Goal: Task Accomplishment & Management: Complete application form

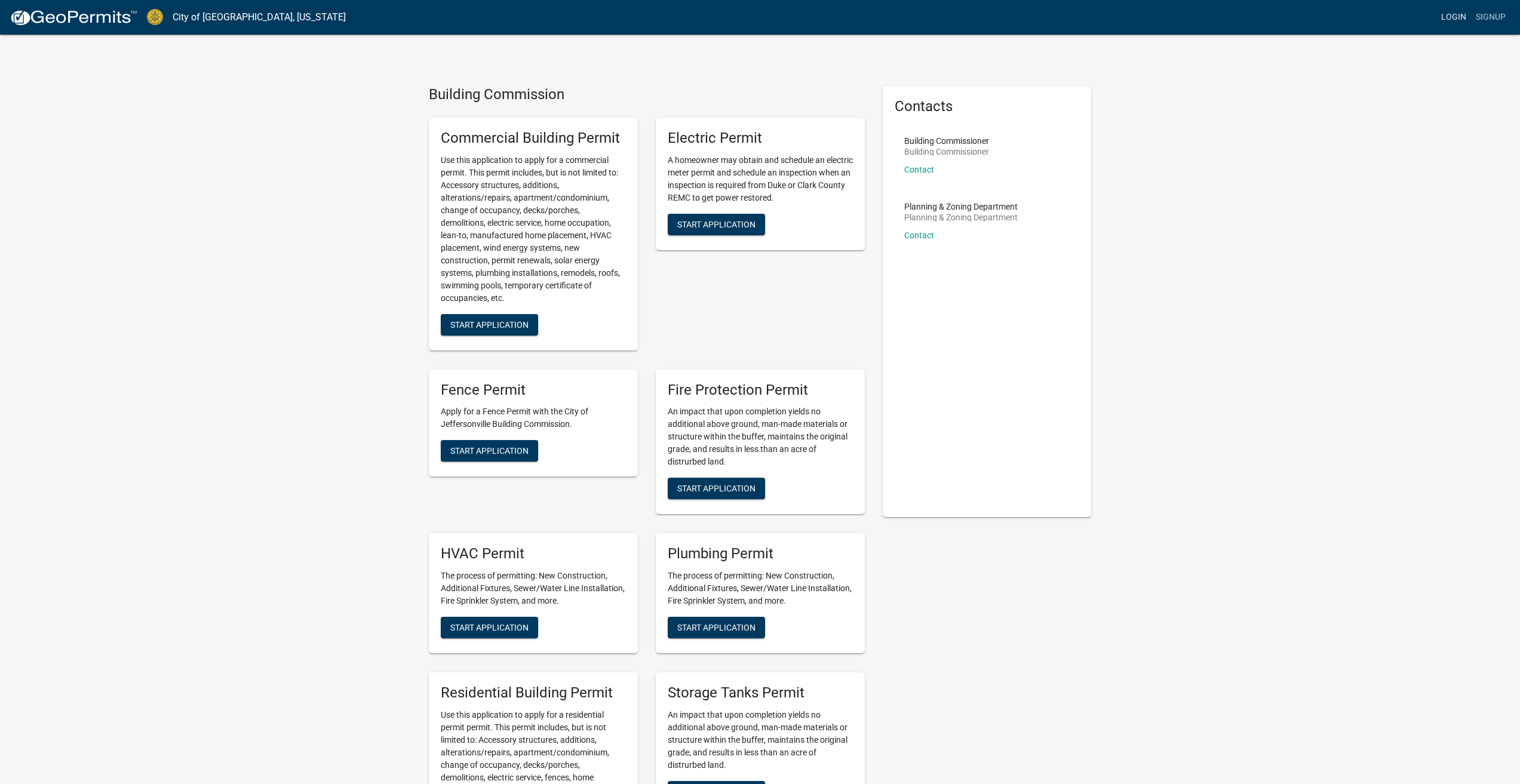
click at [1452, 19] on link "Login" at bounding box center [1453, 17] width 35 height 23
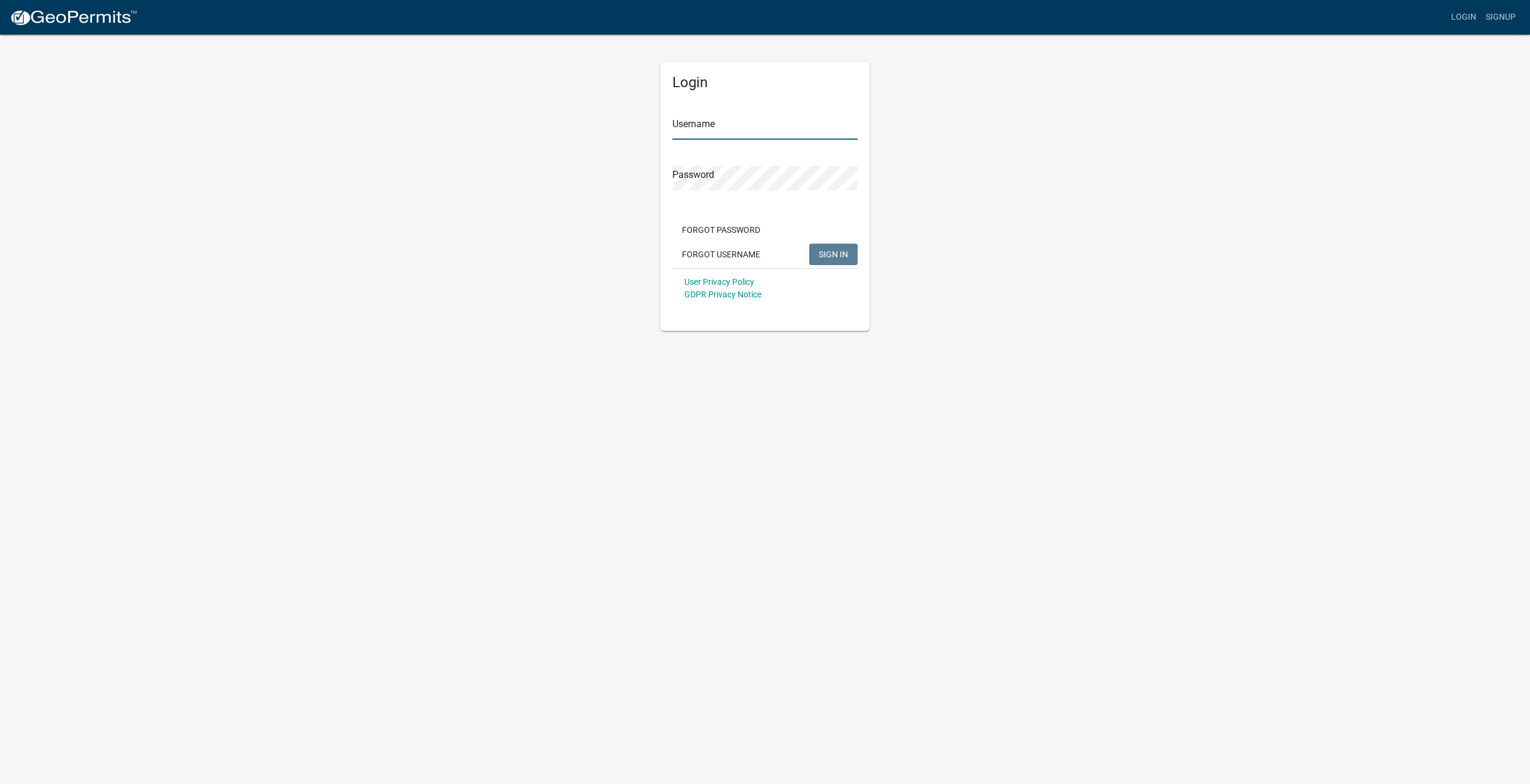
click at [786, 122] on input "Username" at bounding box center [764, 127] width 185 height 24
type input "zabdab98"
click at [809, 244] on button "SIGN IN" at bounding box center [833, 254] width 48 height 21
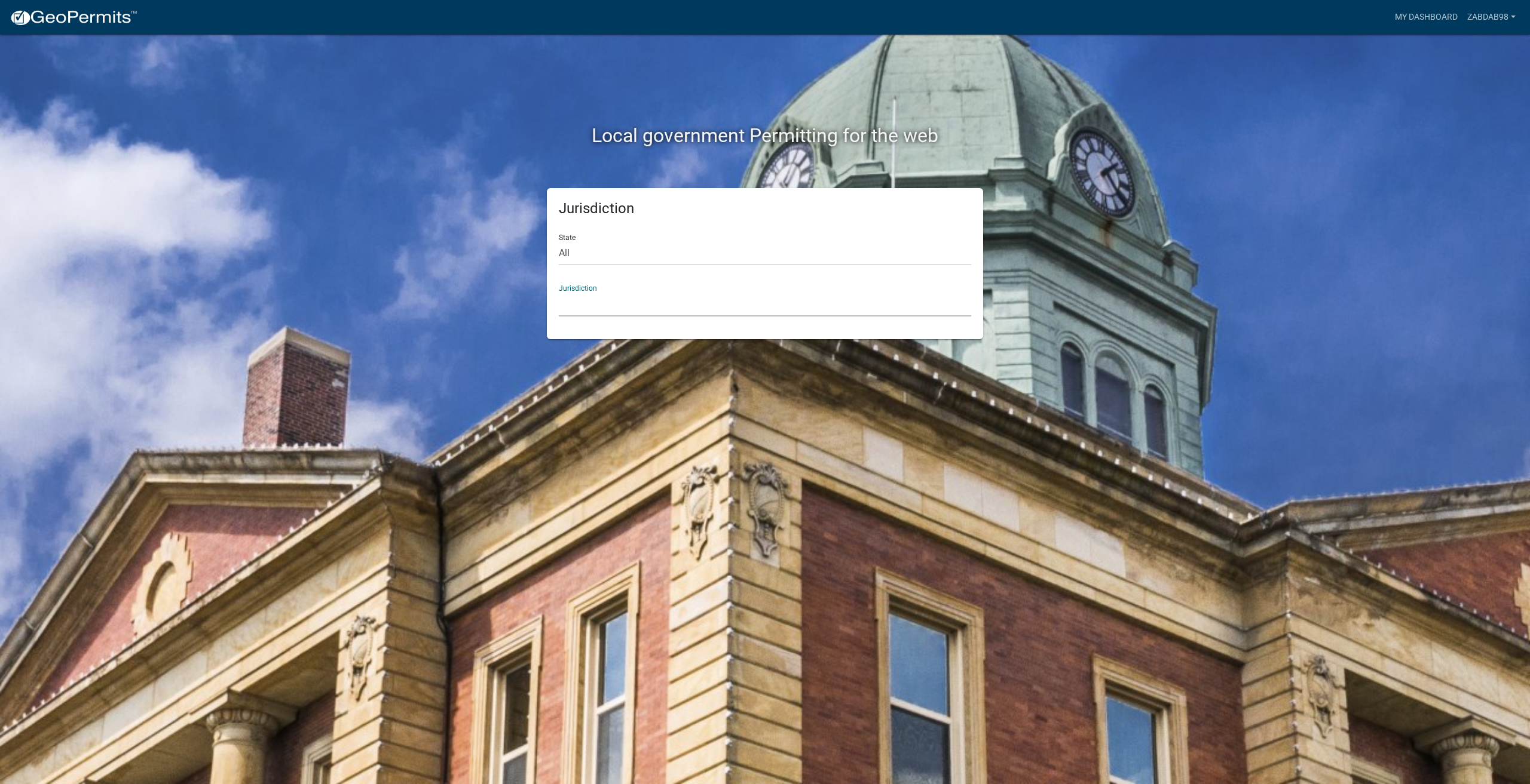
click at [688, 298] on select "[GEOGRAPHIC_DATA], [US_STATE] [GEOGRAPHIC_DATA], [US_STATE][PERSON_NAME][GEOGRA…" at bounding box center [765, 304] width 412 height 24
click at [1408, 14] on link "My Dashboard" at bounding box center [1426, 17] width 73 height 23
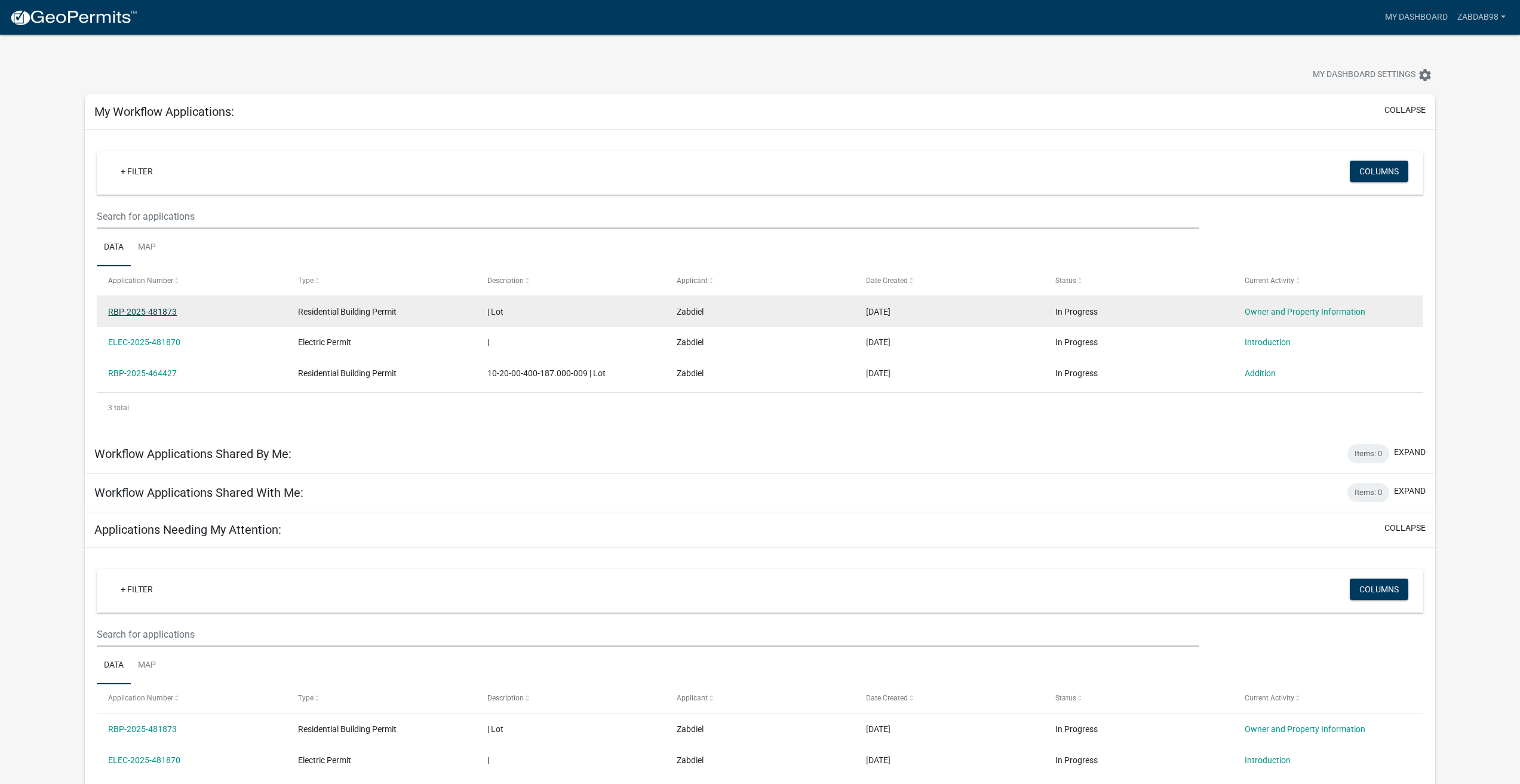
click at [154, 316] on link "RBP-2025-481873" at bounding box center [142, 311] width 68 height 9
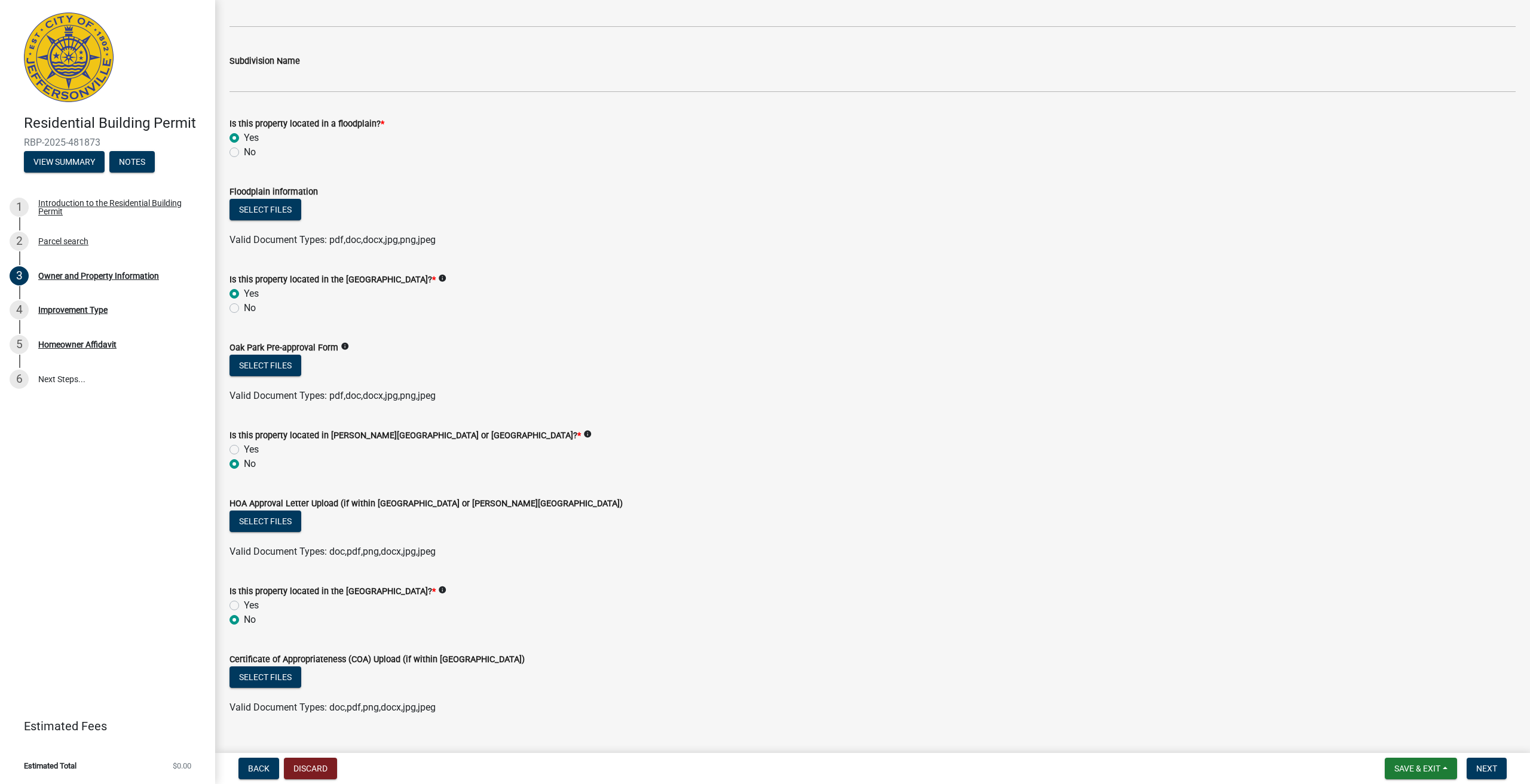
scroll to position [705, 0]
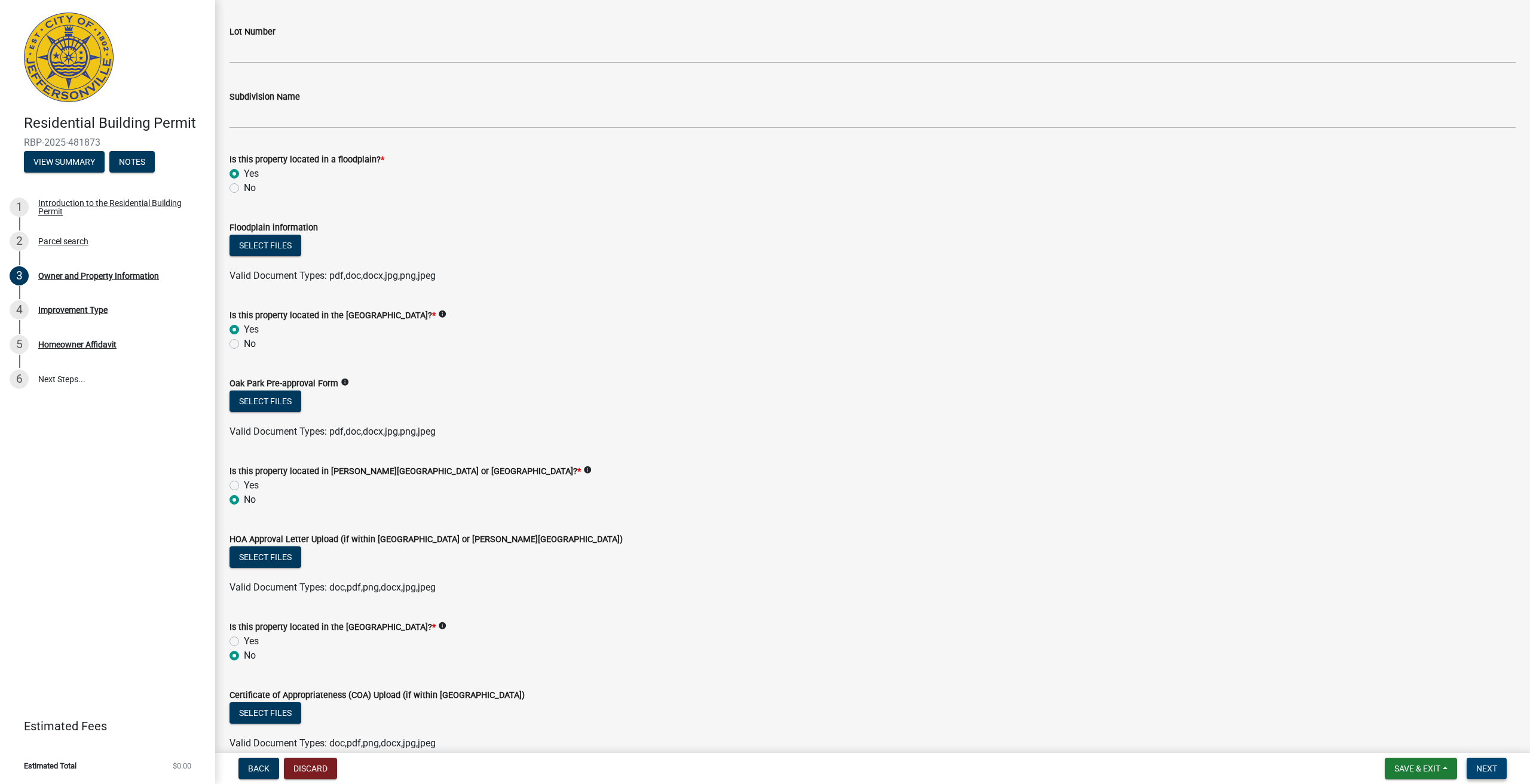
click at [1489, 768] on span "Next" at bounding box center [1486, 768] width 21 height 9
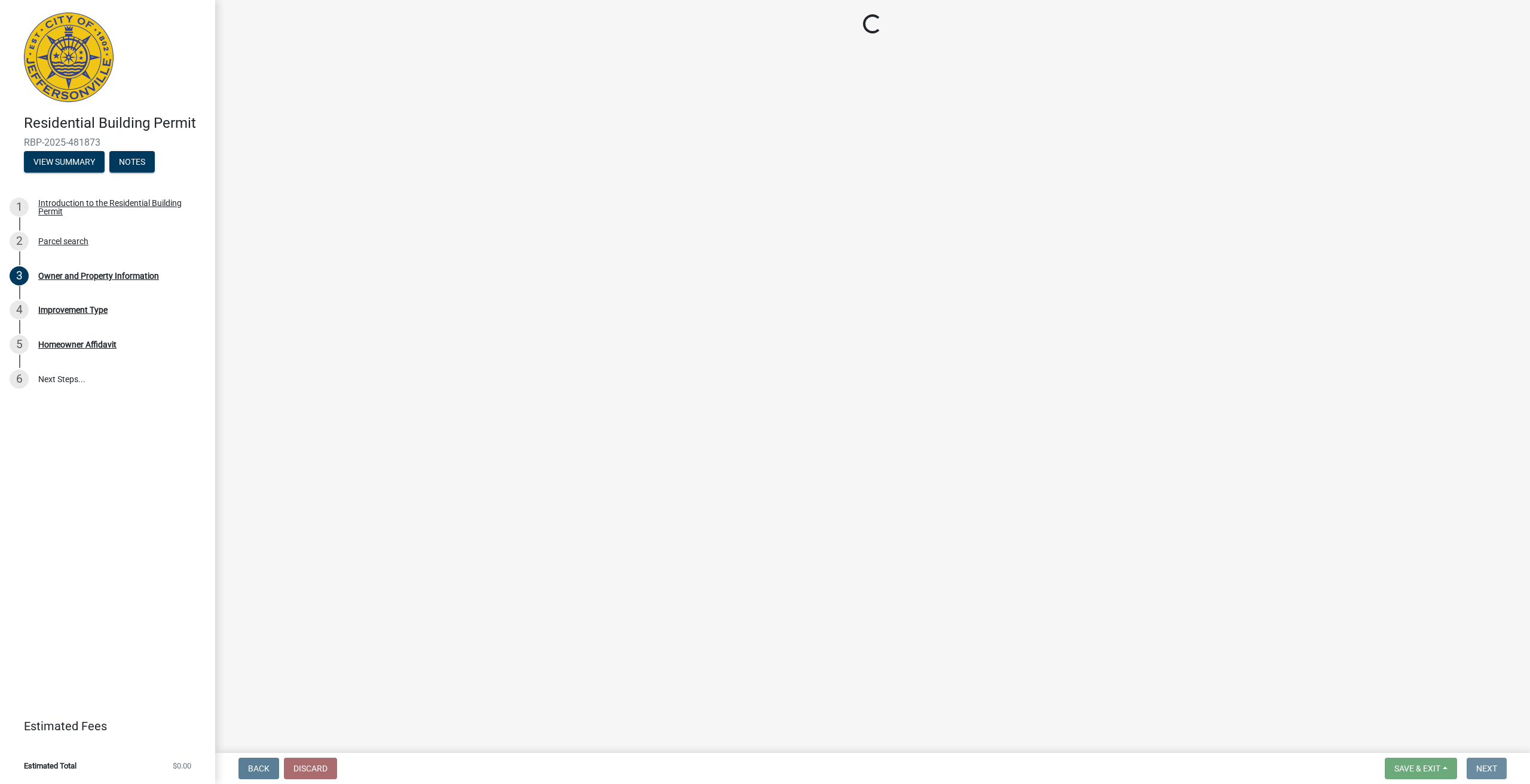
scroll to position [0, 0]
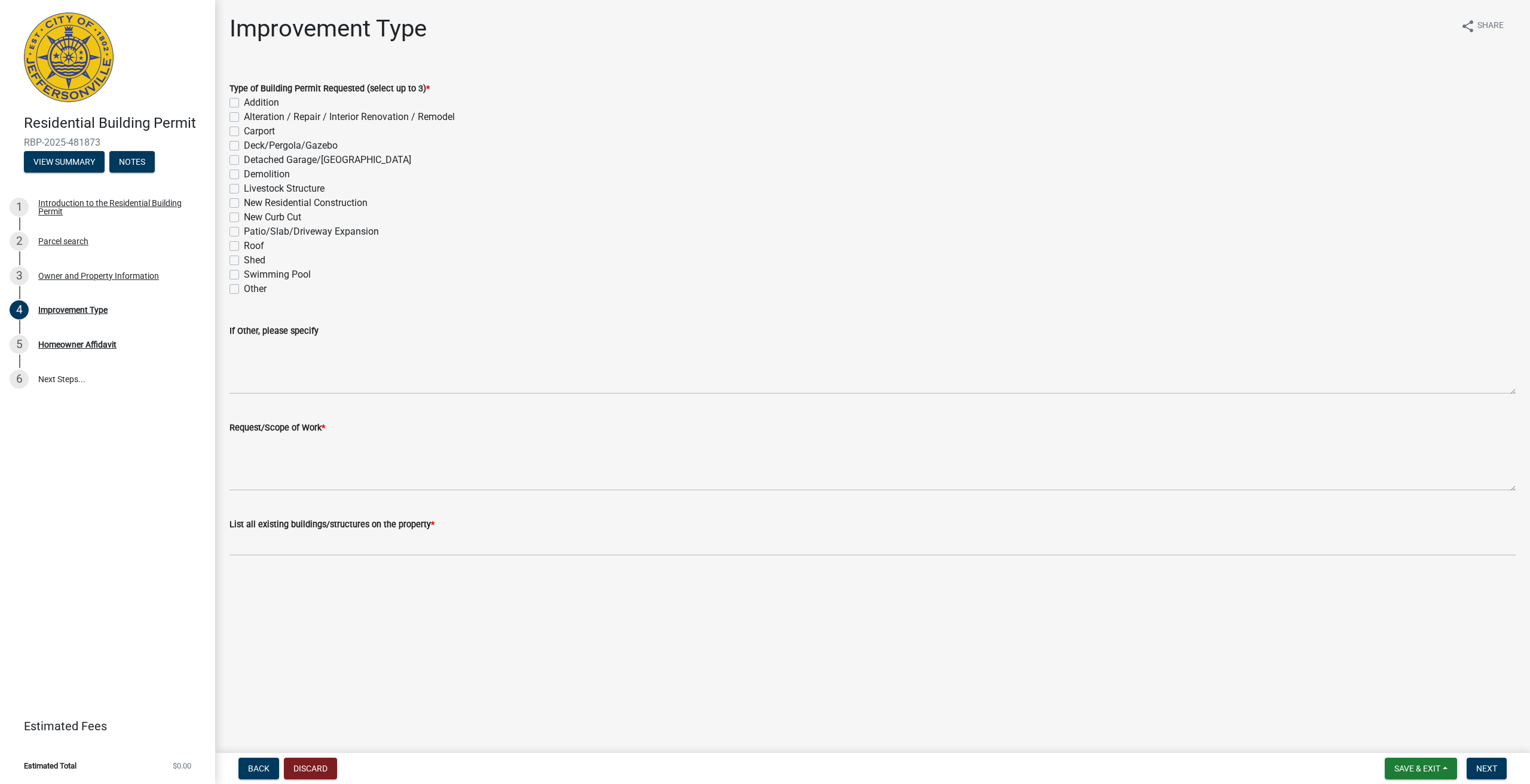
click at [244, 234] on label "Patio/Slab/Driveway Expansion" at bounding box center [312, 231] width 135 height 14
click at [244, 232] on input "Patio/Slab/Driveway Expansion" at bounding box center [247, 228] width 8 height 8
checkbox input "true"
checkbox input "false"
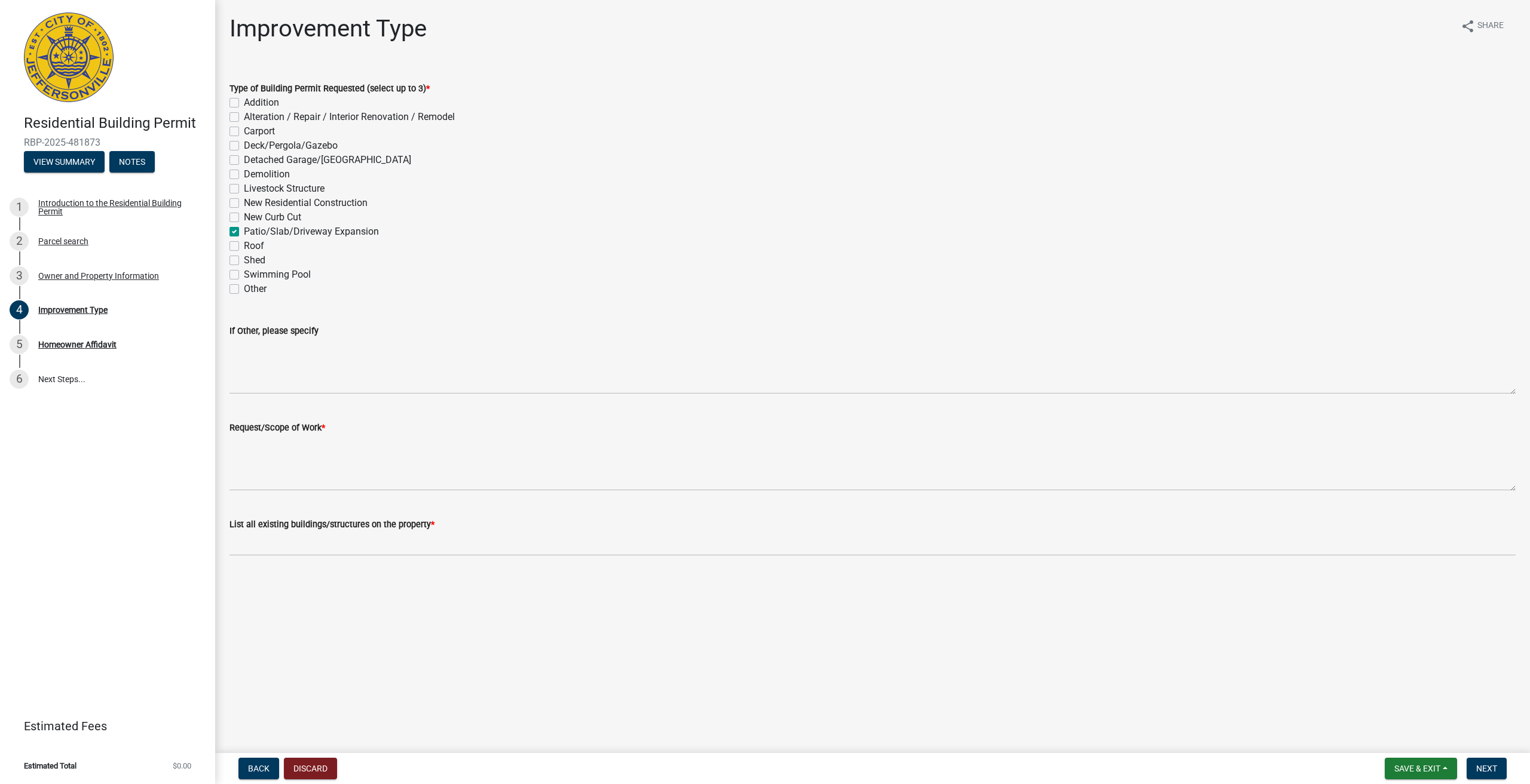
checkbox input "false"
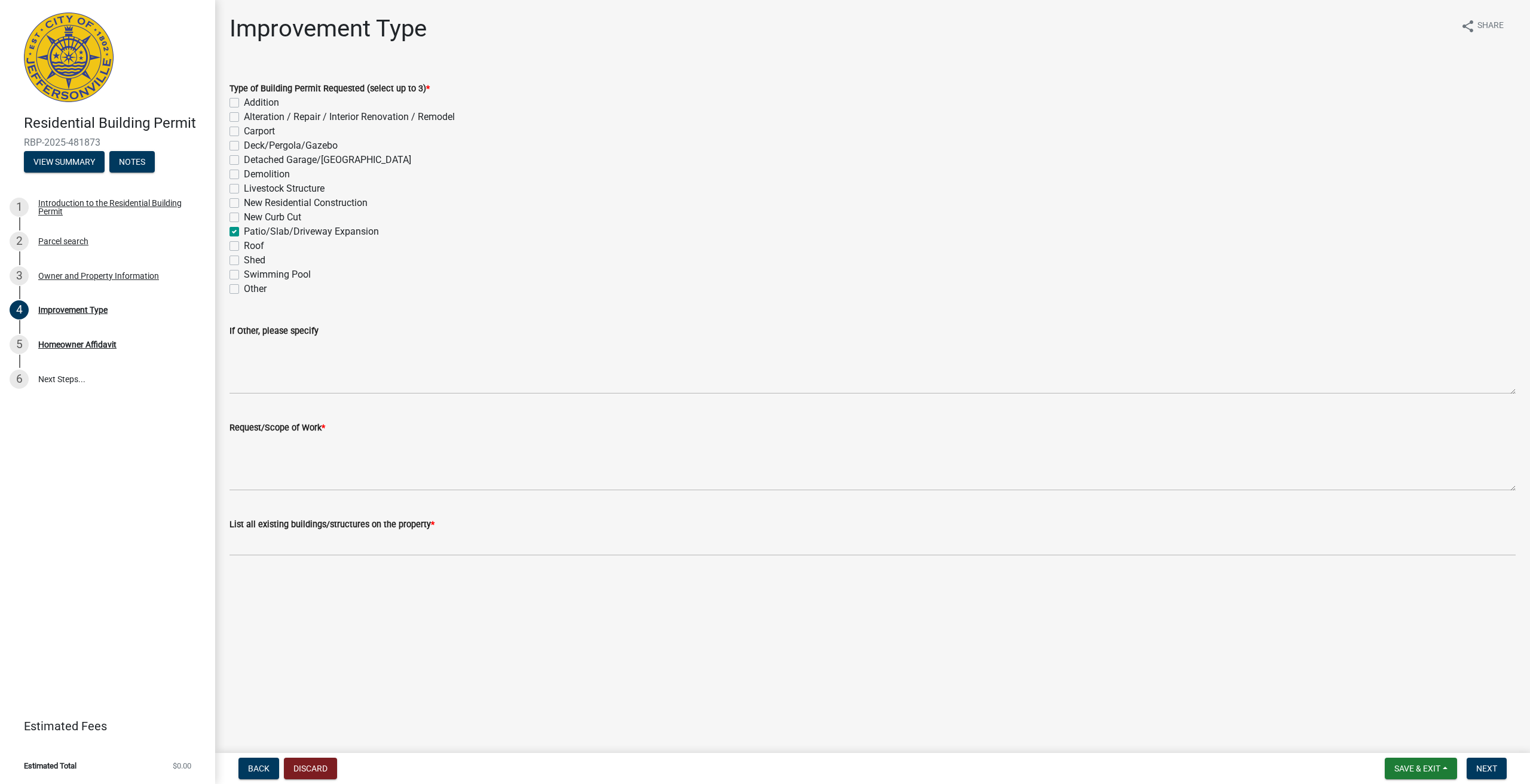
checkbox input "false"
checkbox input "true"
checkbox input "false"
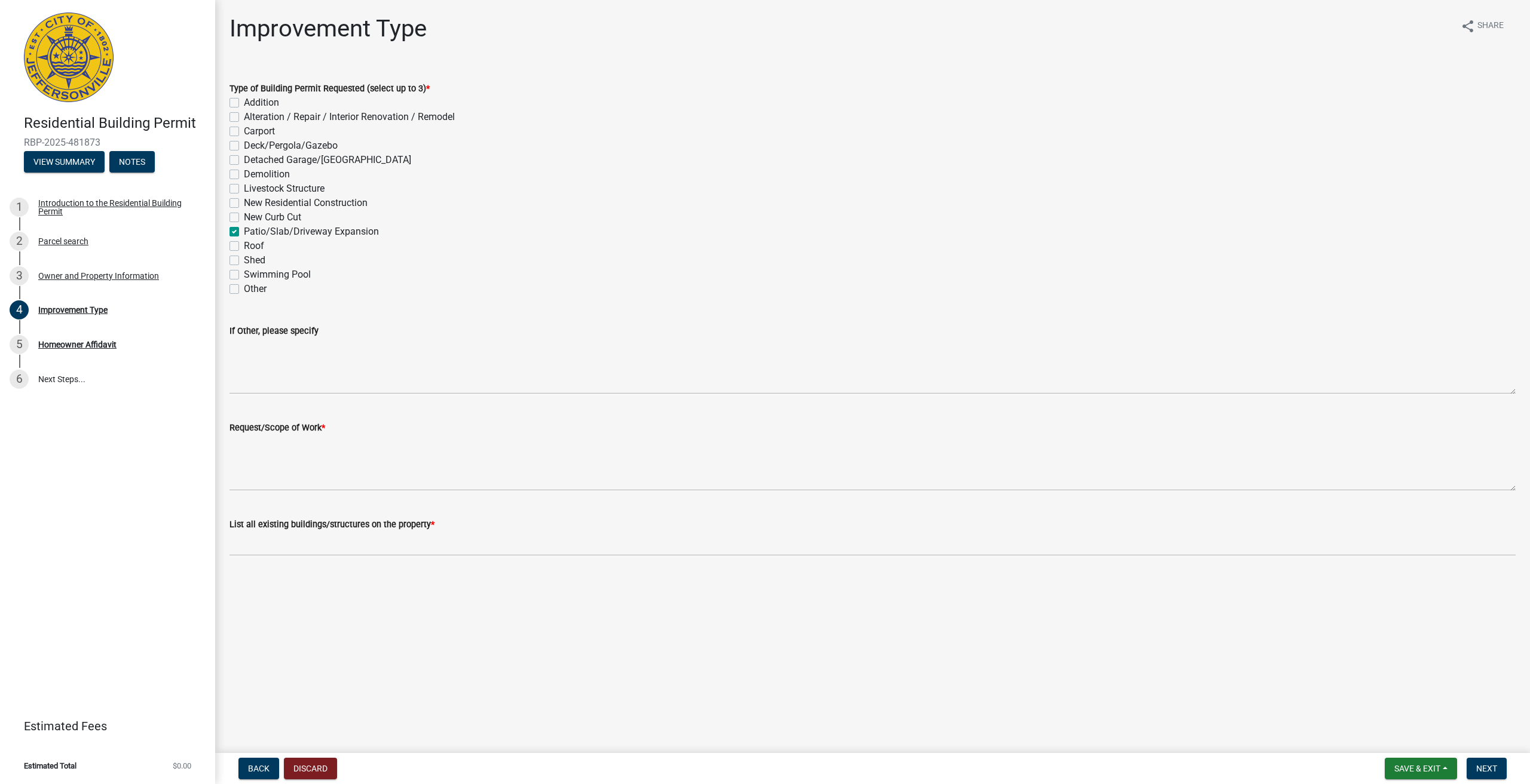
checkbox input "false"
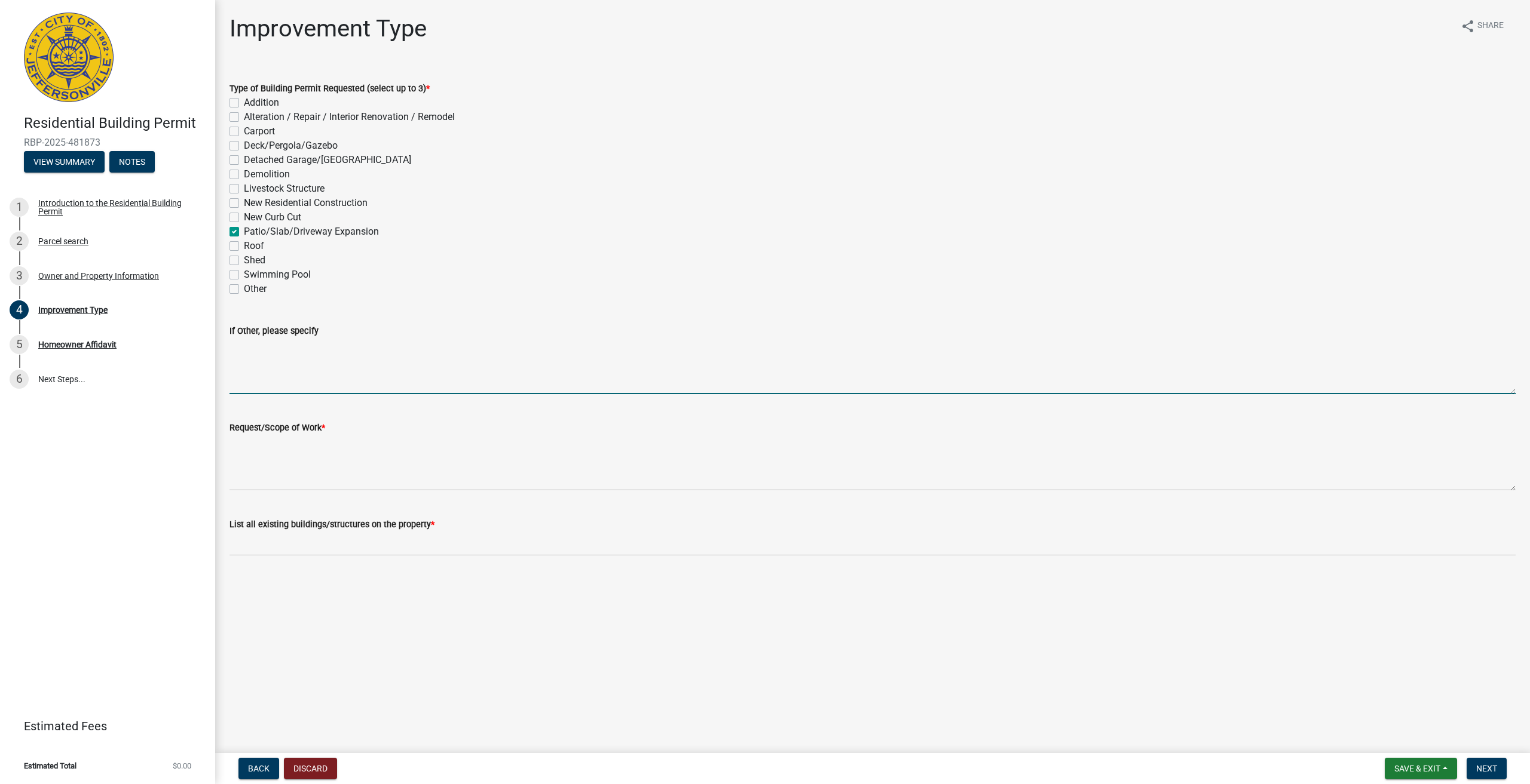
click at [313, 390] on textarea "If Other, please specify" at bounding box center [872, 366] width 1286 height 57
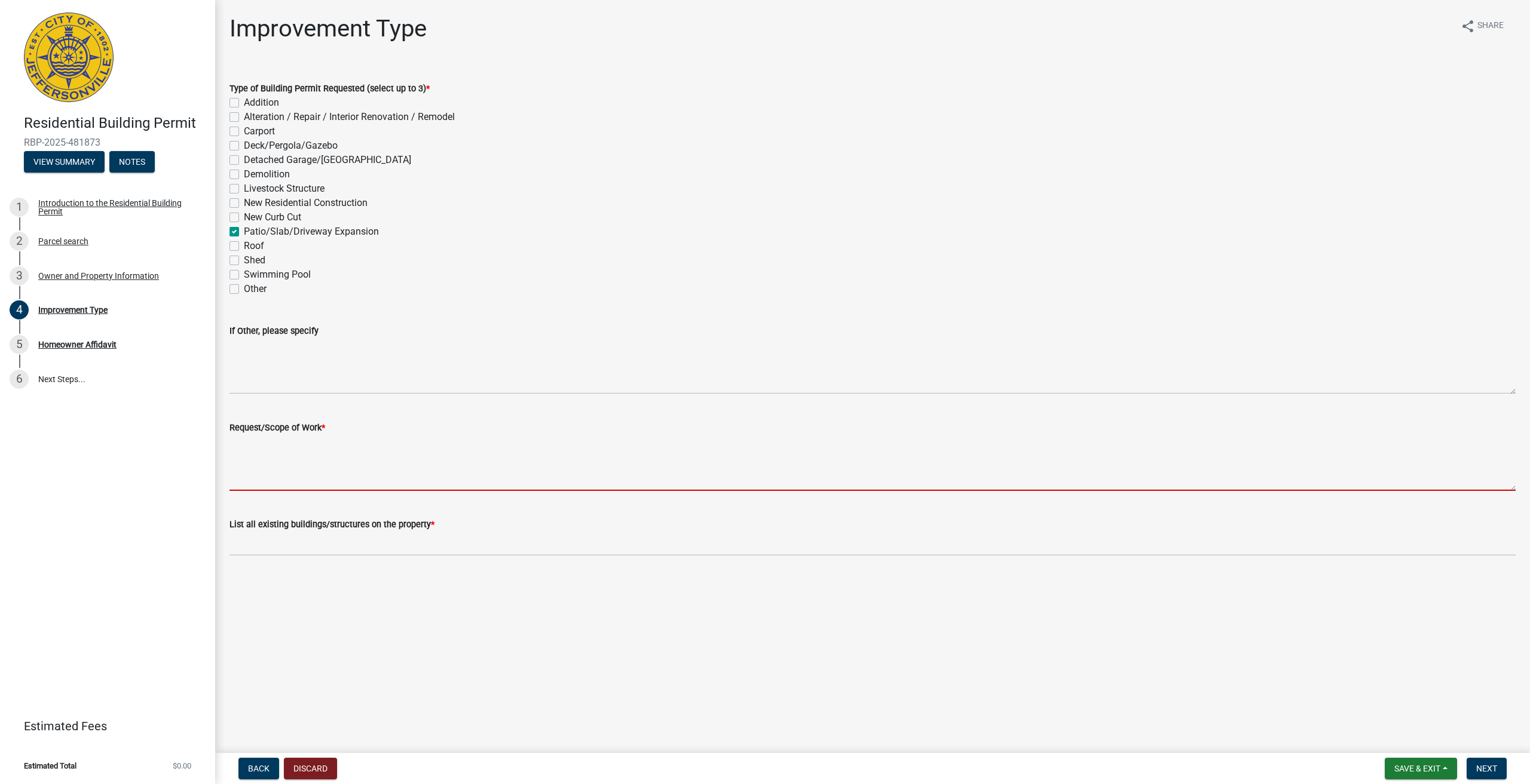
click at [304, 466] on textarea "Request/Scope of Work *" at bounding box center [872, 462] width 1286 height 57
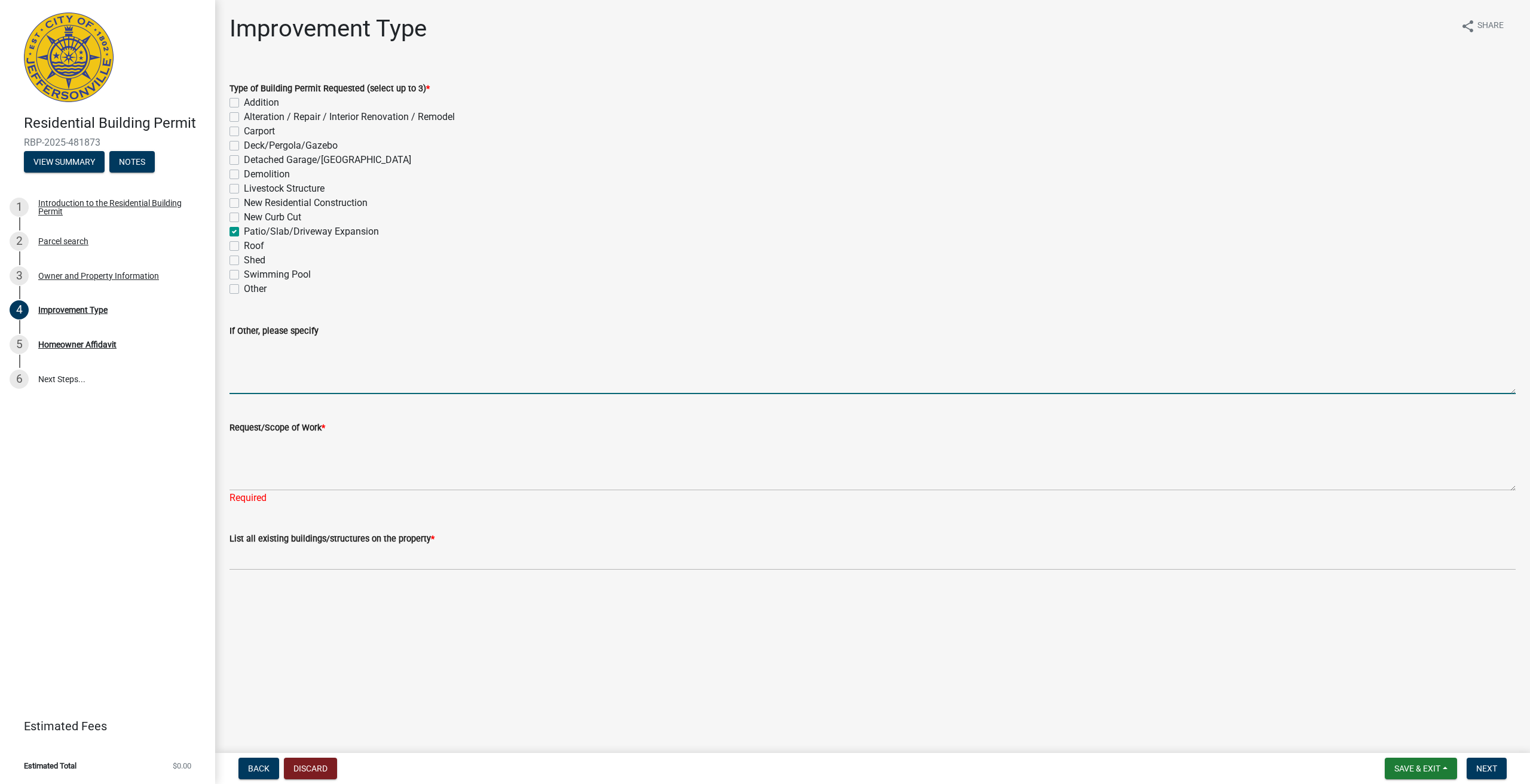
click at [371, 365] on textarea "If Other, please specify" at bounding box center [872, 366] width 1286 height 57
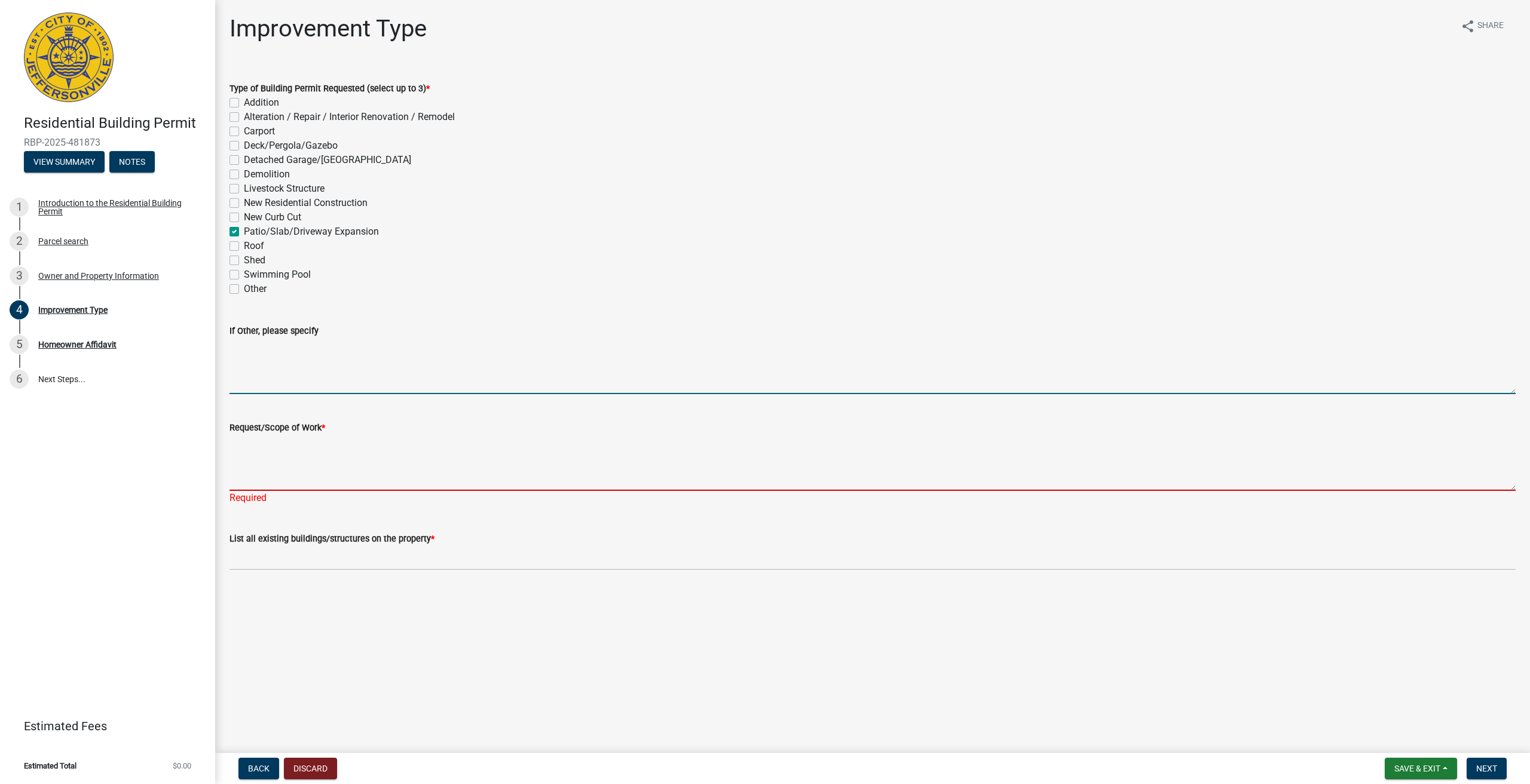
click at [313, 461] on textarea "Request/Scope of Work *" at bounding box center [872, 462] width 1286 height 57
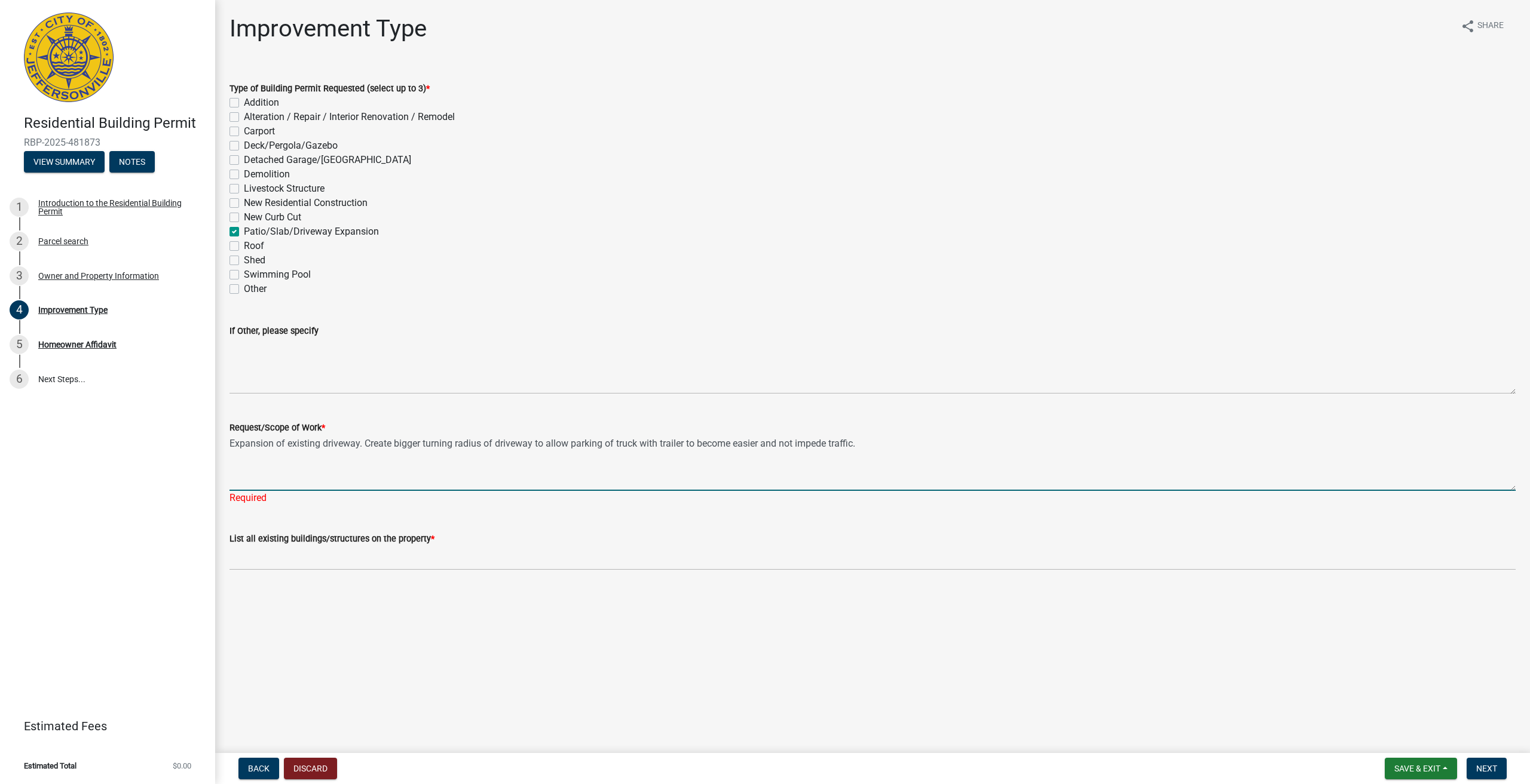
type textarea "Expansion of existing driveway. Create bigger turning radius of driveway to all…"
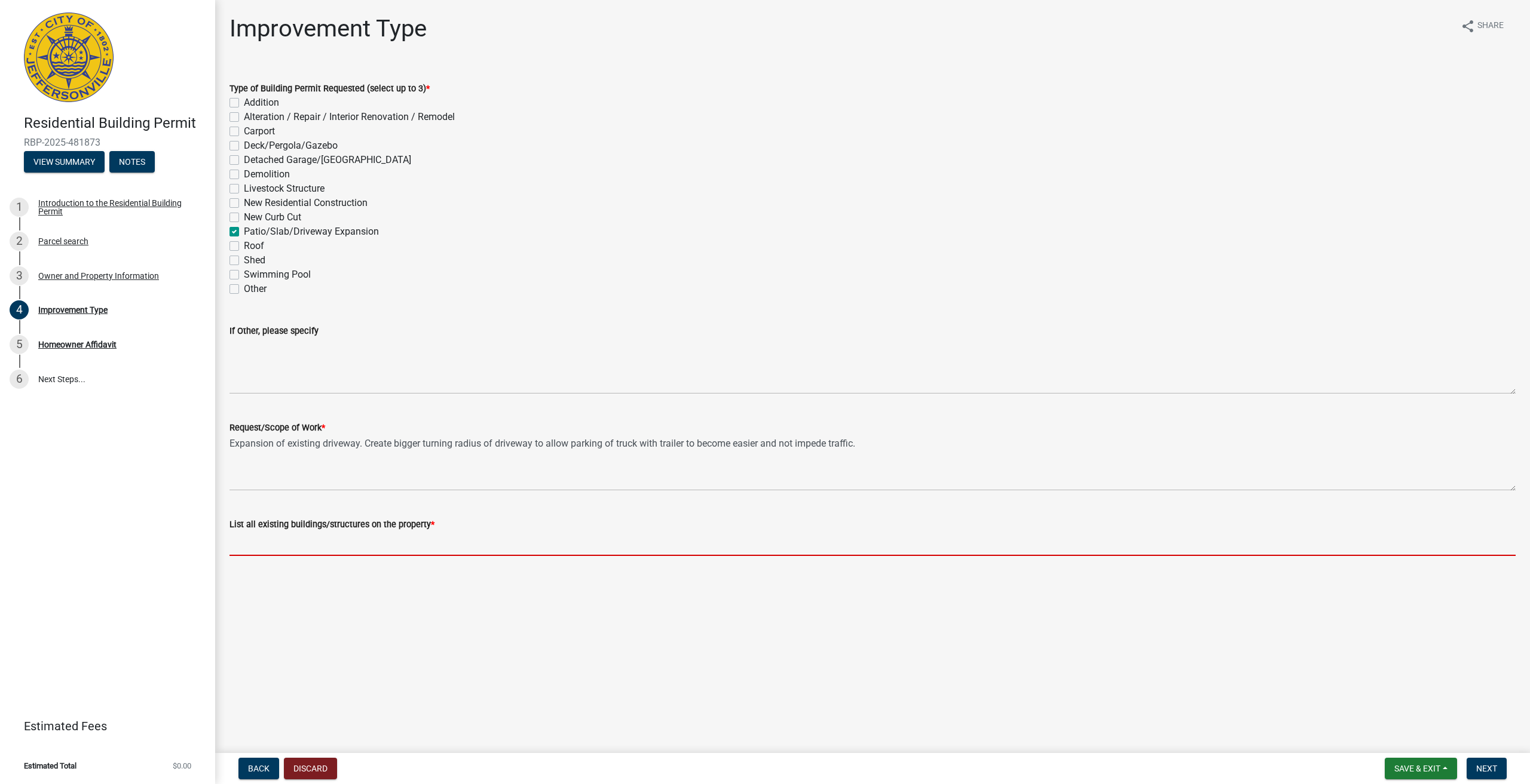
click at [414, 552] on input "List all existing buildings/structures on the property *" at bounding box center [872, 543] width 1286 height 24
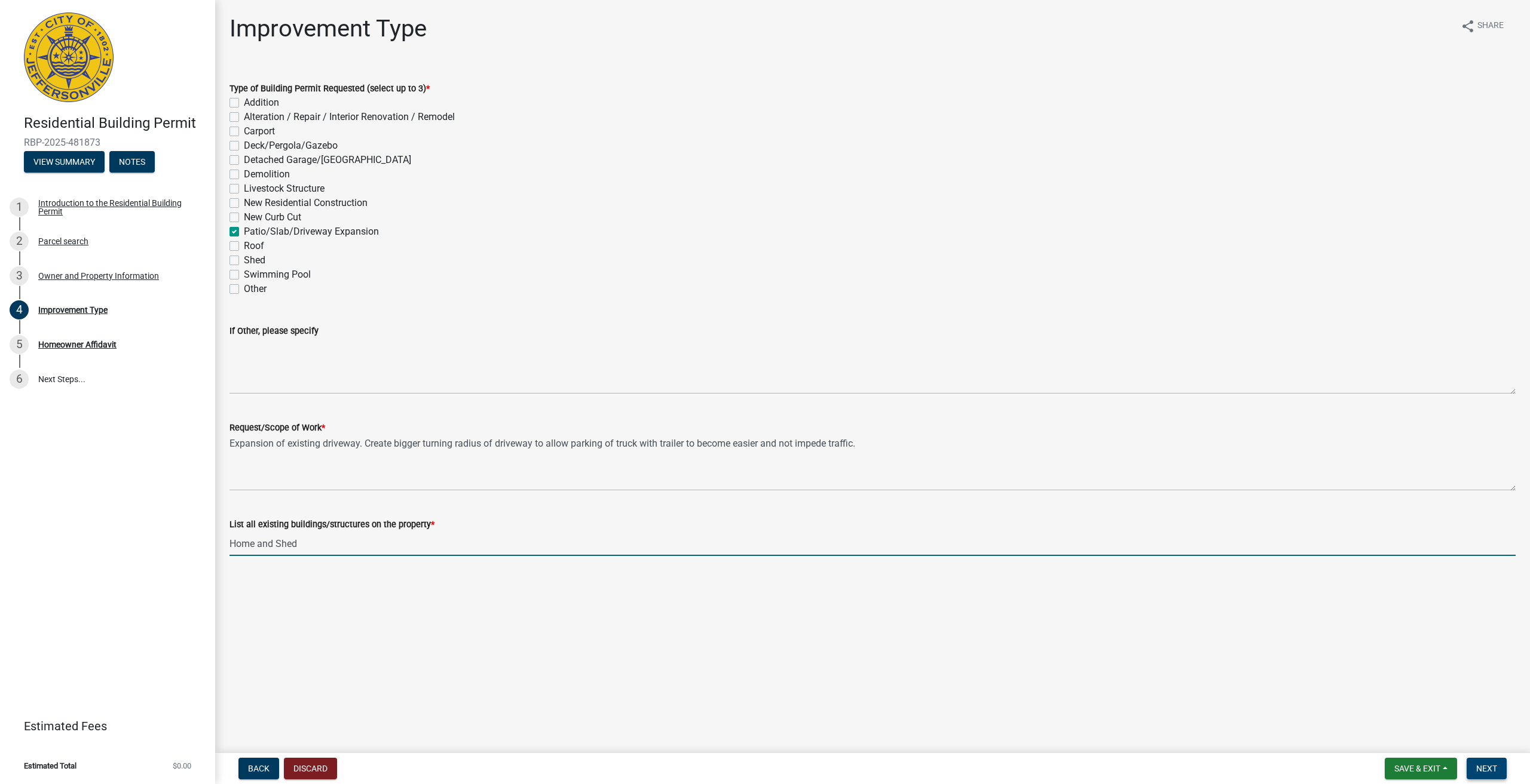
type input "Home and Shed"
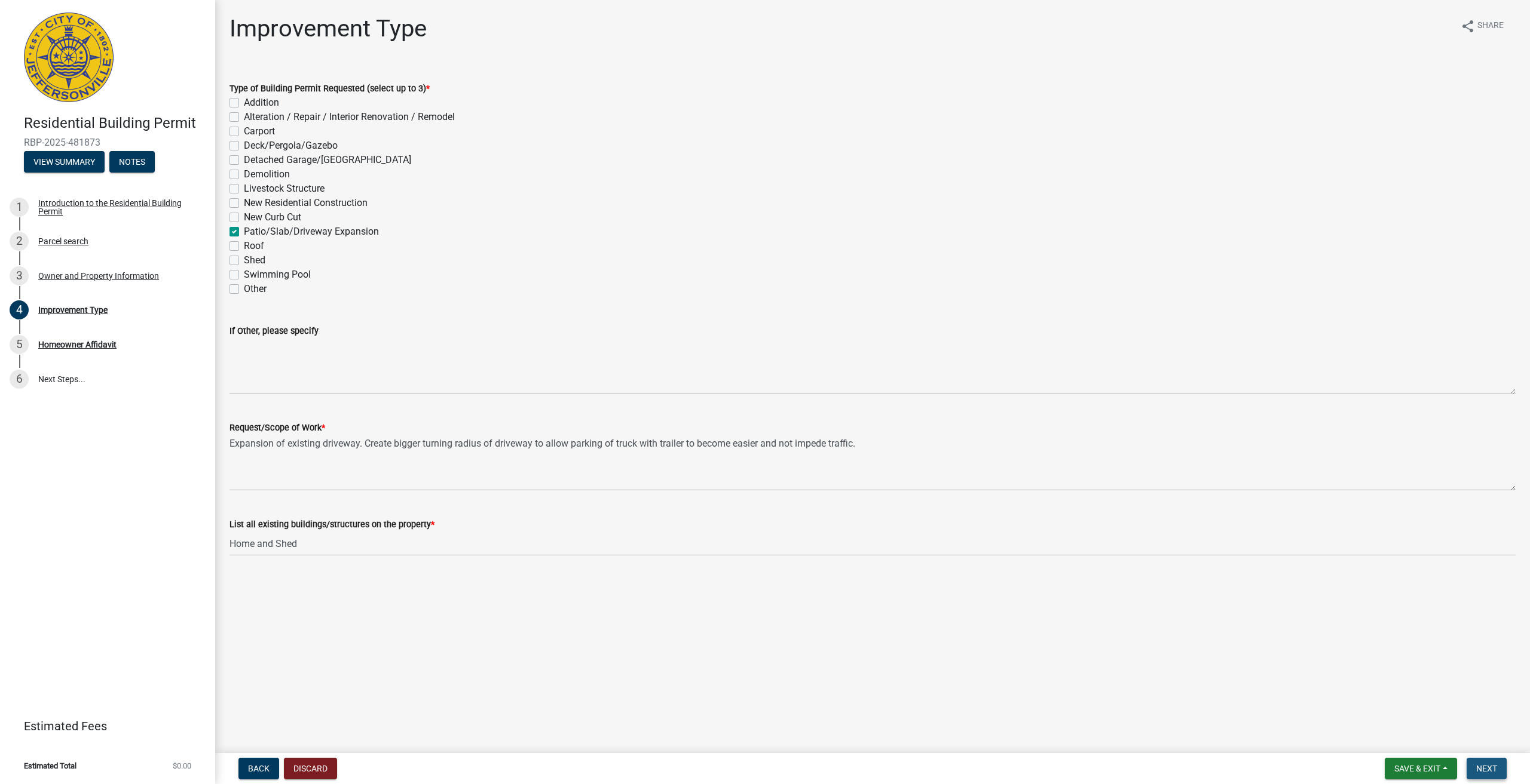
click at [1480, 765] on span "Next" at bounding box center [1486, 768] width 21 height 9
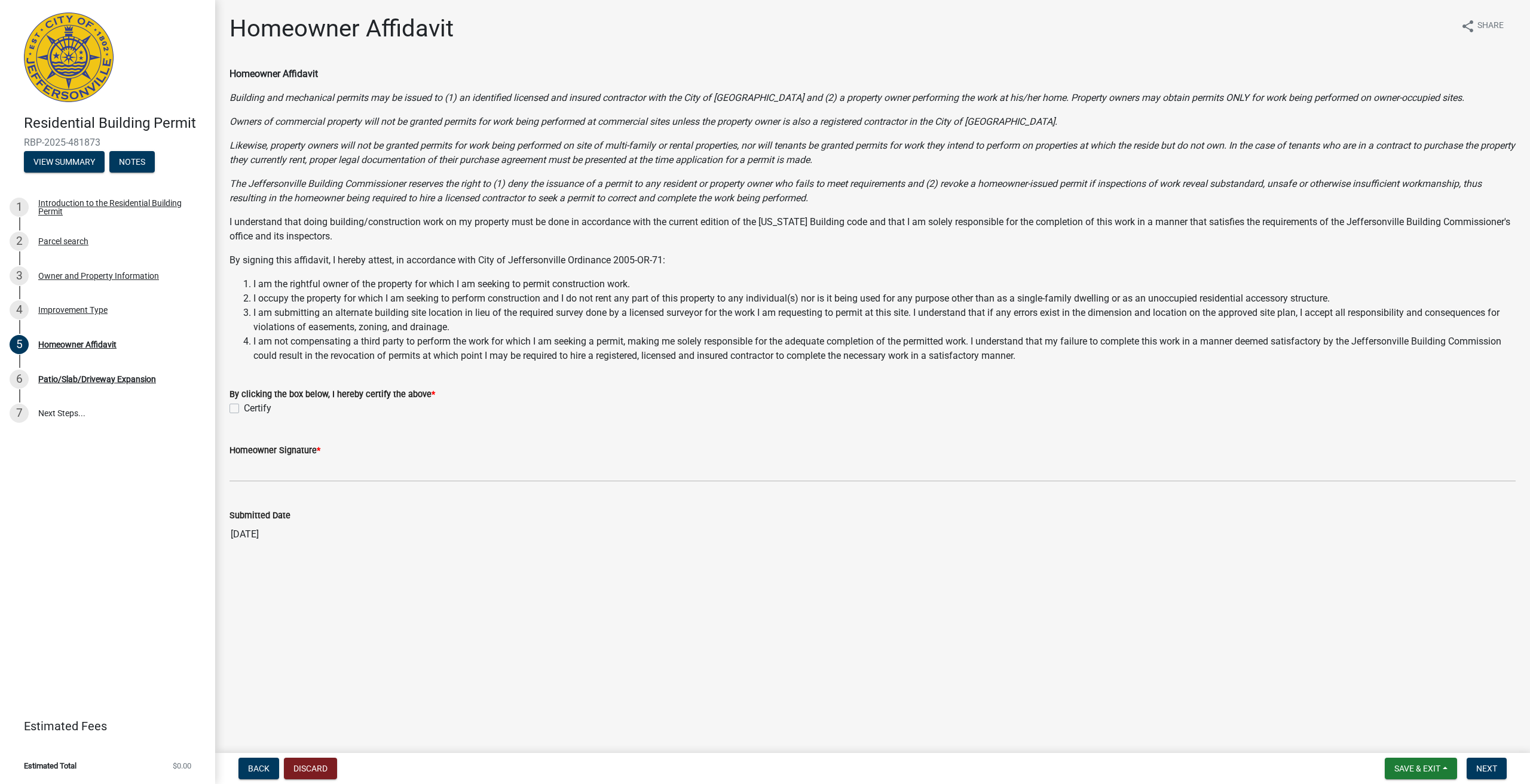
click at [241, 412] on div "Certify" at bounding box center [872, 408] width 1286 height 14
click at [239, 408] on div "Certify" at bounding box center [872, 408] width 1286 height 14
click at [244, 408] on label "Certify" at bounding box center [258, 408] width 28 height 14
click at [244, 408] on input "Certify" at bounding box center [247, 405] width 8 height 8
checkbox input "true"
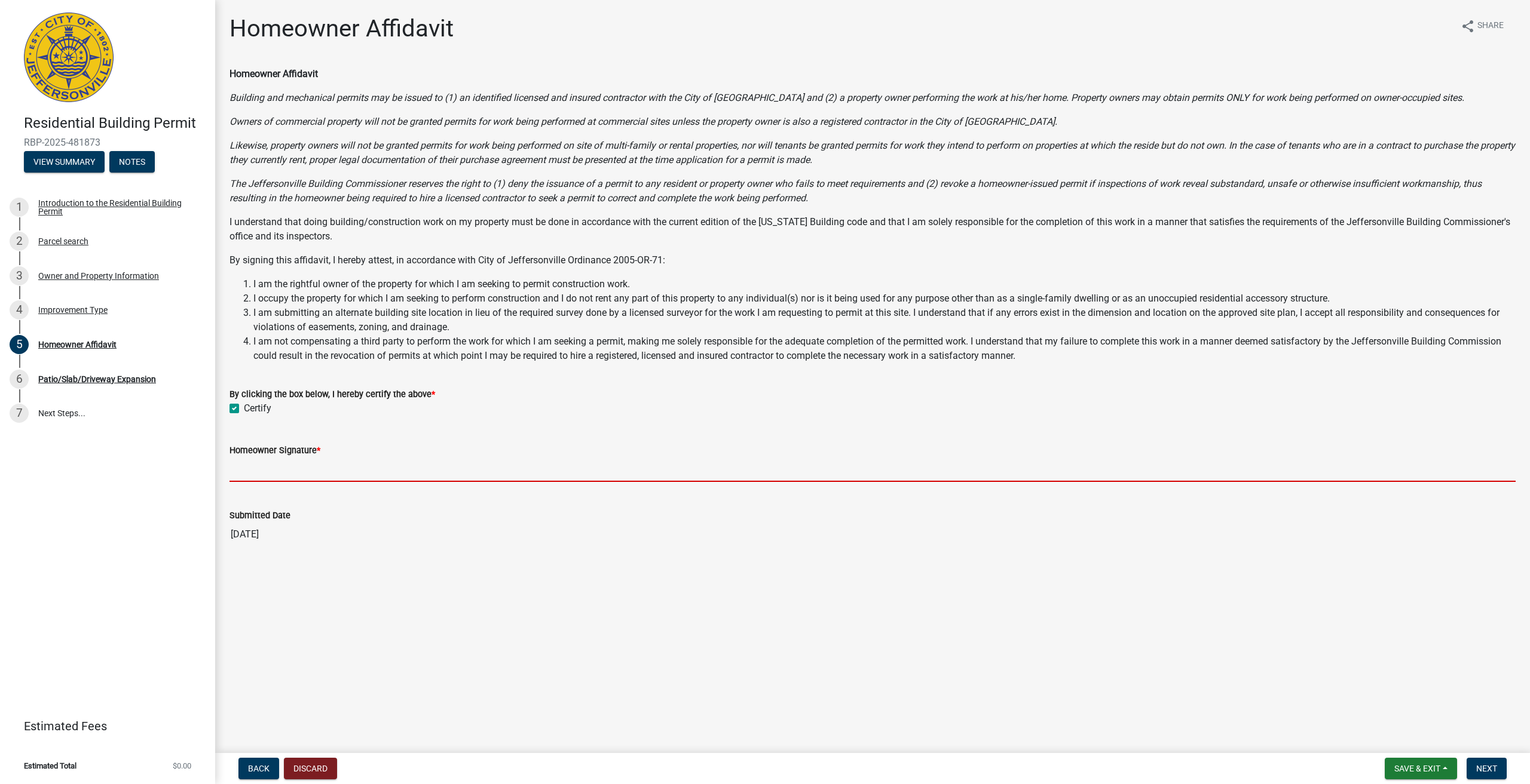
click at [270, 468] on input "Homeowner Signature *" at bounding box center [872, 469] width 1286 height 24
type input "[PERSON_NAME]"
click at [271, 765] on button "Back" at bounding box center [258, 768] width 41 height 21
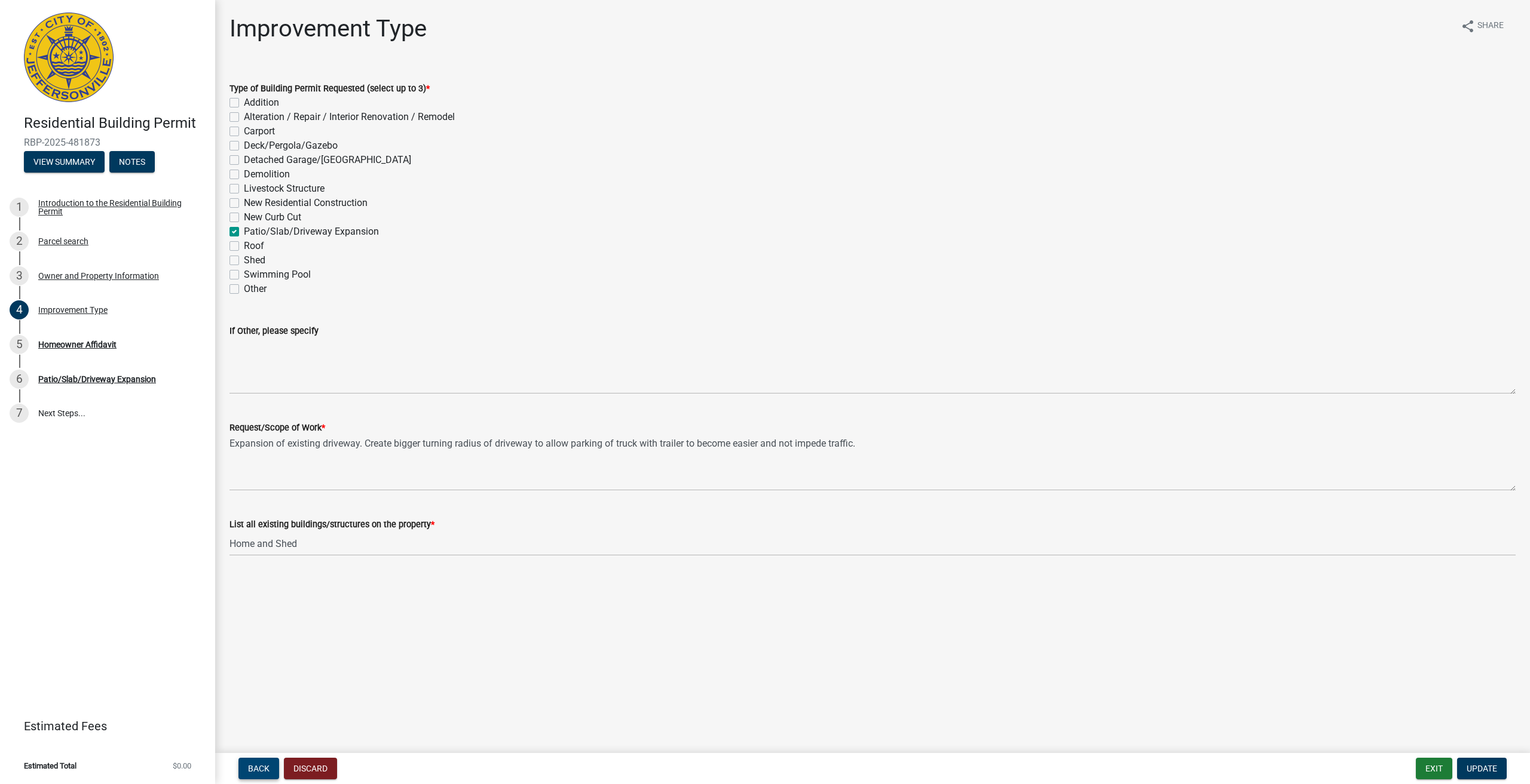
click at [262, 770] on span "Back" at bounding box center [258, 768] width 21 height 9
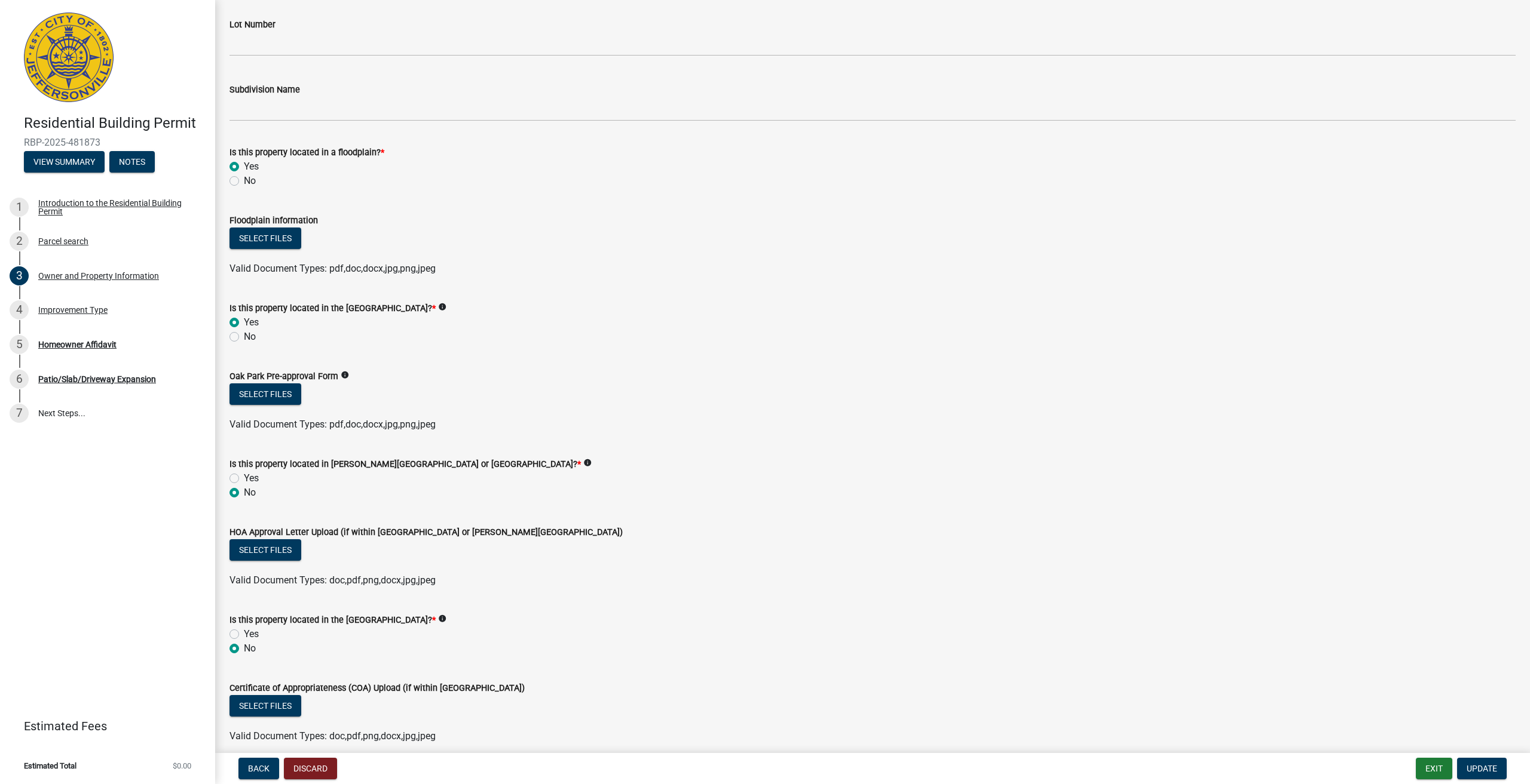
scroll to position [585, 0]
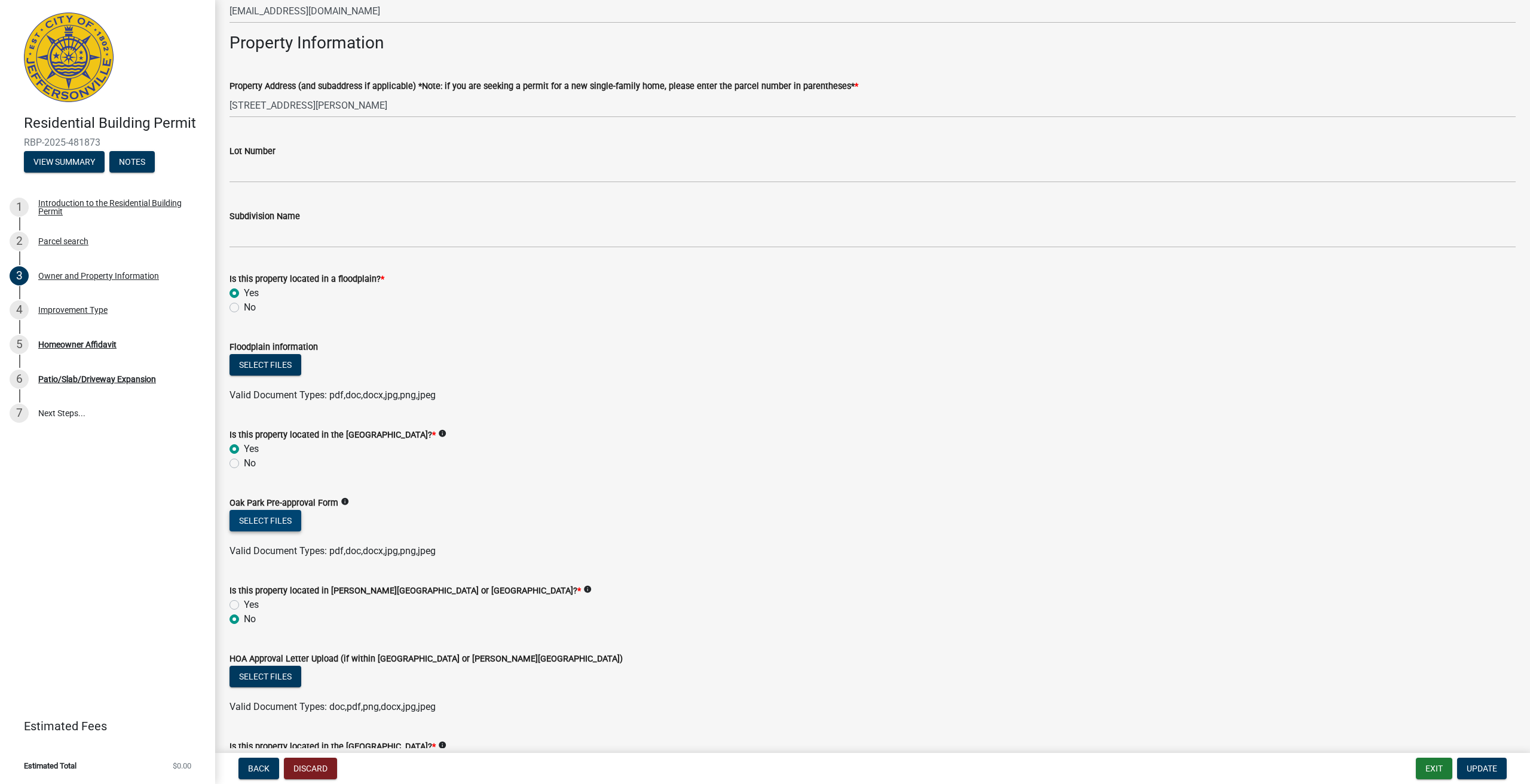
click at [261, 522] on button "Select files" at bounding box center [265, 521] width 72 height 21
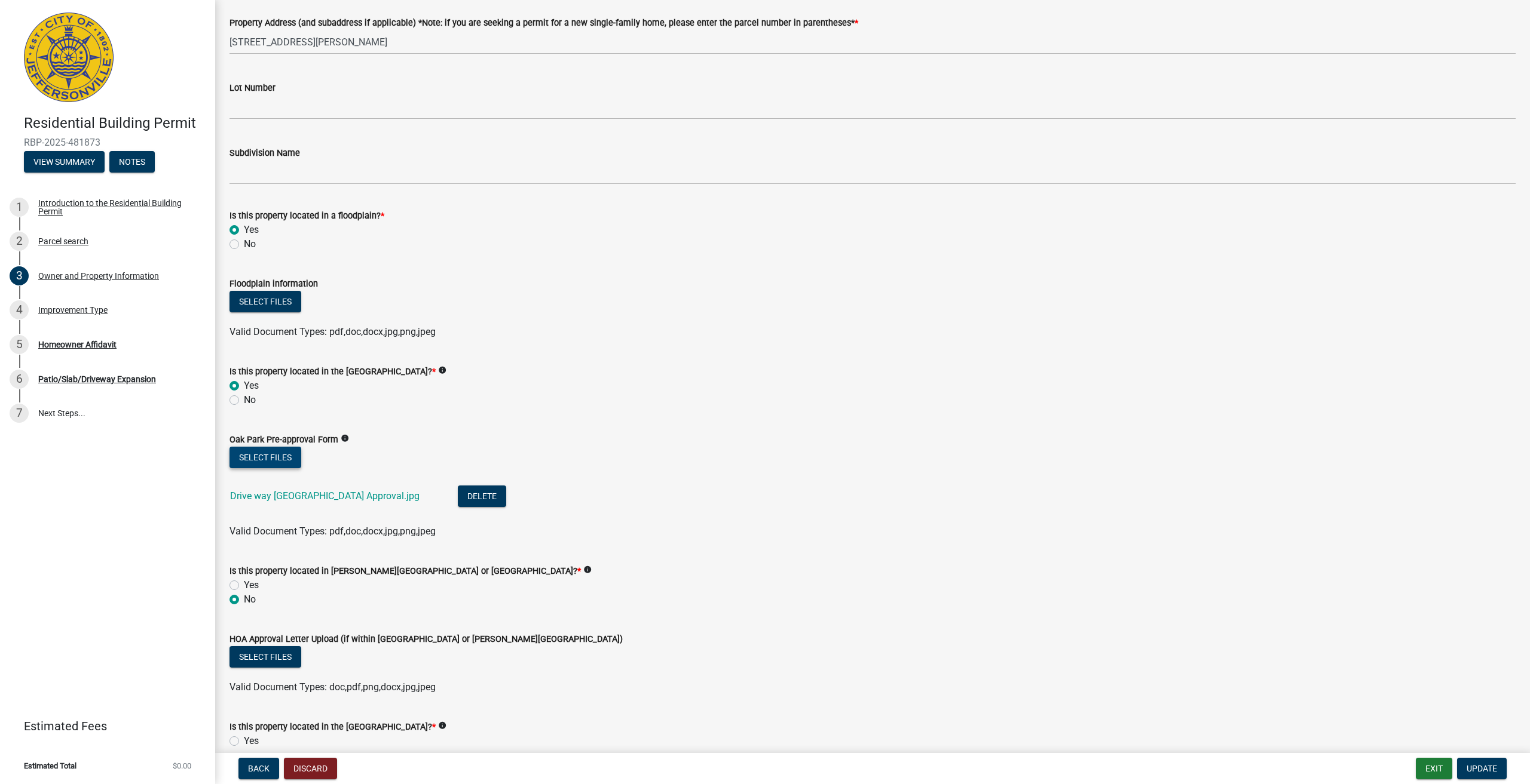
scroll to position [808, 0]
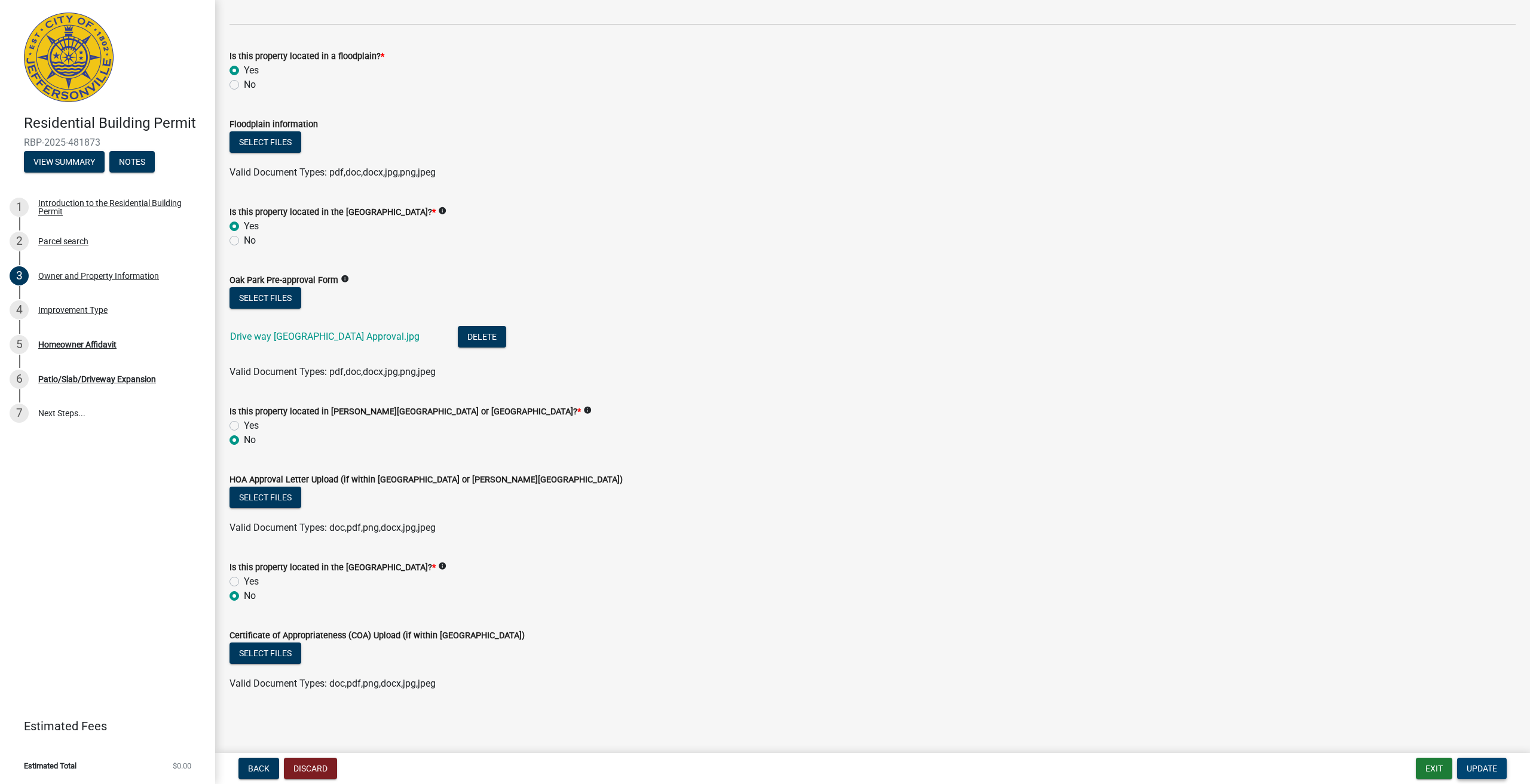
click at [1493, 764] on span "Update" at bounding box center [1482, 768] width 30 height 9
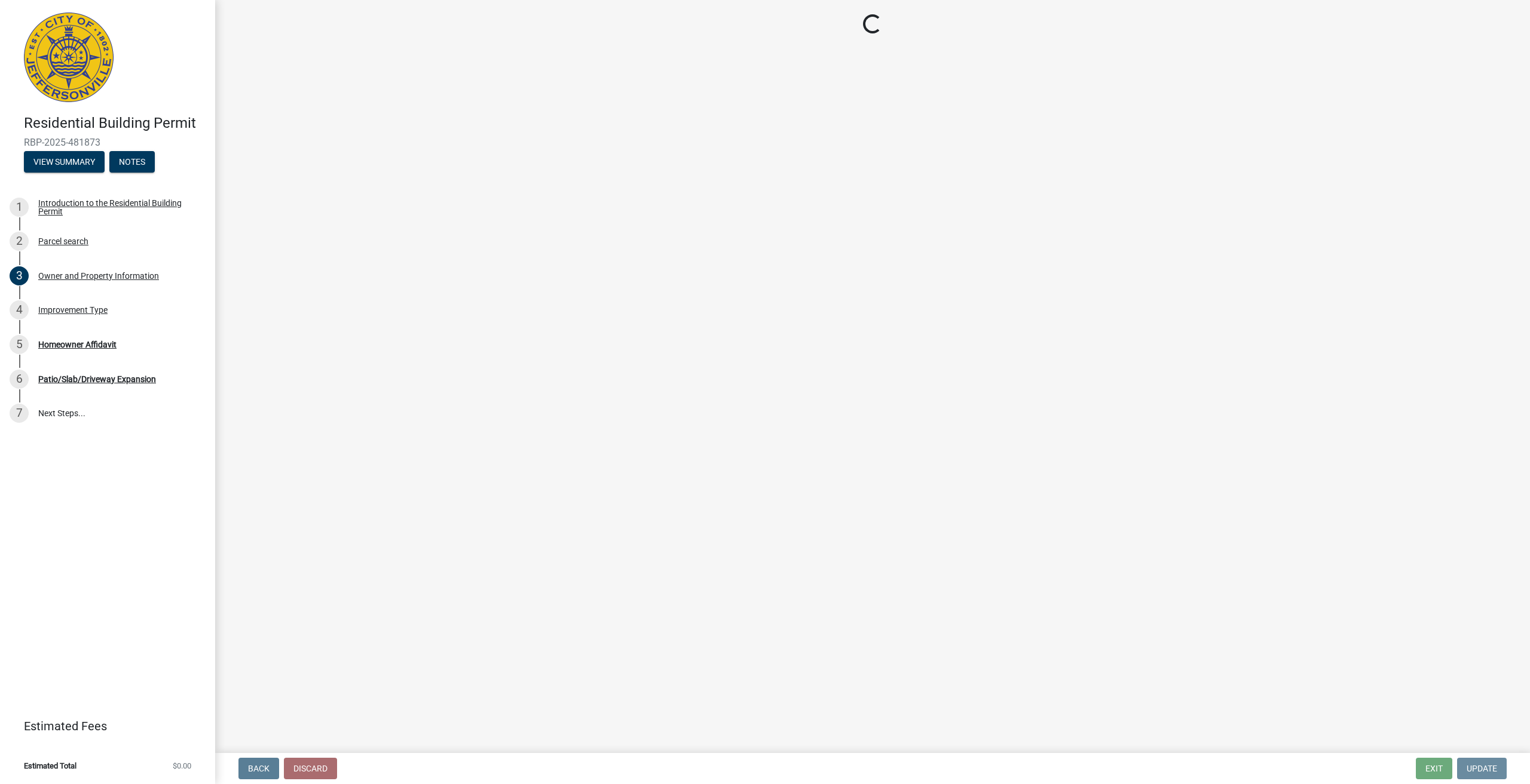
scroll to position [0, 0]
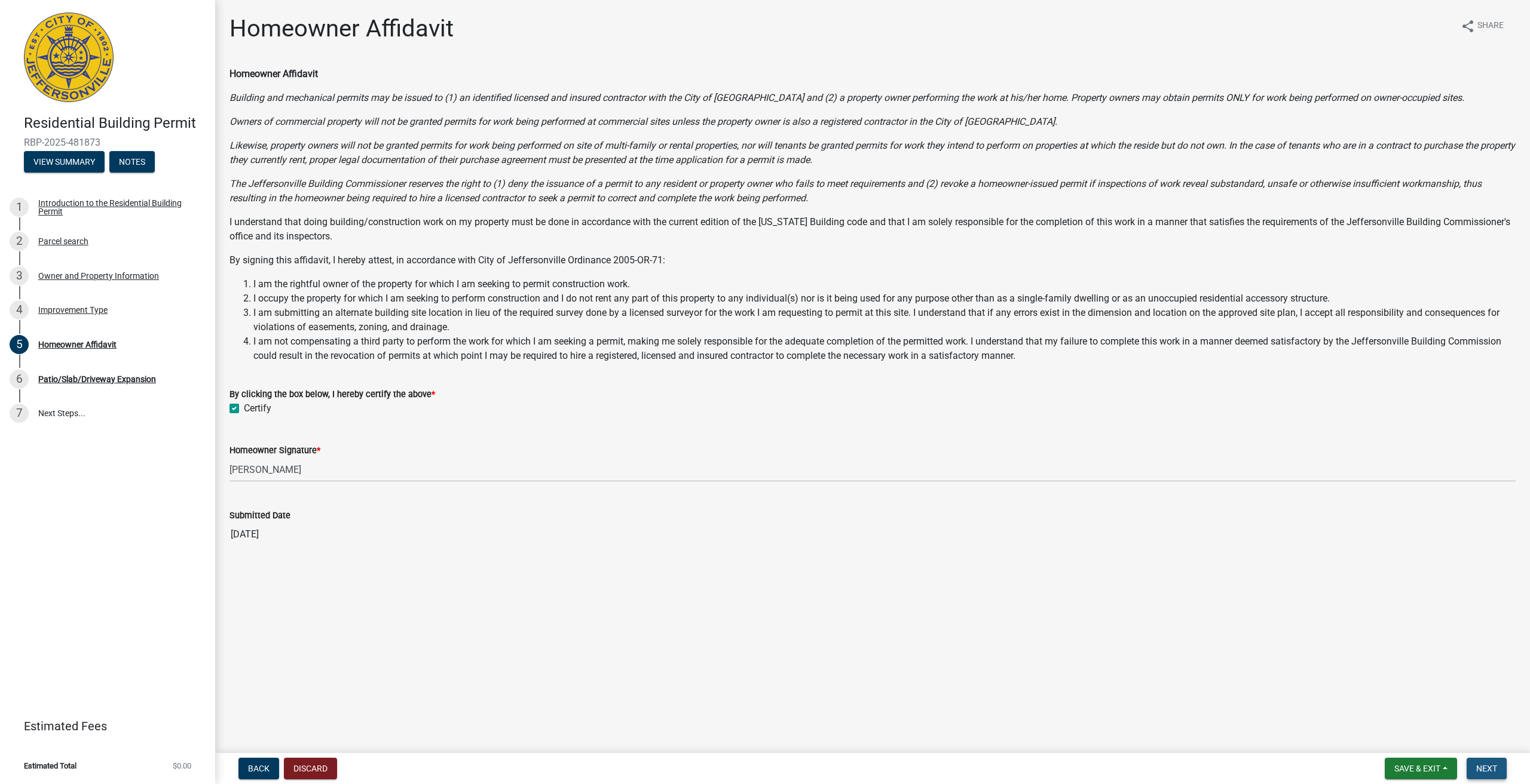
click at [1489, 772] on span "Next" at bounding box center [1486, 768] width 21 height 9
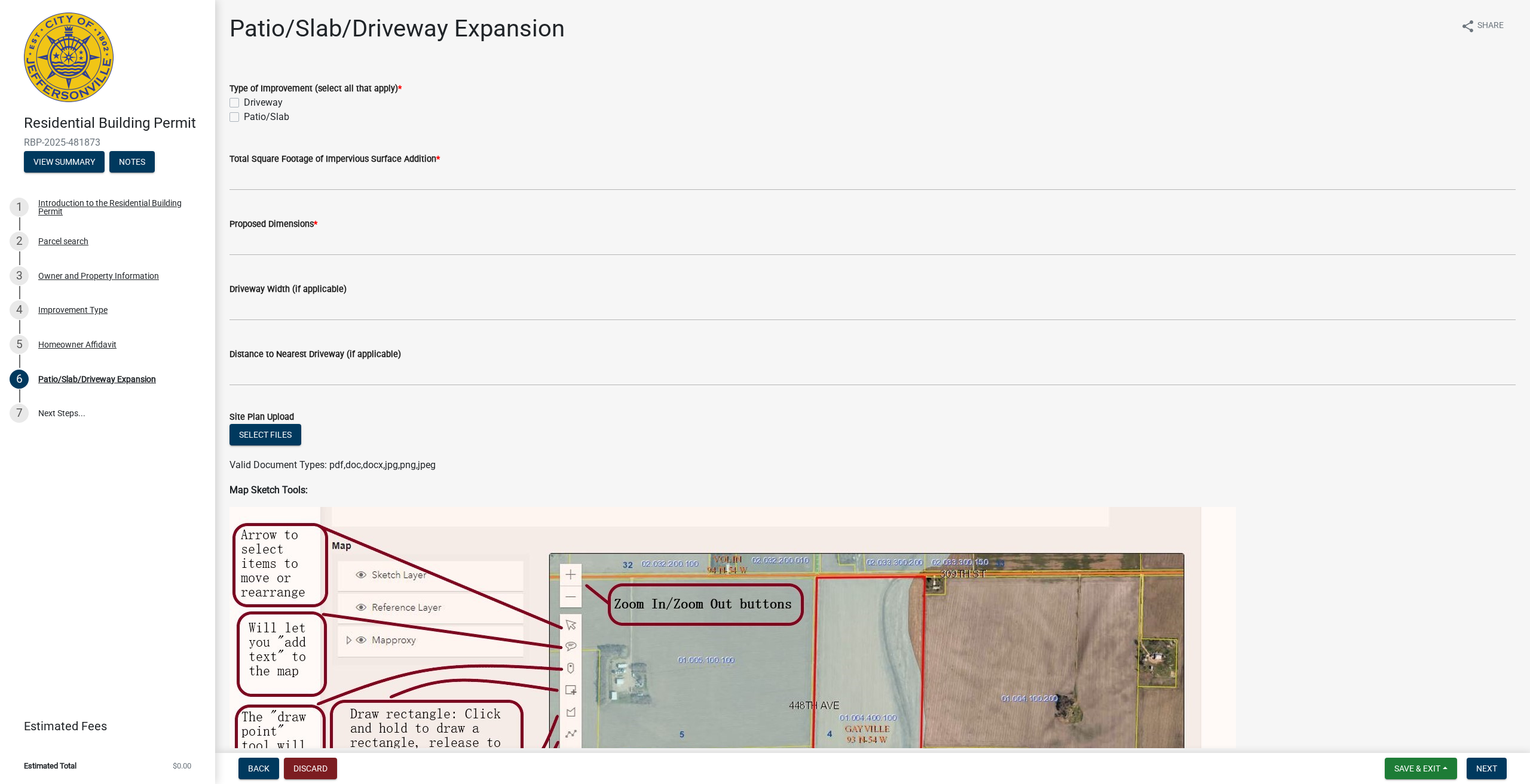
click at [244, 99] on label "Driveway" at bounding box center [263, 102] width 39 height 14
click at [244, 99] on input "Driveway" at bounding box center [247, 99] width 8 height 8
checkbox input "true"
checkbox input "false"
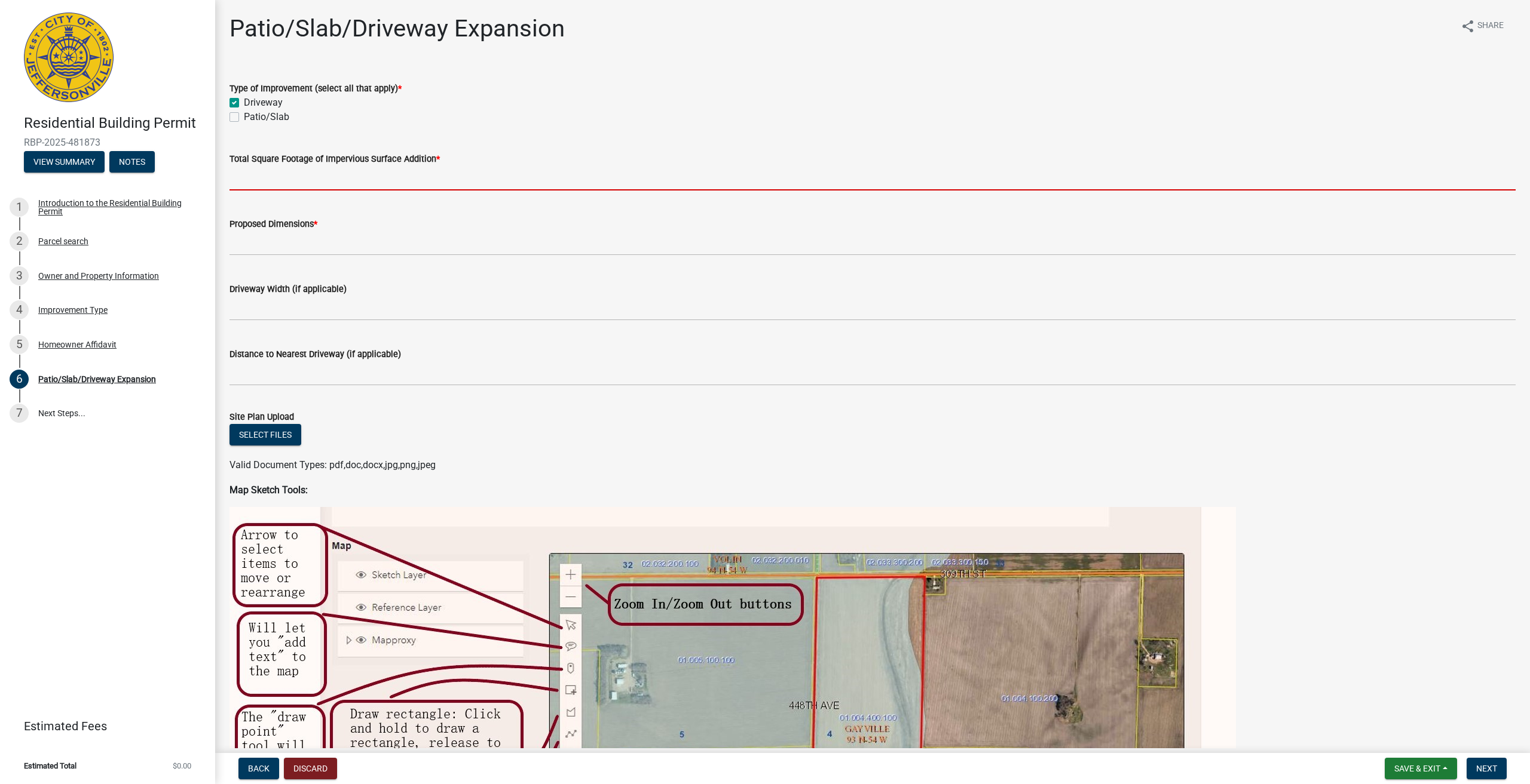
click at [291, 183] on input "Total Square Footage of Impervious Surface Addition *" at bounding box center [872, 178] width 1286 height 24
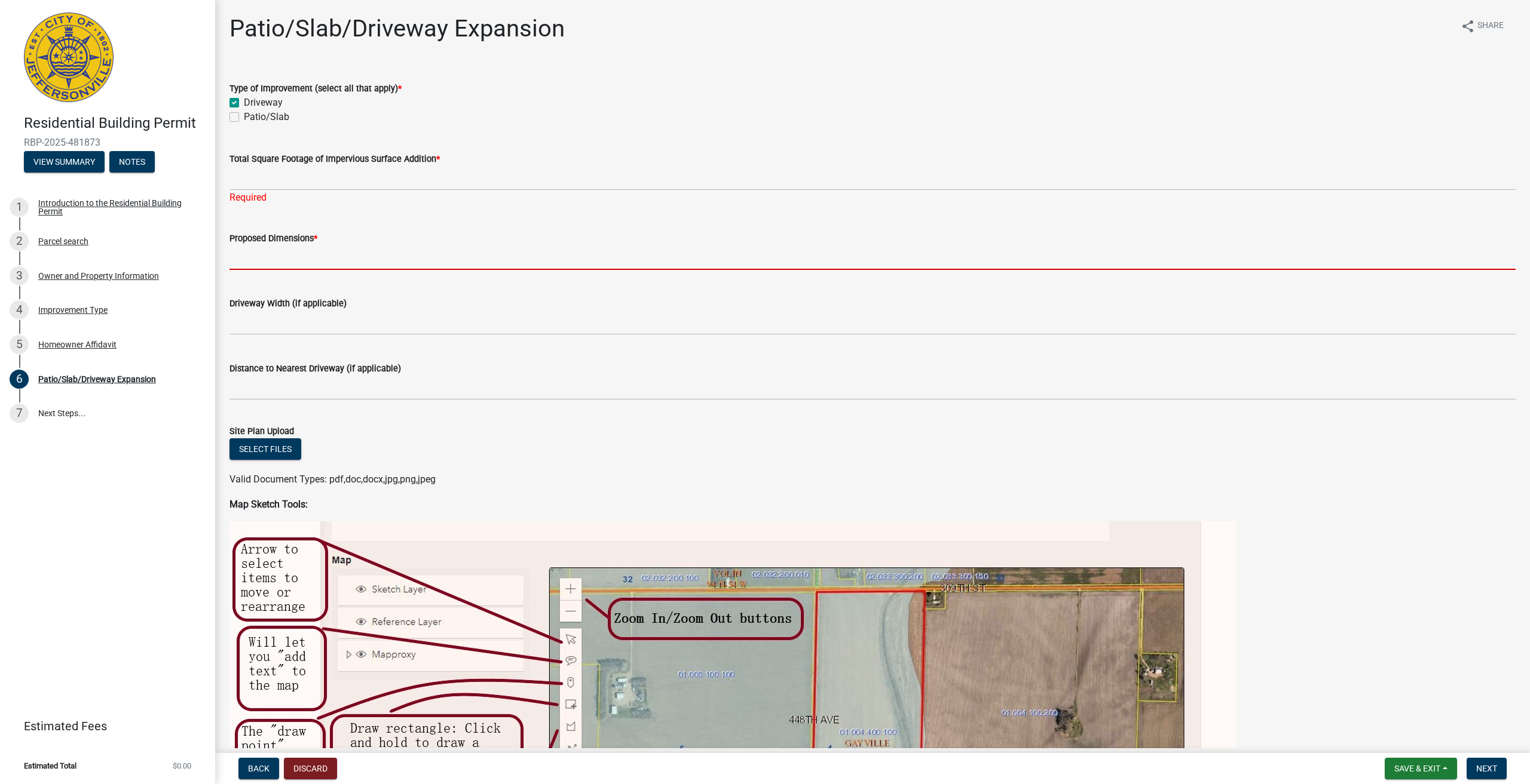
click at [284, 261] on input "Proposed Dimensions *" at bounding box center [872, 257] width 1286 height 24
click at [274, 268] on input "Proposed Dimensions *" at bounding box center [872, 257] width 1286 height 24
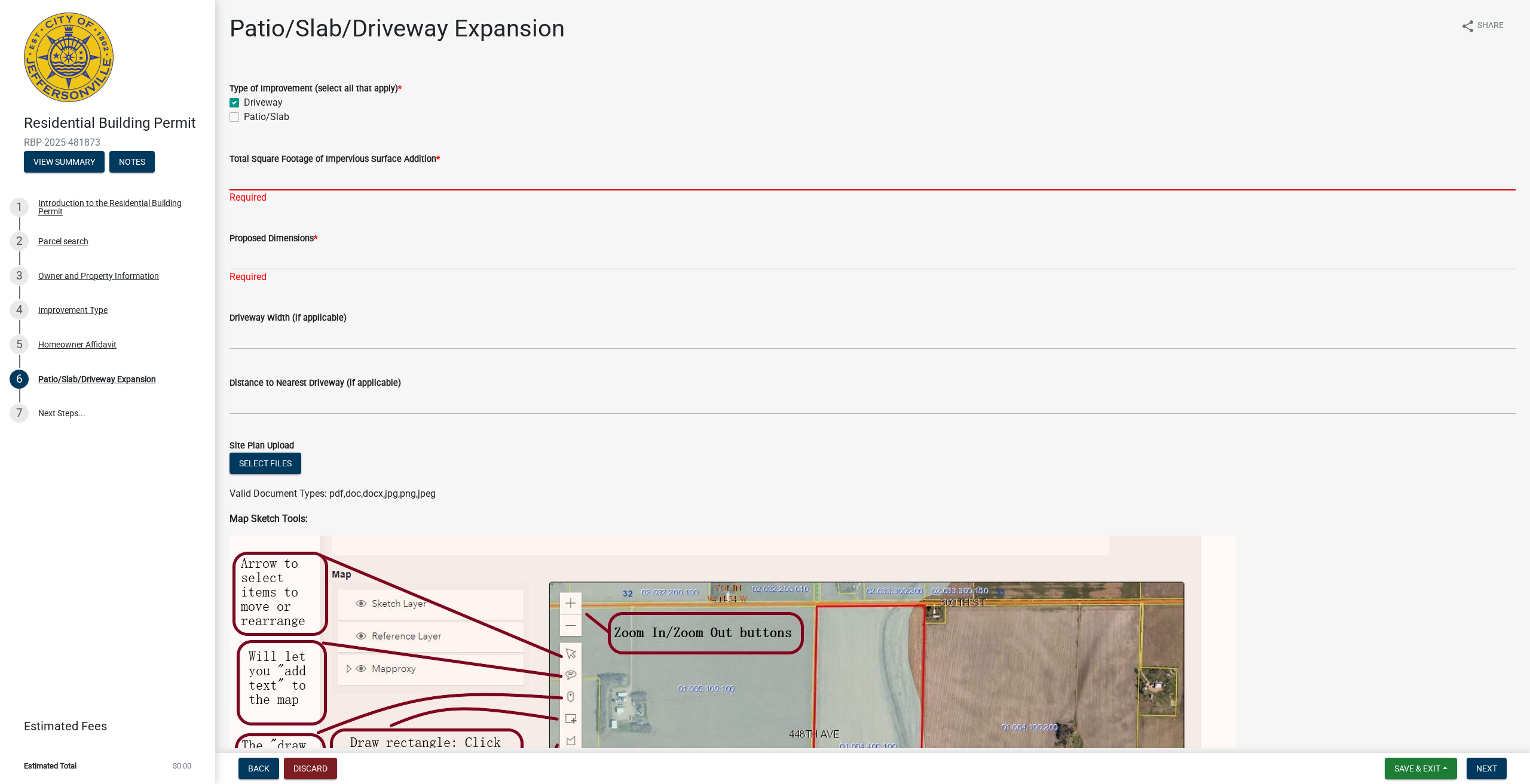
click at [279, 184] on input "Total Square Footage of Impervious Surface Addition *" at bounding box center [872, 178] width 1286 height 24
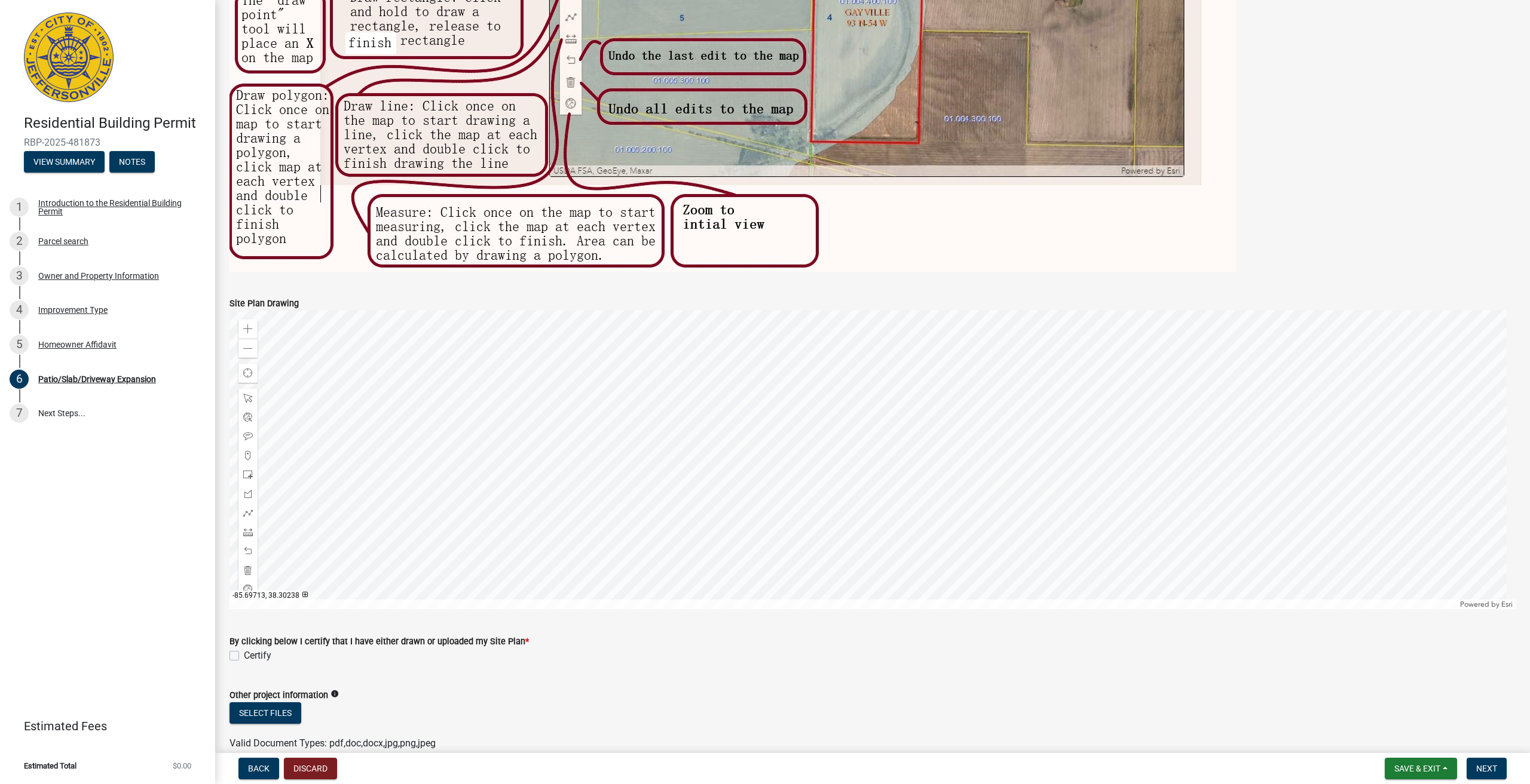
scroll to position [805, 0]
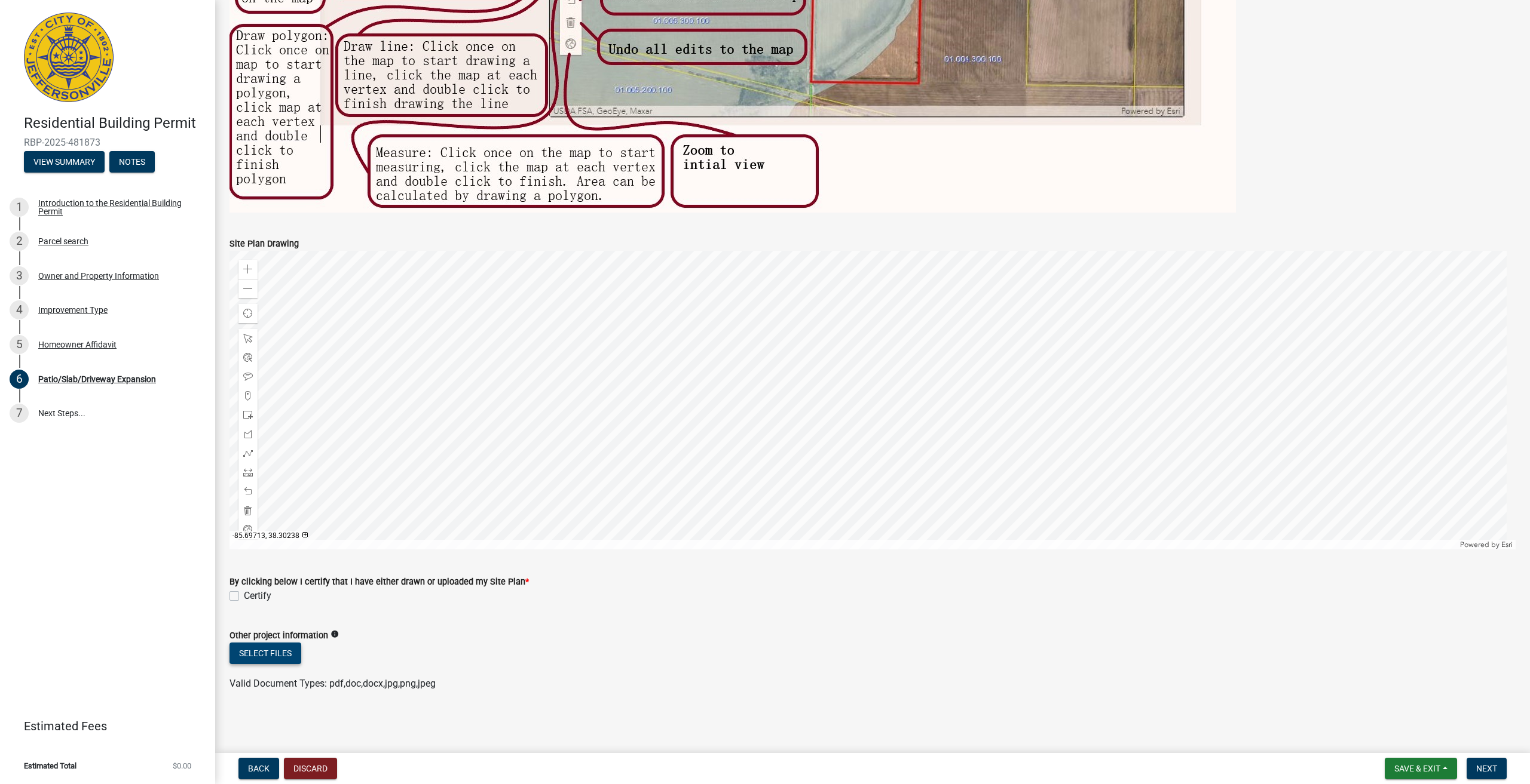
click at [273, 656] on button "Select files" at bounding box center [265, 653] width 72 height 21
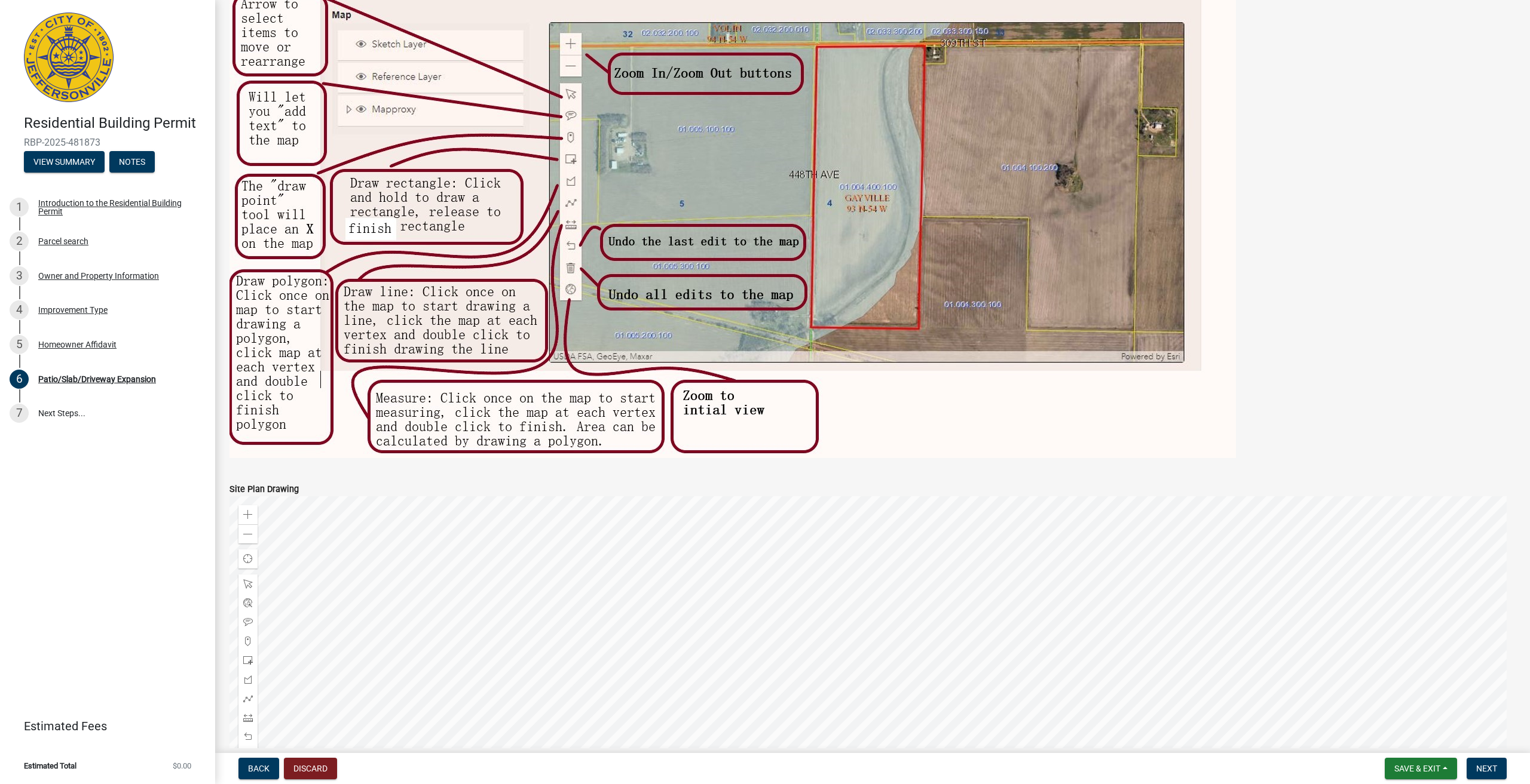
scroll to position [387, 0]
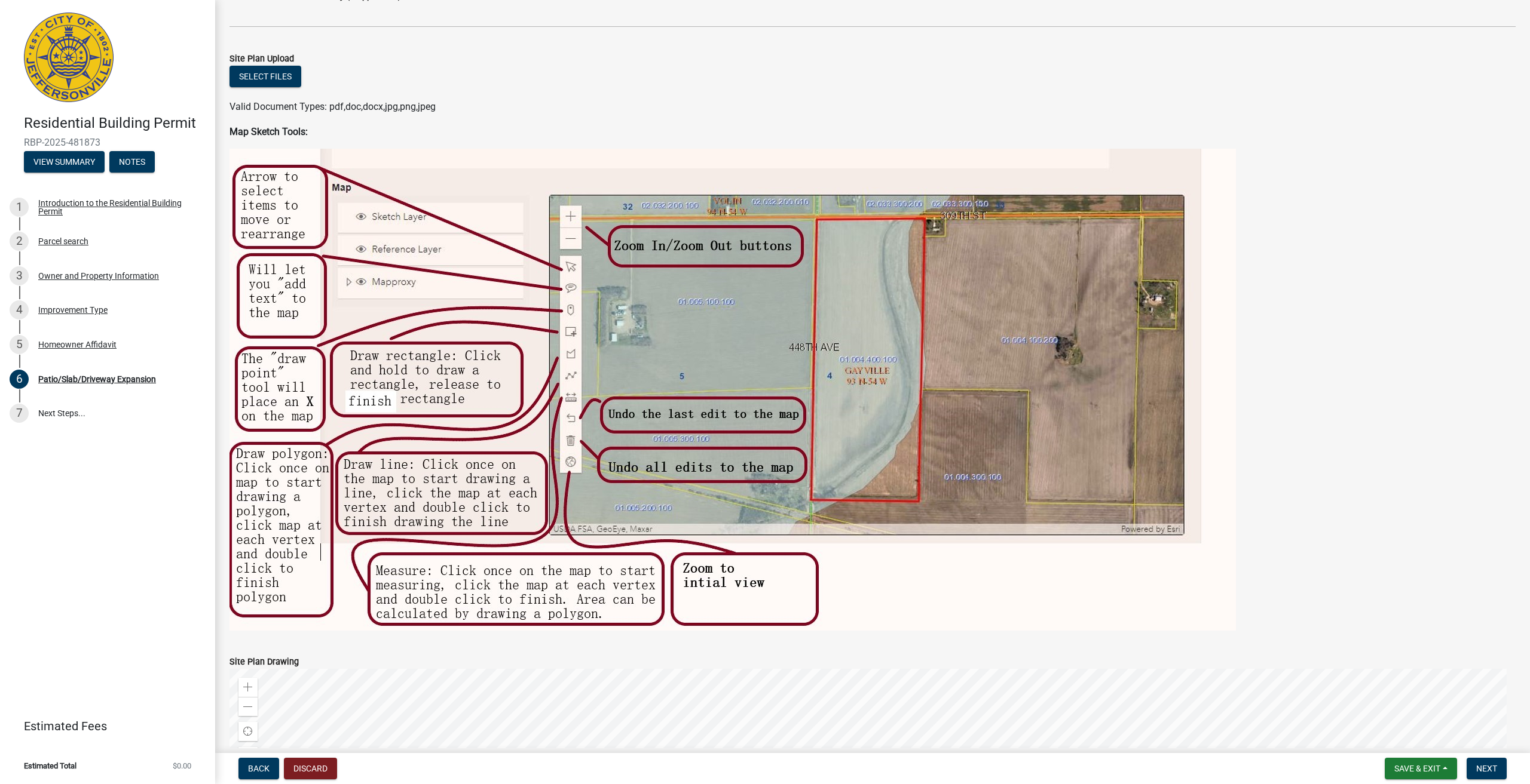
click at [255, 182] on img at bounding box center [733, 389] width 1006 height 482
click at [861, 290] on img at bounding box center [733, 389] width 1006 height 482
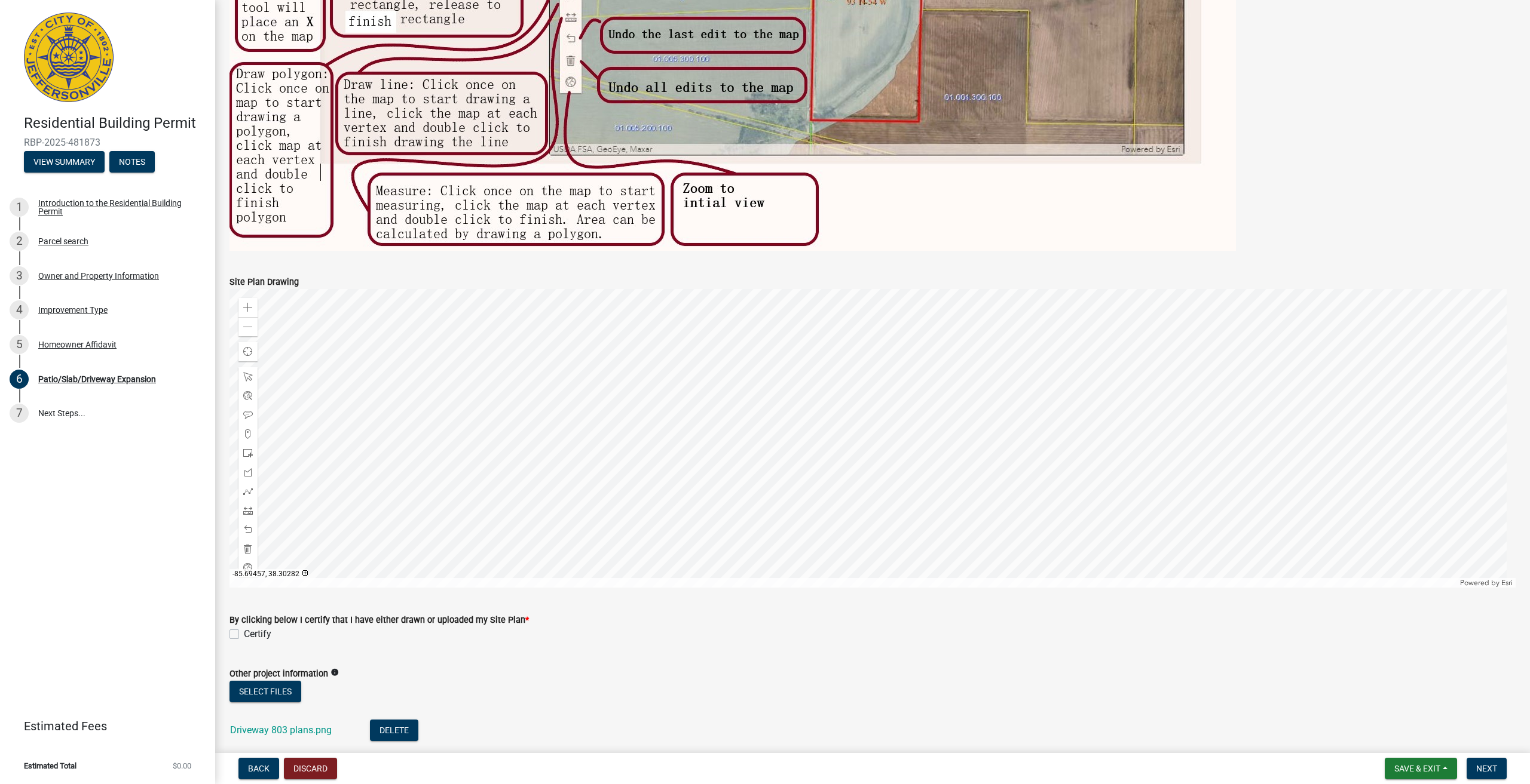
scroll to position [849, 0]
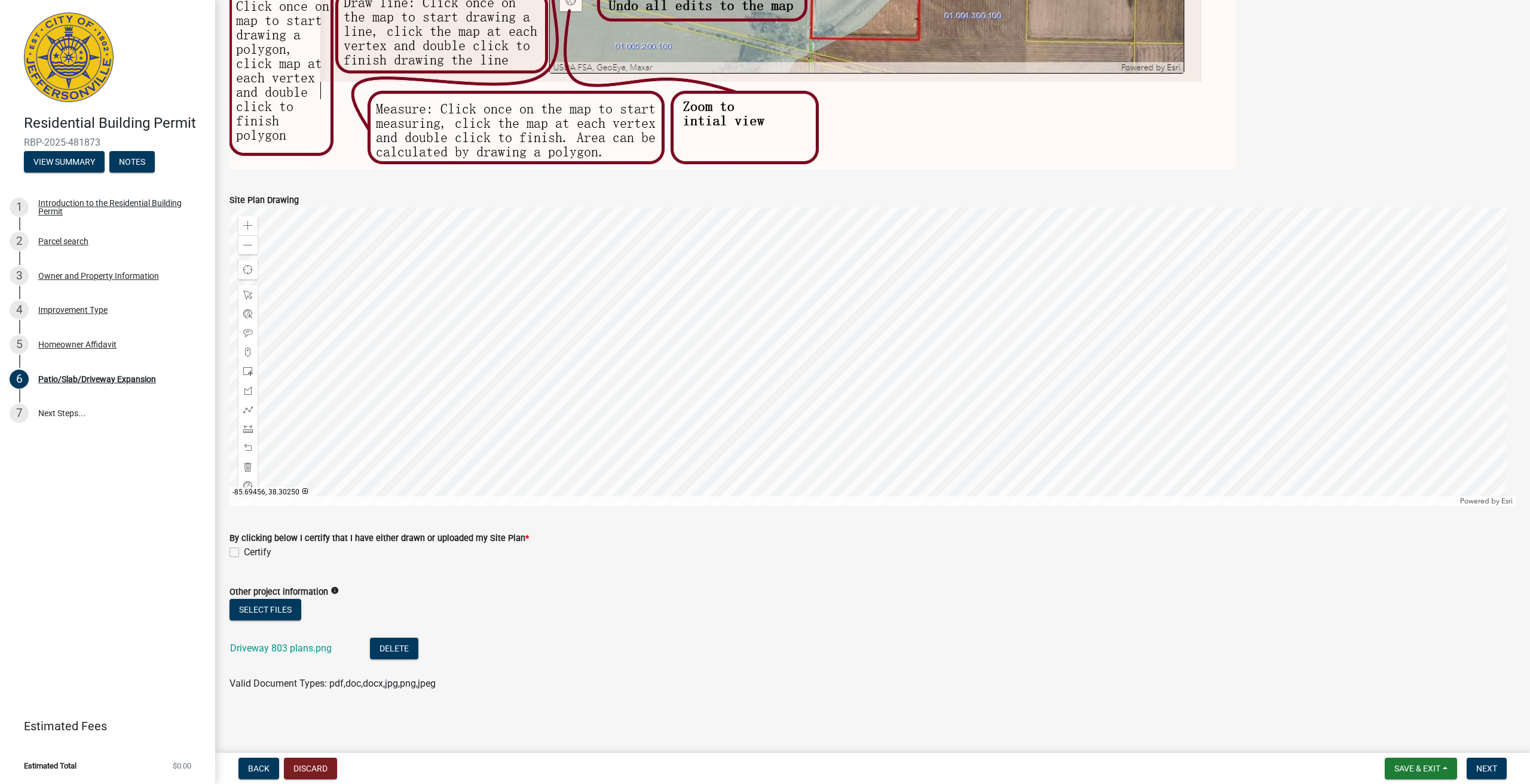
click at [909, 441] on div at bounding box center [872, 357] width 1286 height 299
click at [883, 415] on div at bounding box center [872, 357] width 1286 height 299
click at [883, 412] on div at bounding box center [872, 357] width 1286 height 299
click at [247, 224] on span at bounding box center [247, 225] width 9 height 9
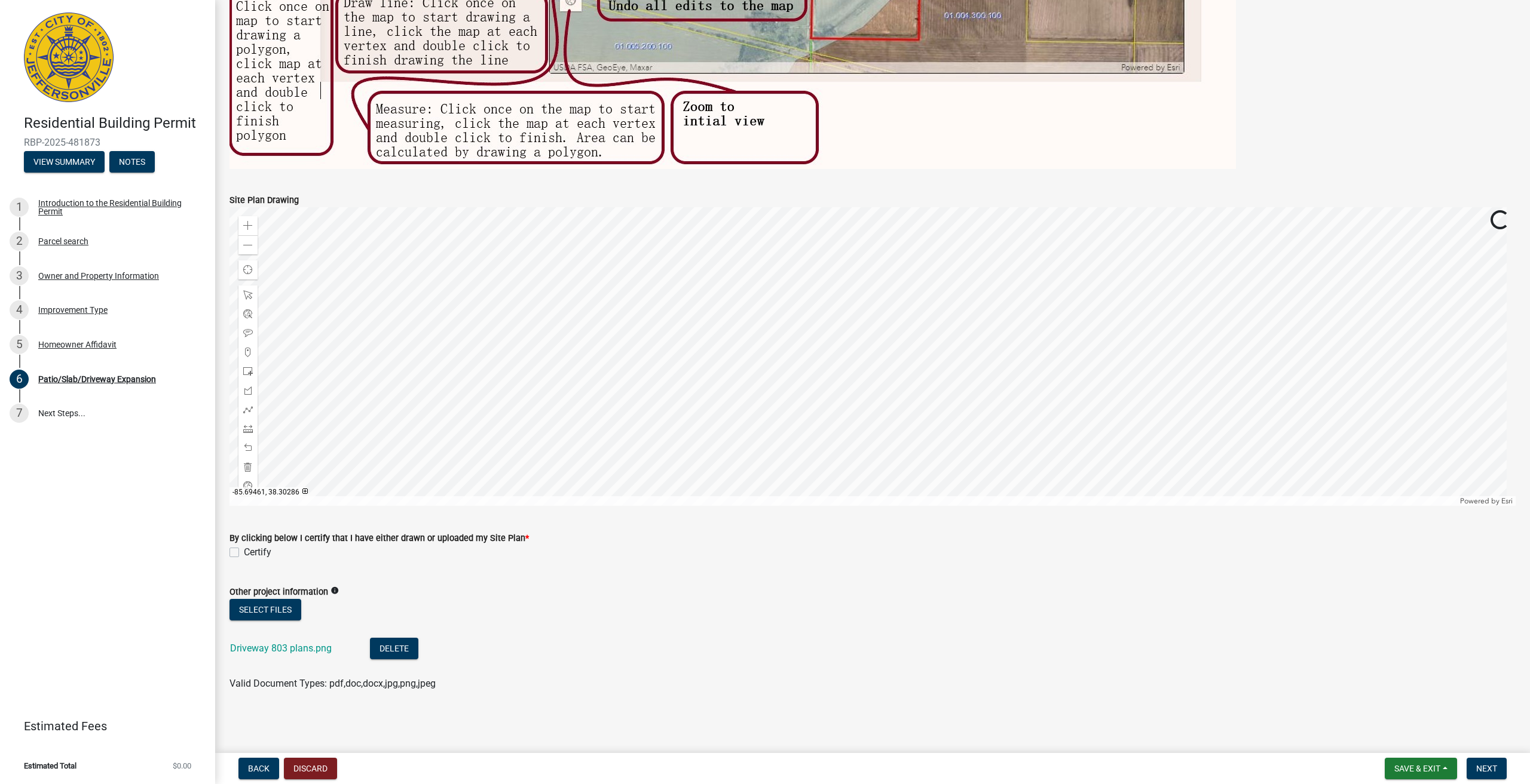
click at [795, 367] on div at bounding box center [872, 357] width 1286 height 299
click at [650, 425] on div at bounding box center [872, 357] width 1286 height 299
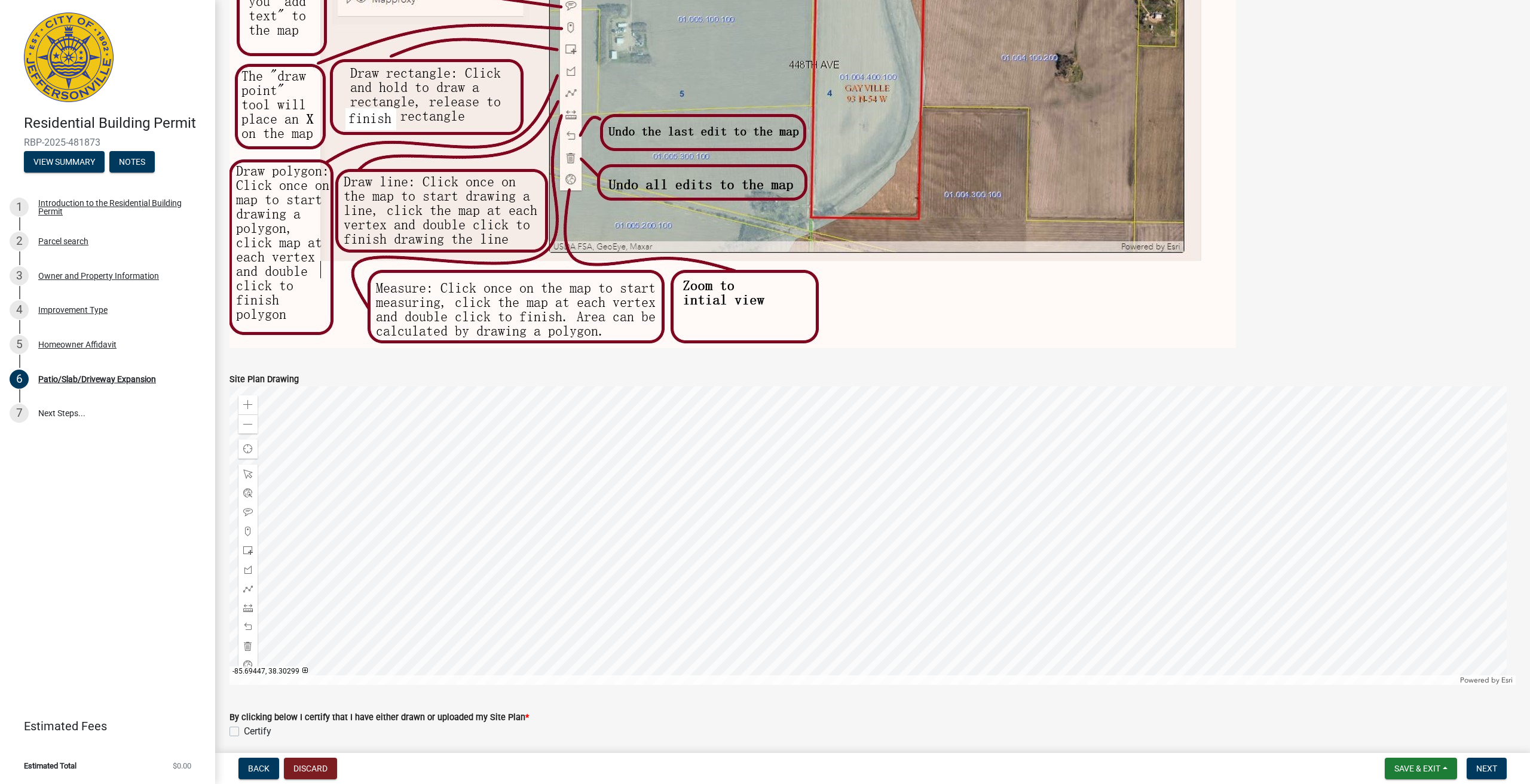
scroll to position [729, 0]
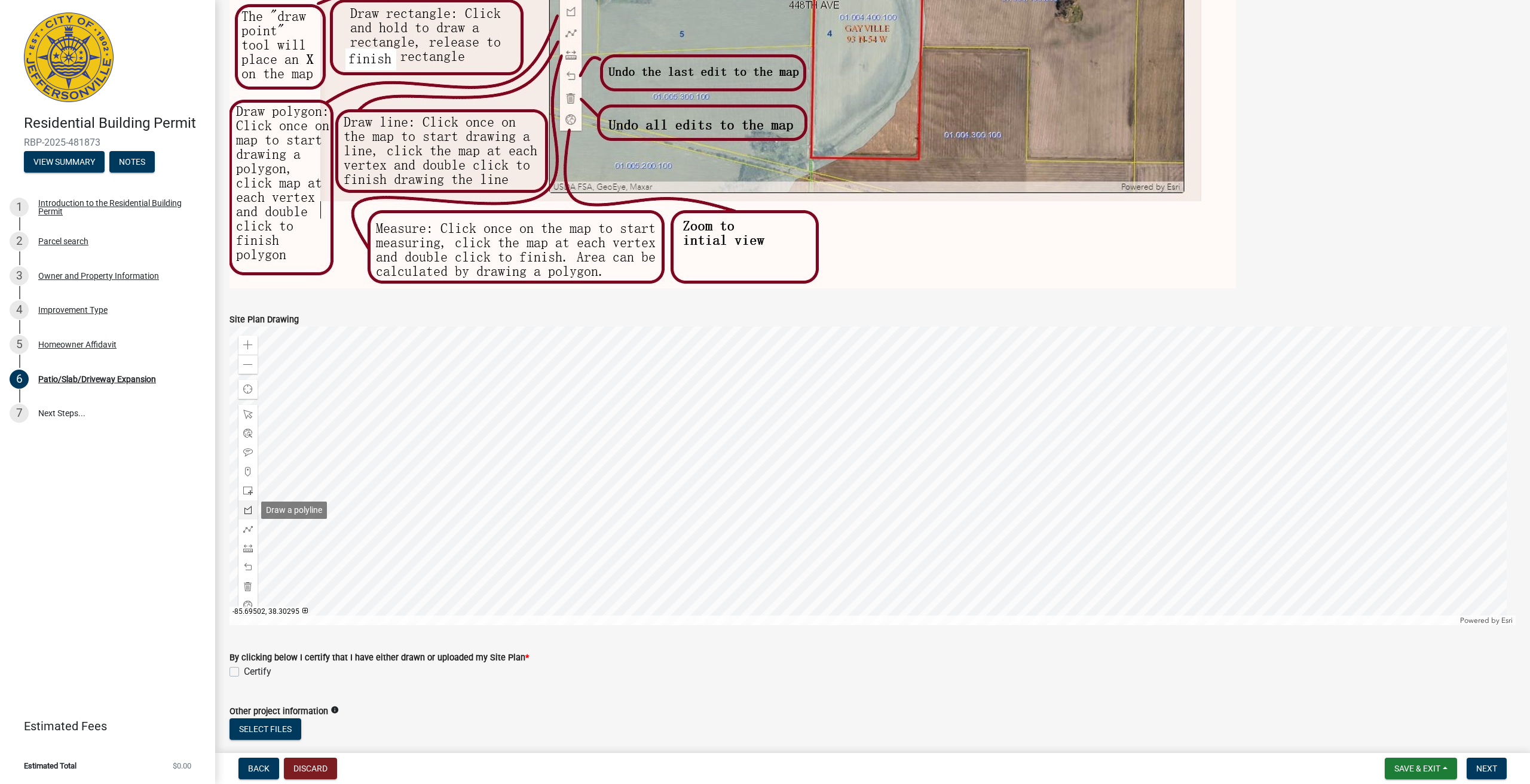
click at [247, 506] on span at bounding box center [247, 510] width 9 height 9
click at [741, 424] on div at bounding box center [872, 476] width 1286 height 299
click at [751, 441] on div at bounding box center [872, 476] width 1286 height 299
click at [738, 447] on div at bounding box center [872, 476] width 1286 height 299
click at [717, 435] on div at bounding box center [872, 476] width 1286 height 299
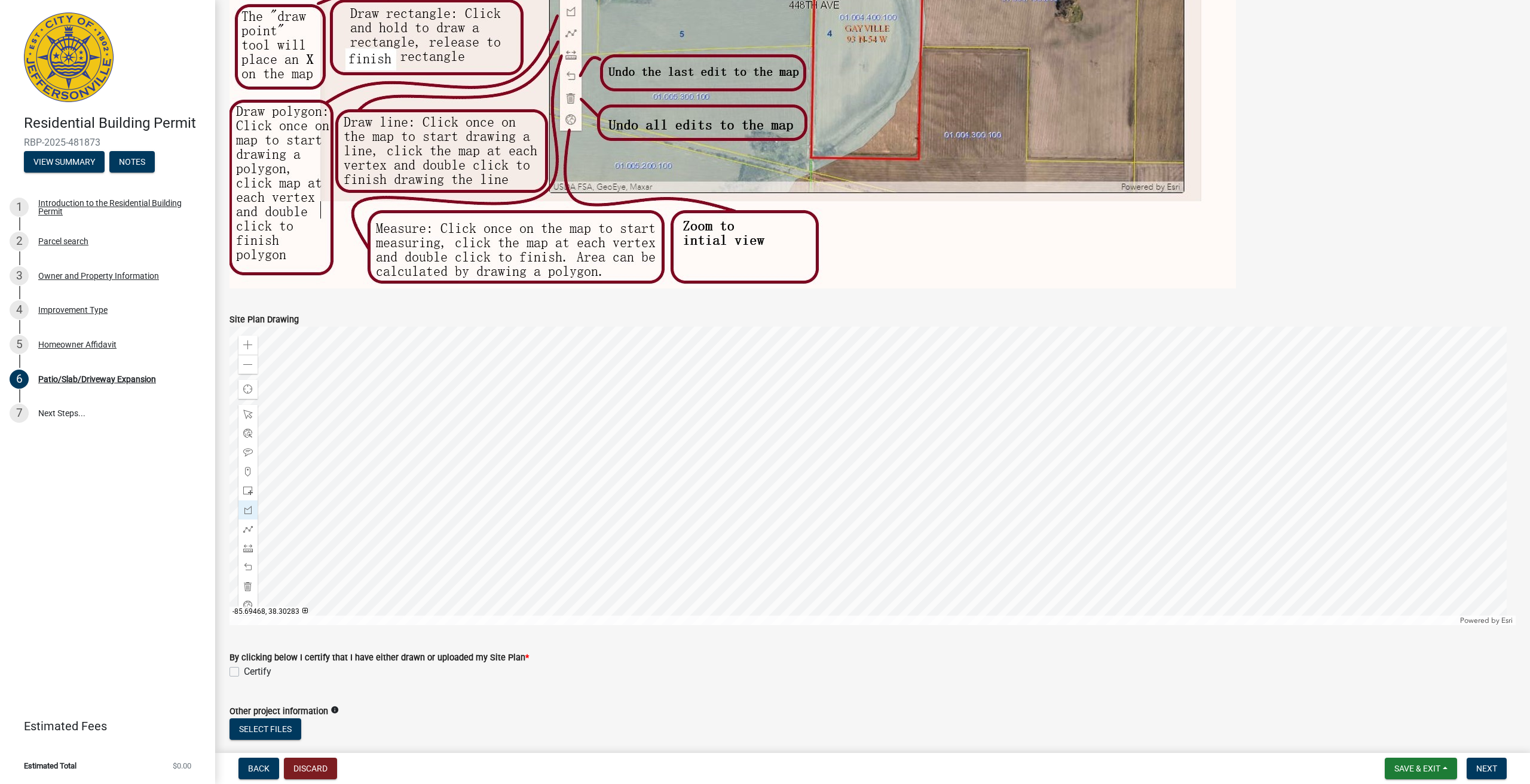
click at [572, 543] on div at bounding box center [872, 476] width 1286 height 299
click at [511, 587] on div at bounding box center [872, 476] width 1286 height 299
click at [474, 533] on div at bounding box center [872, 476] width 1286 height 299
click at [674, 395] on div at bounding box center [872, 476] width 1286 height 299
click at [672, 381] on div at bounding box center [872, 476] width 1286 height 299
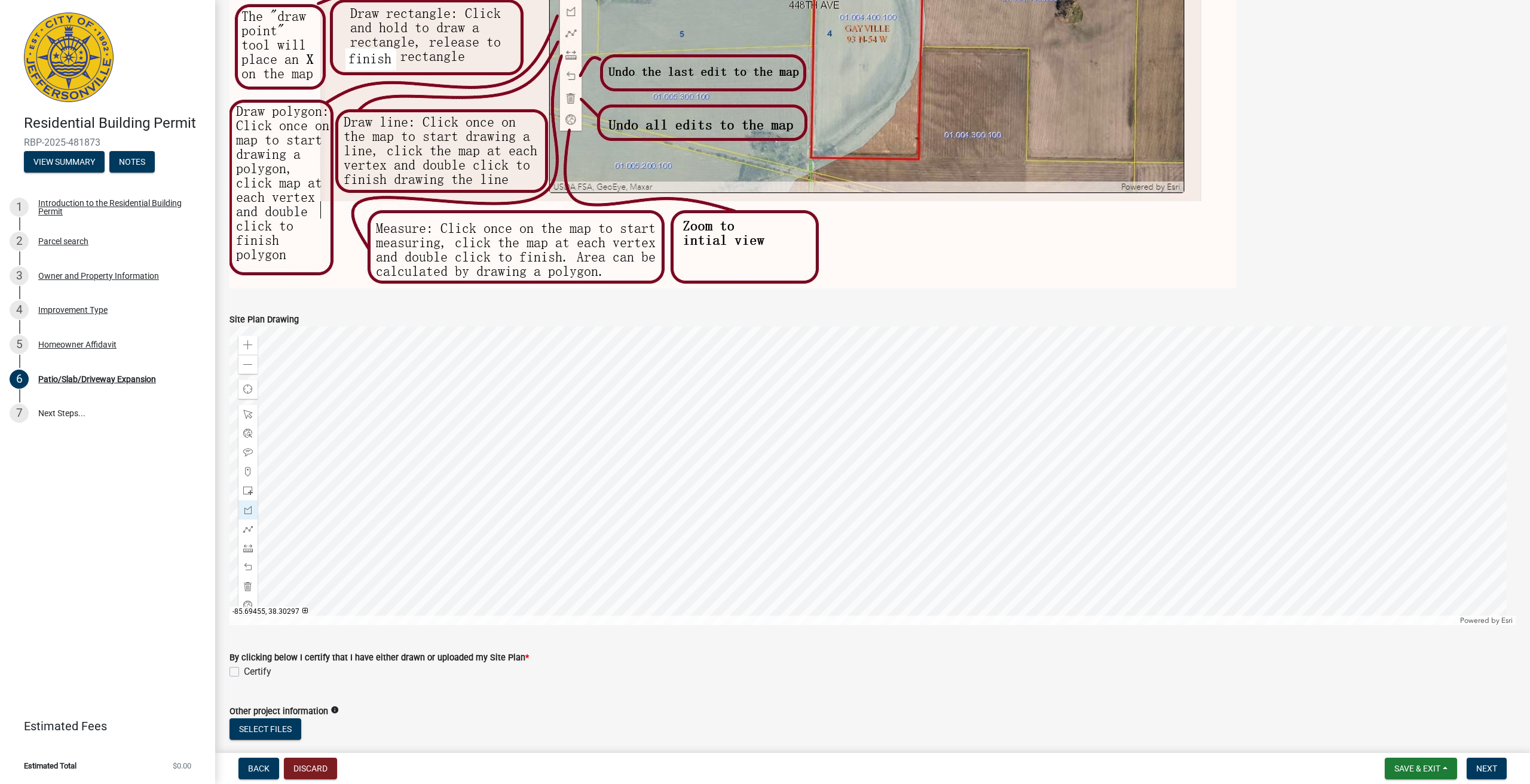
click at [695, 367] on div at bounding box center [872, 476] width 1286 height 299
click at [741, 422] on div at bounding box center [872, 476] width 1286 height 299
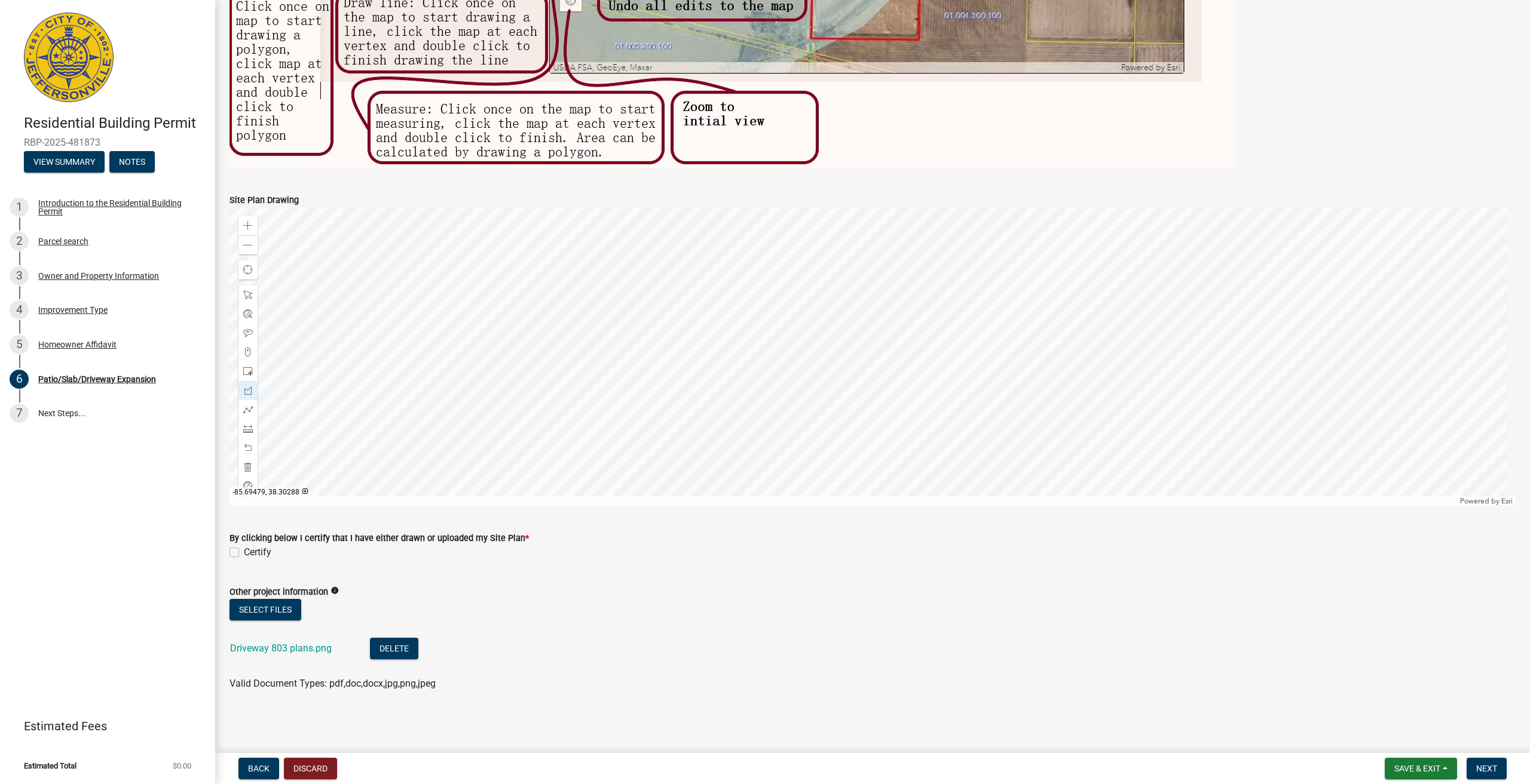
scroll to position [789, 0]
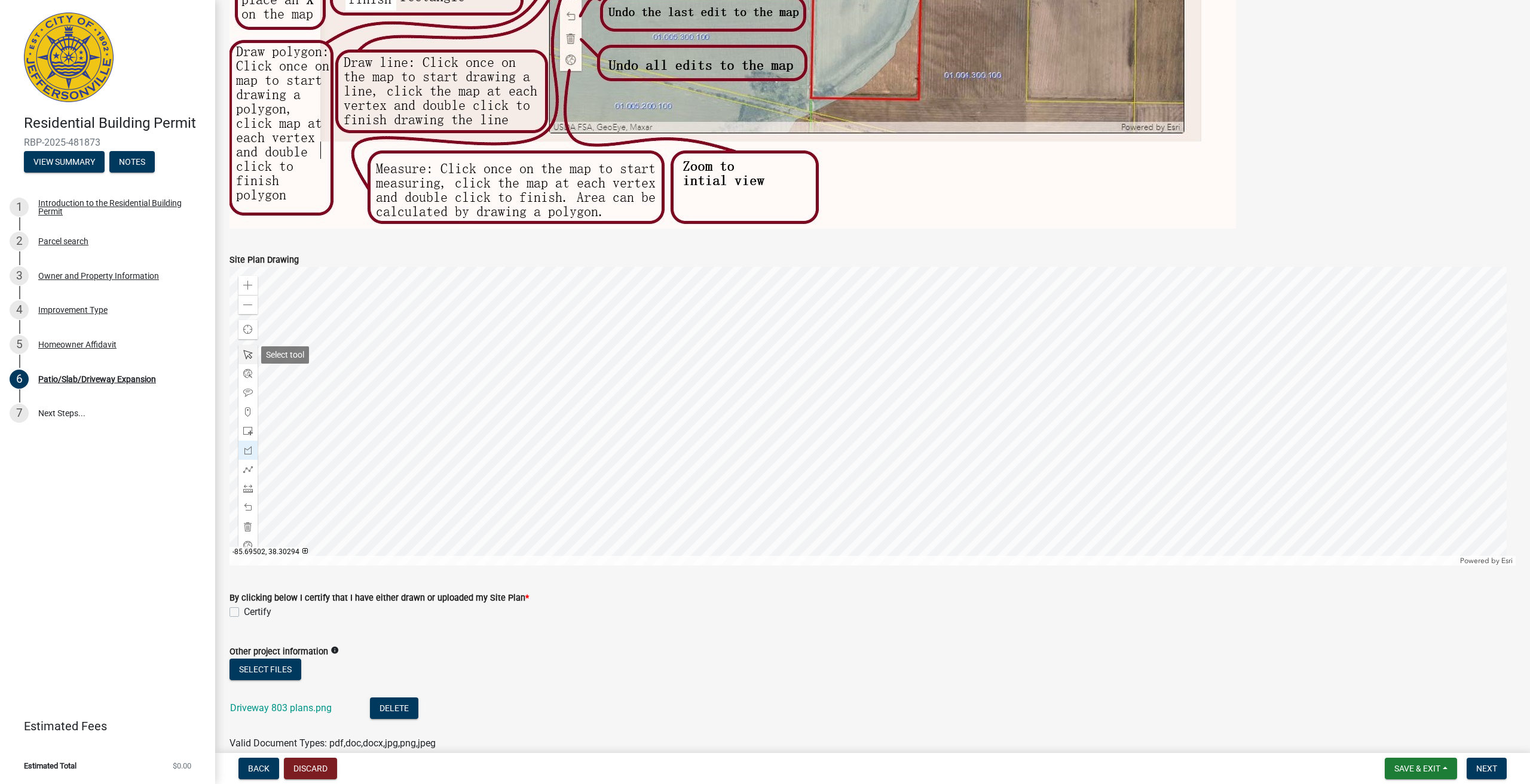
click at [247, 352] on span at bounding box center [247, 354] width 9 height 9
click at [675, 322] on div at bounding box center [872, 416] width 1286 height 299
click at [678, 319] on div at bounding box center [872, 416] width 1286 height 299
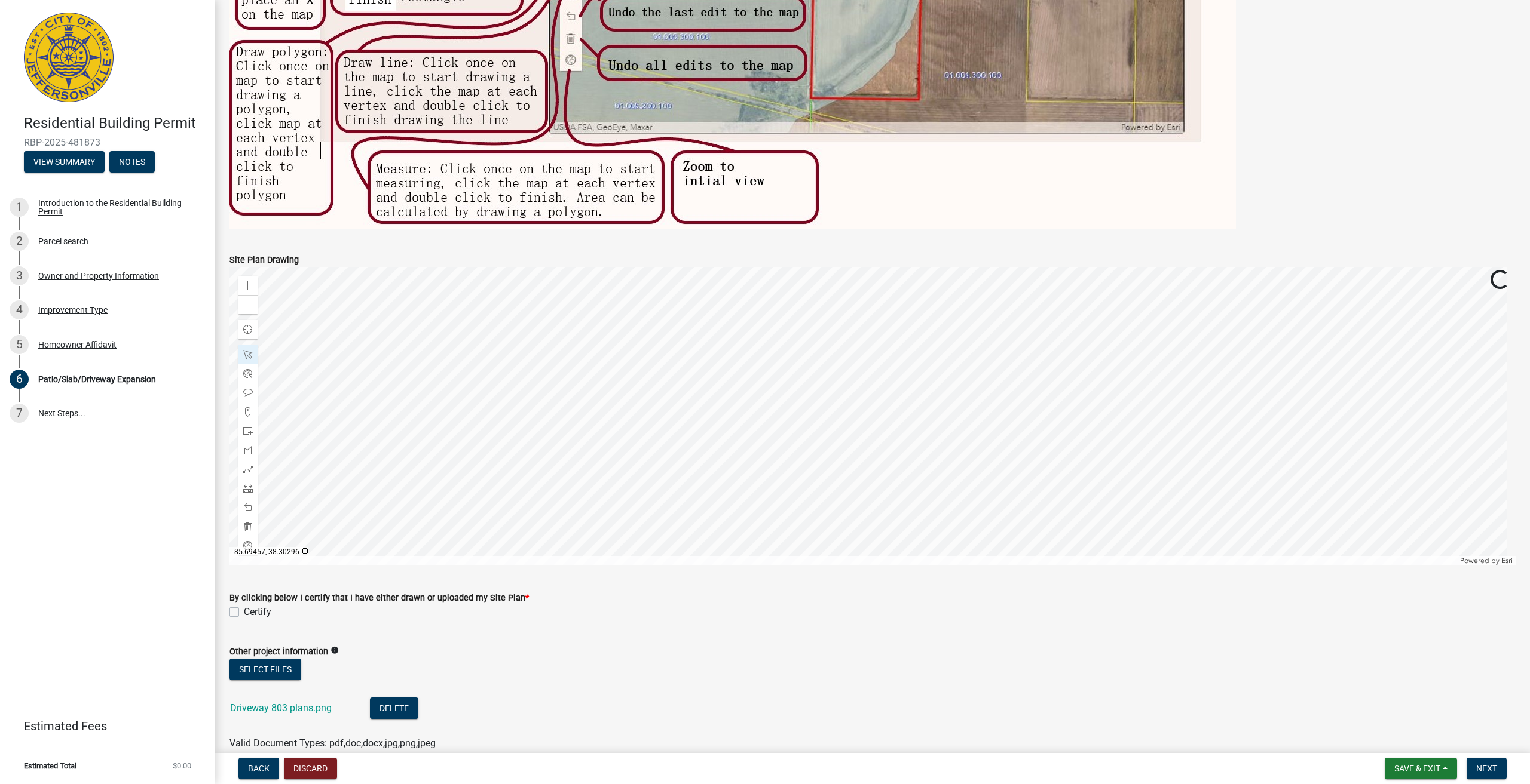
click at [678, 319] on div at bounding box center [872, 416] width 1286 height 299
click at [720, 302] on div at bounding box center [872, 416] width 1286 height 299
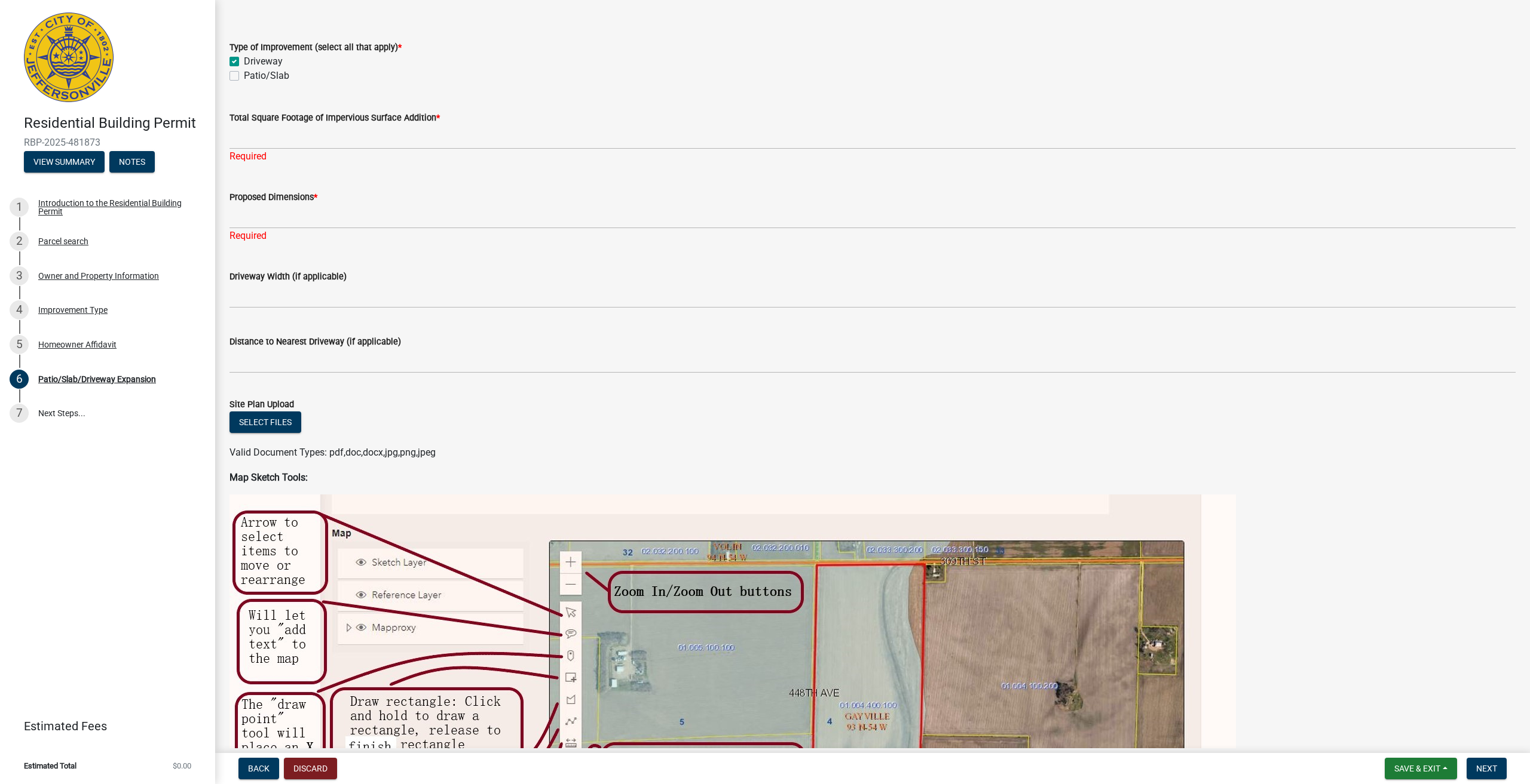
scroll to position [13, 0]
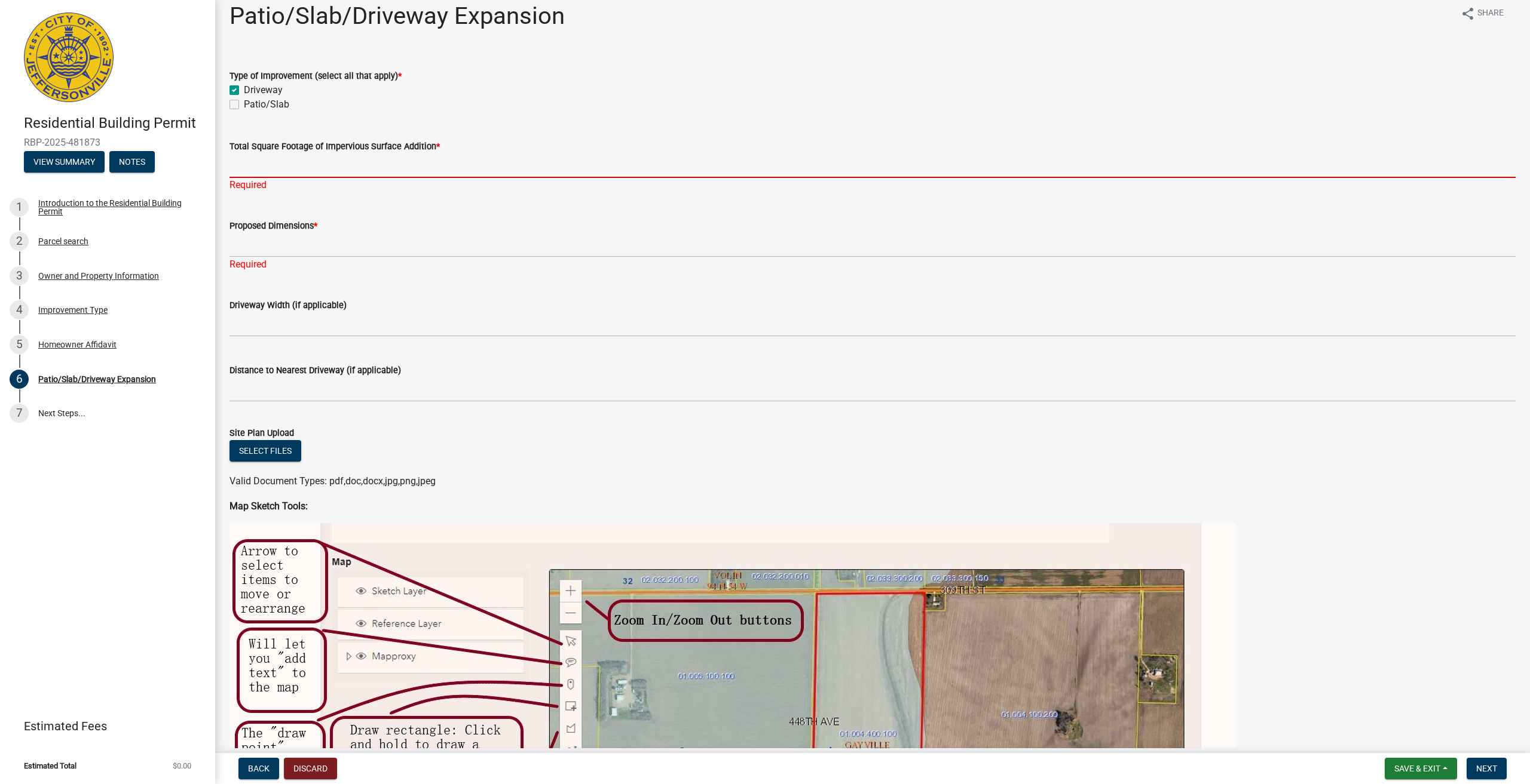
click at [338, 169] on input "Total Square Footage of Impervious Surface Addition *" at bounding box center [872, 165] width 1286 height 24
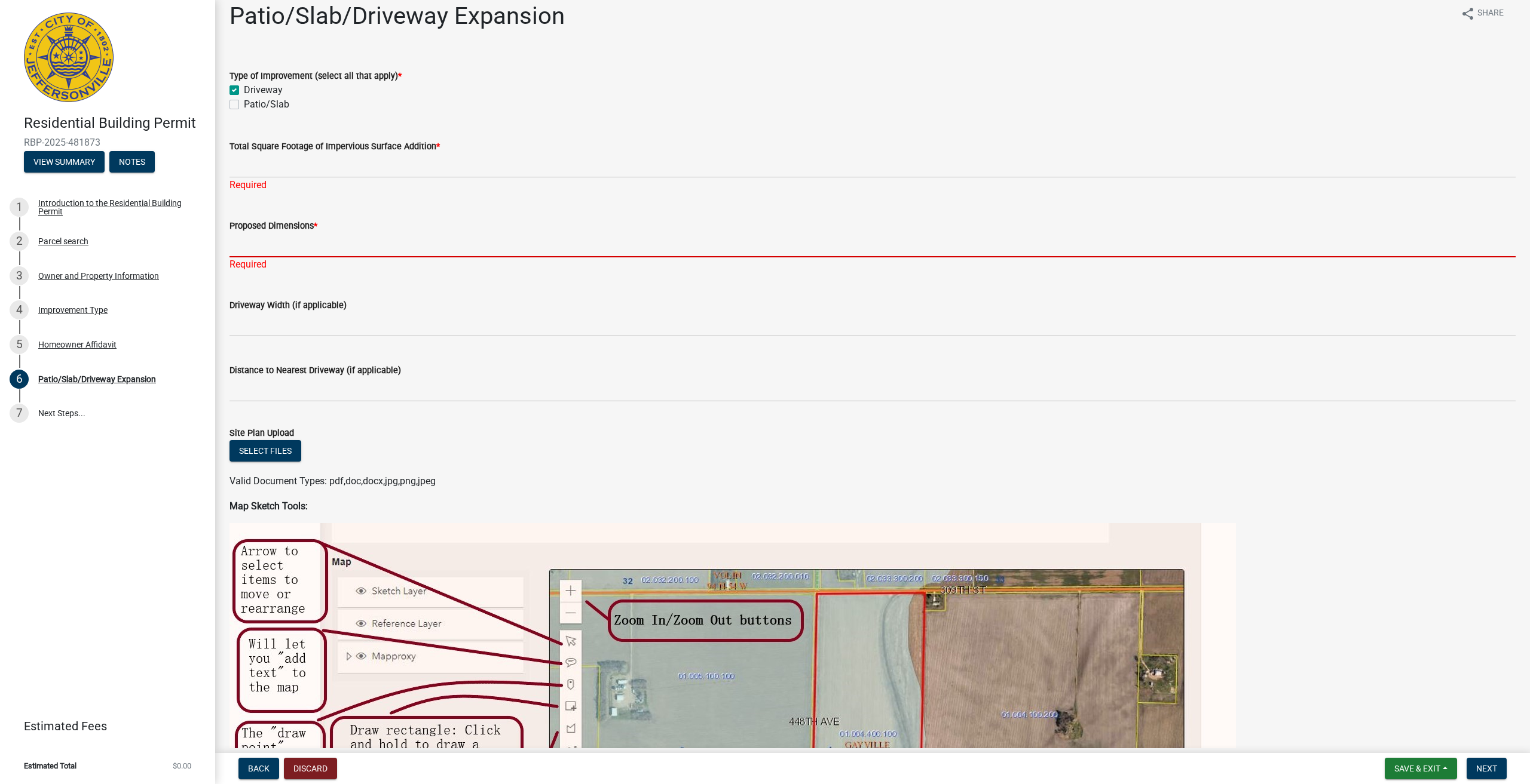
click at [267, 238] on input "Proposed Dimensions *" at bounding box center [872, 245] width 1286 height 24
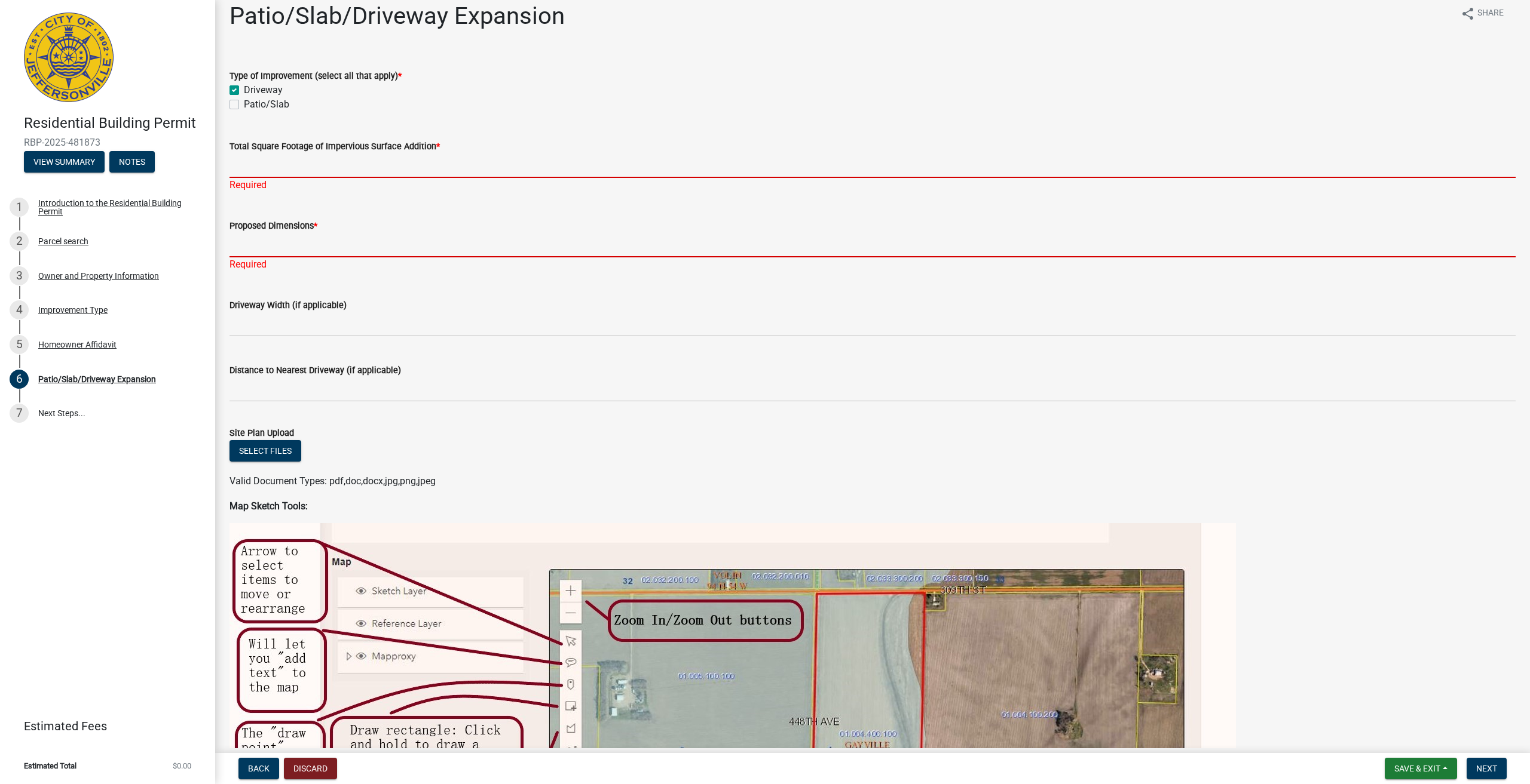
click at [281, 163] on input "Total Square Footage of Impervious Surface Addition *" at bounding box center [872, 165] width 1286 height 24
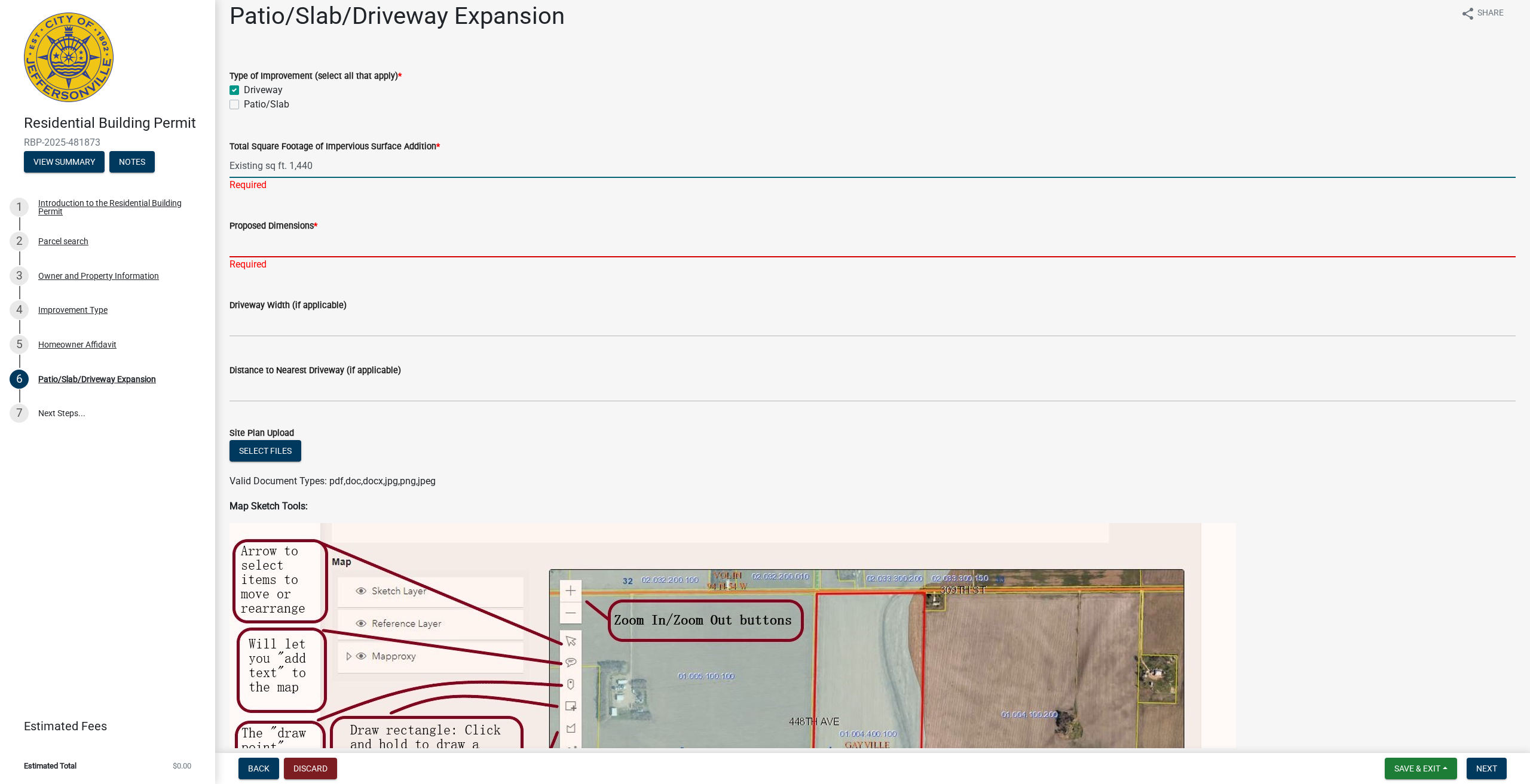
click at [280, 251] on div "Proposed Dimensions * Required" at bounding box center [872, 236] width 1286 height 70
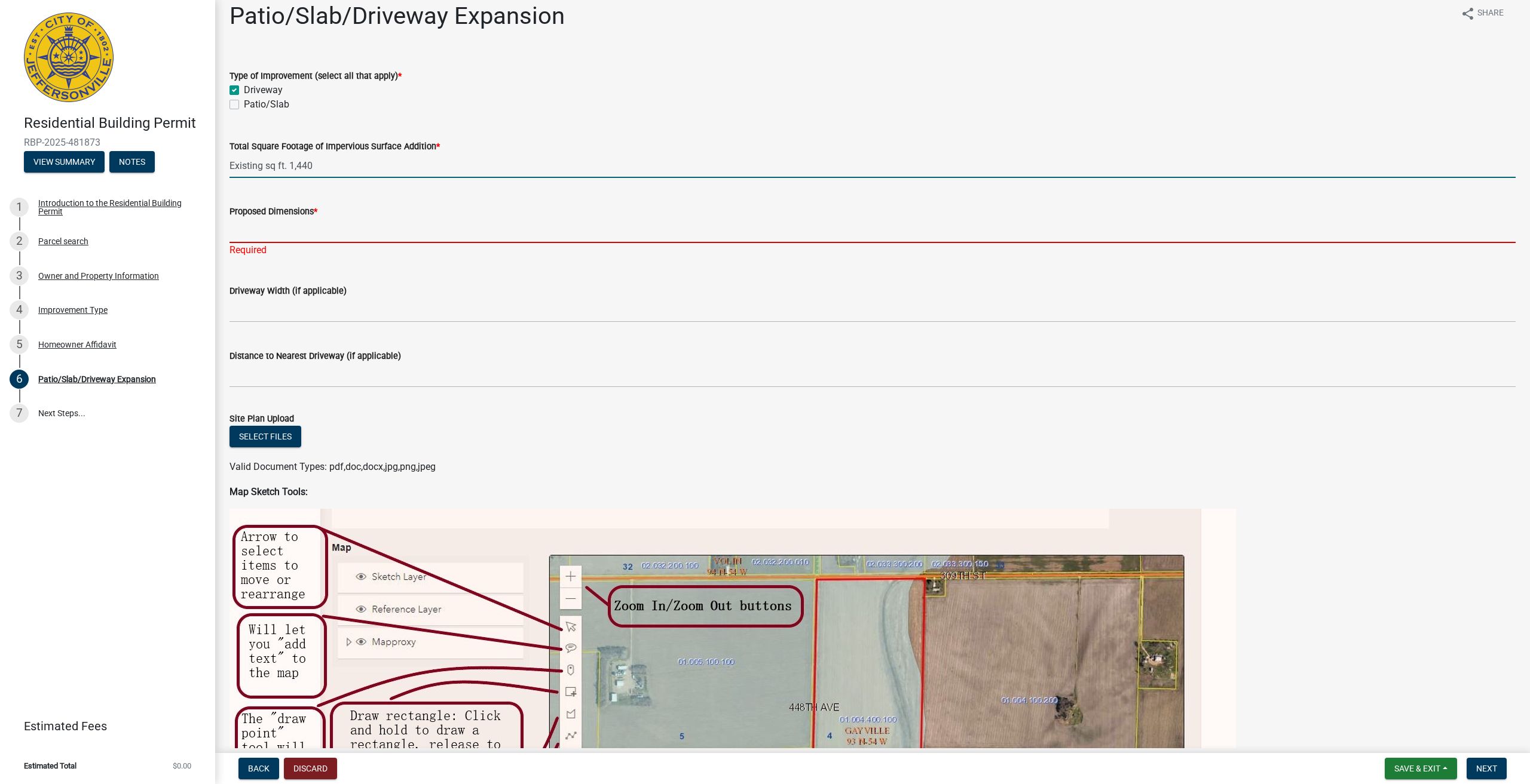
click at [328, 175] on input "Existing sq ft. 1,440" at bounding box center [872, 165] width 1286 height 24
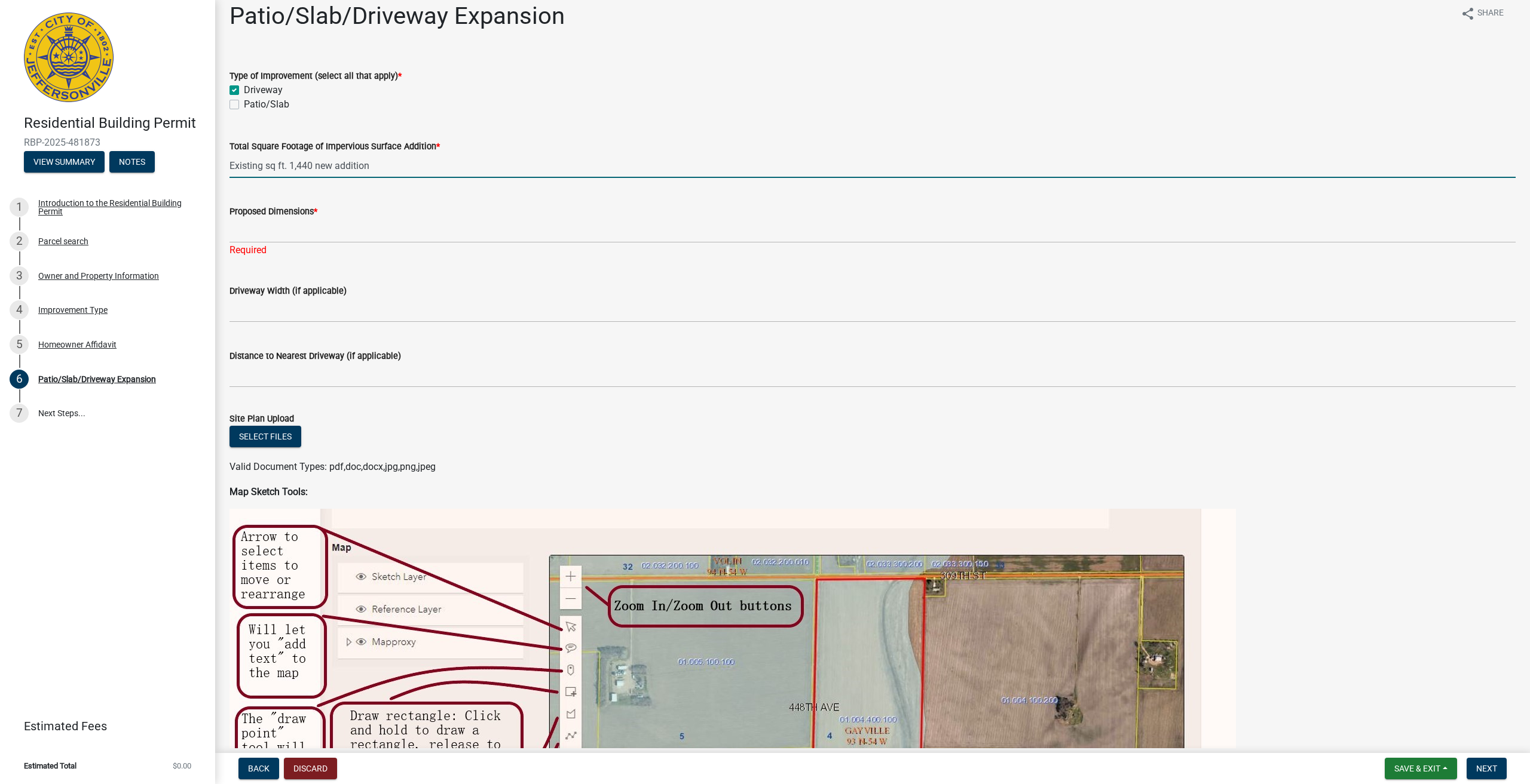
type input "Existing sq ft. 1,440 new addition"
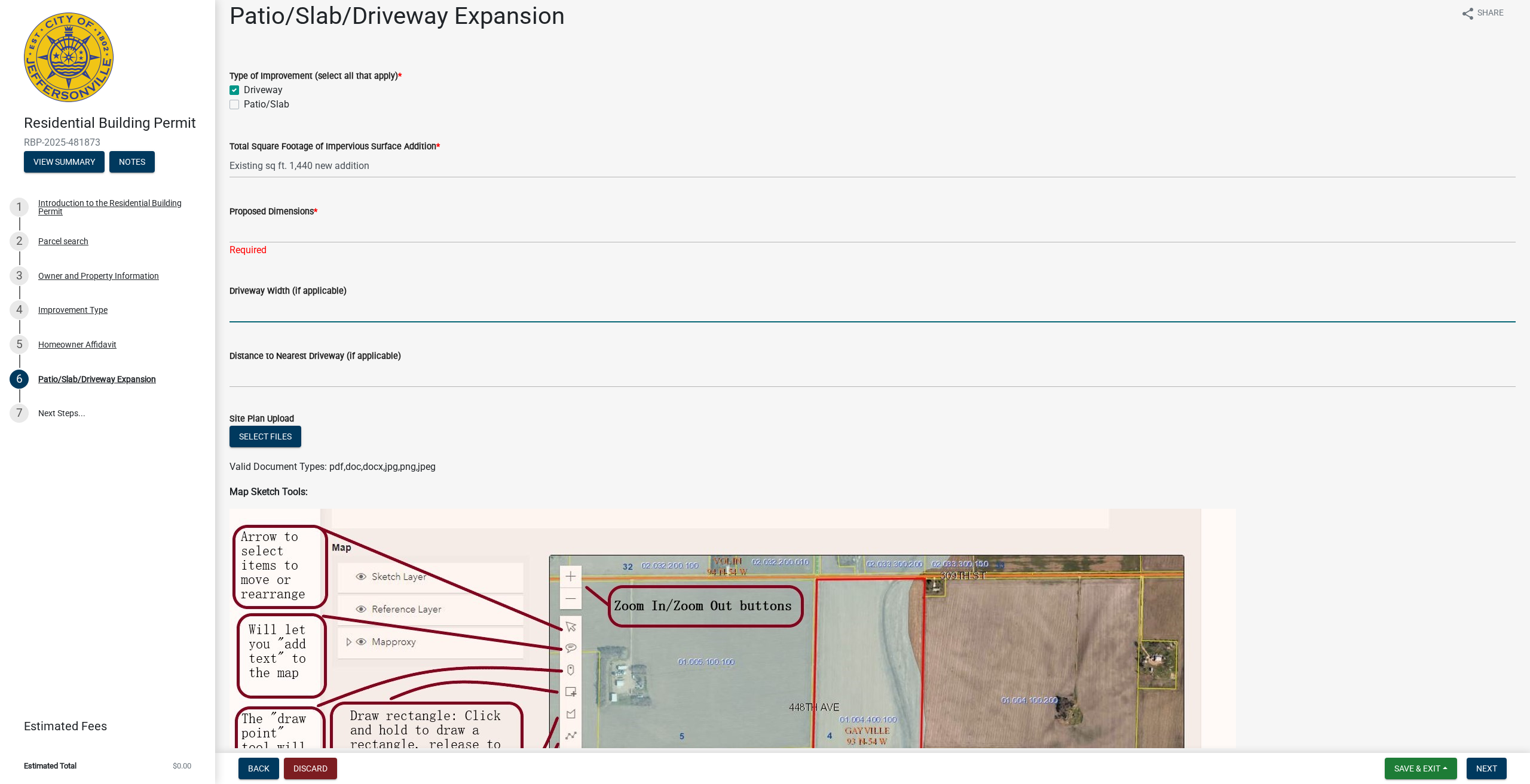
click at [248, 316] on input "Driveway Width (if applicable)" at bounding box center [872, 310] width 1286 height 24
type input "previous driveway is 18' and new driveway will be 23'"
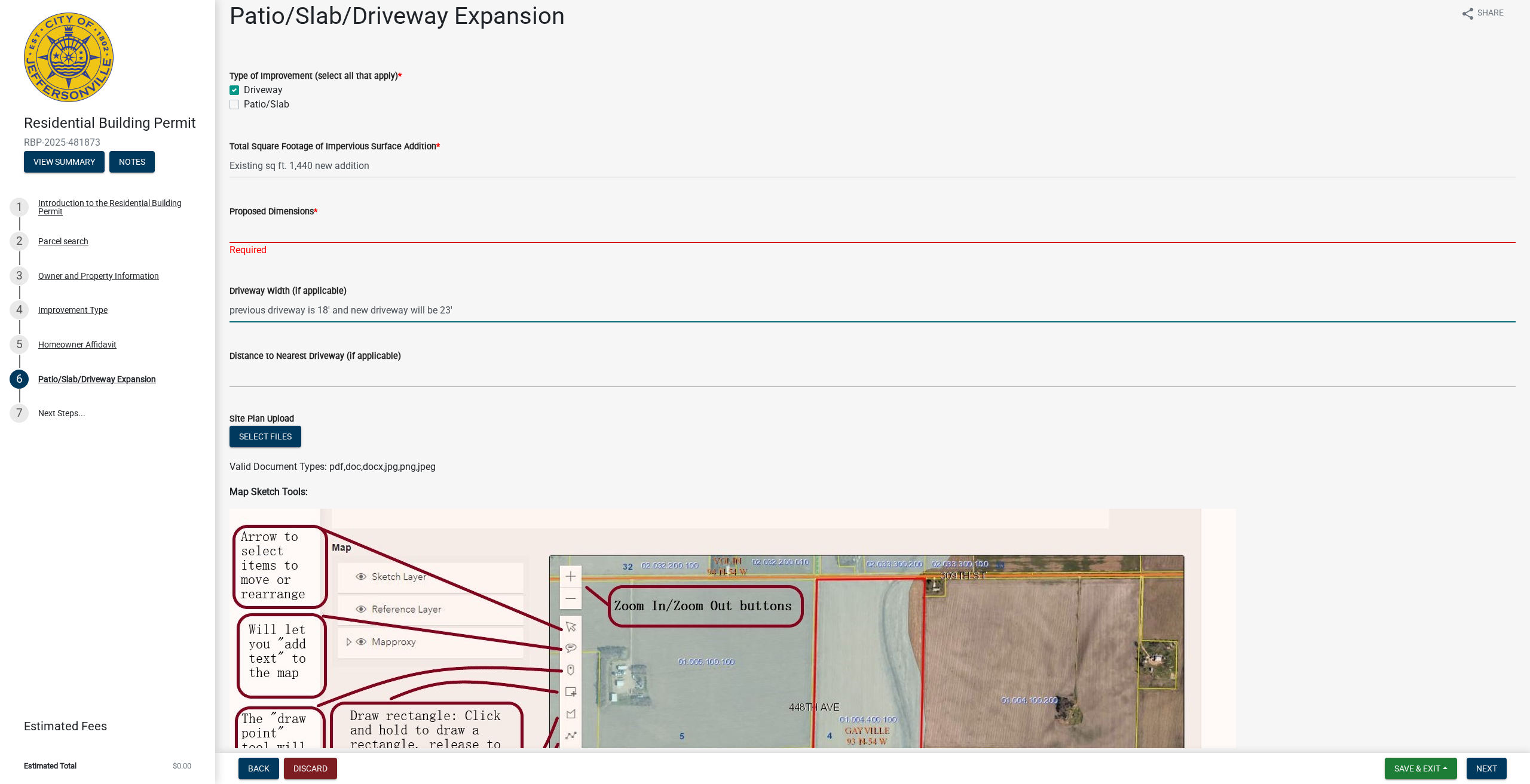
click at [308, 238] on input "Proposed Dimensions *" at bounding box center [872, 230] width 1286 height 24
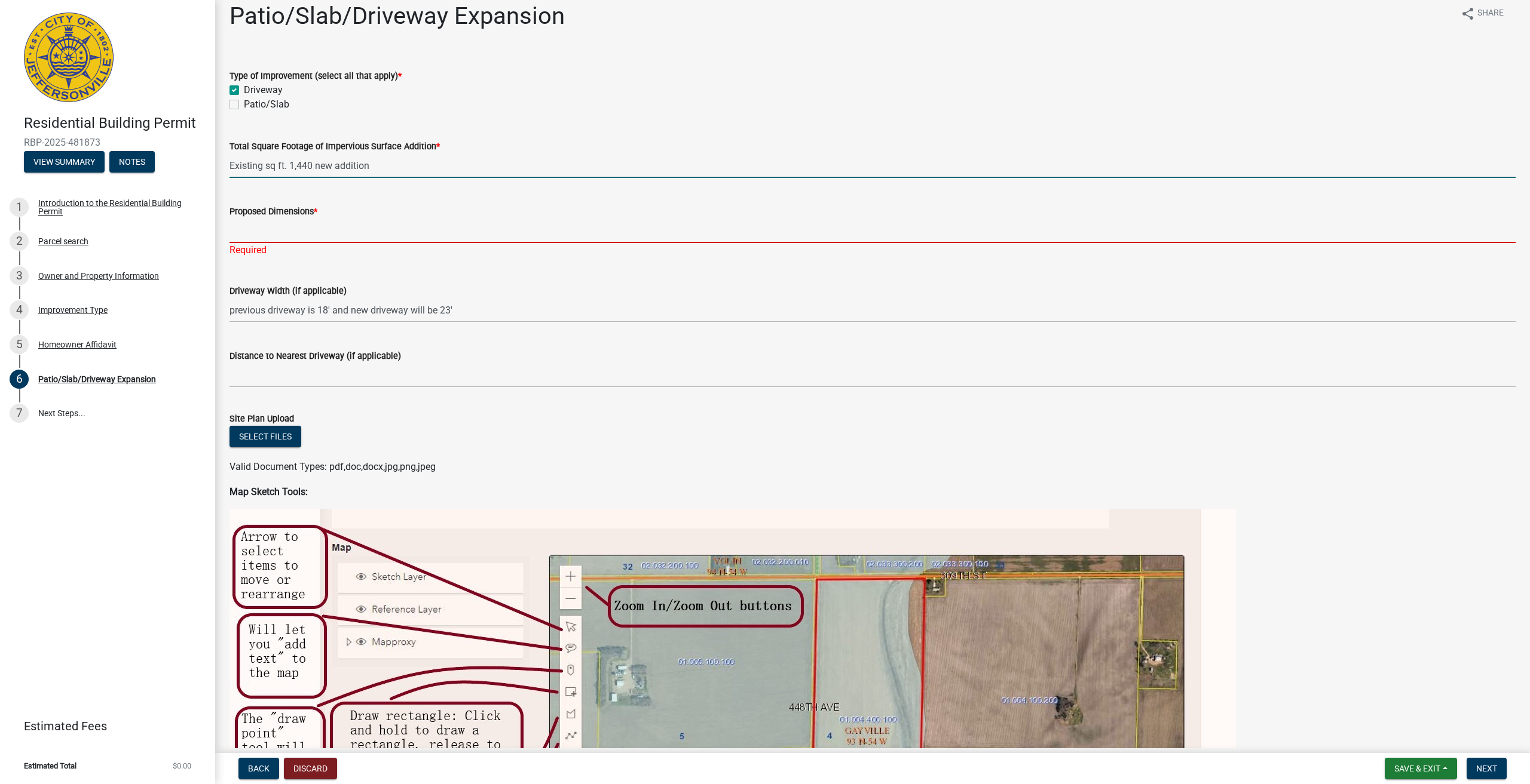
click at [373, 166] on input "Existing sq ft. 1,440 new addition" at bounding box center [872, 165] width 1286 height 24
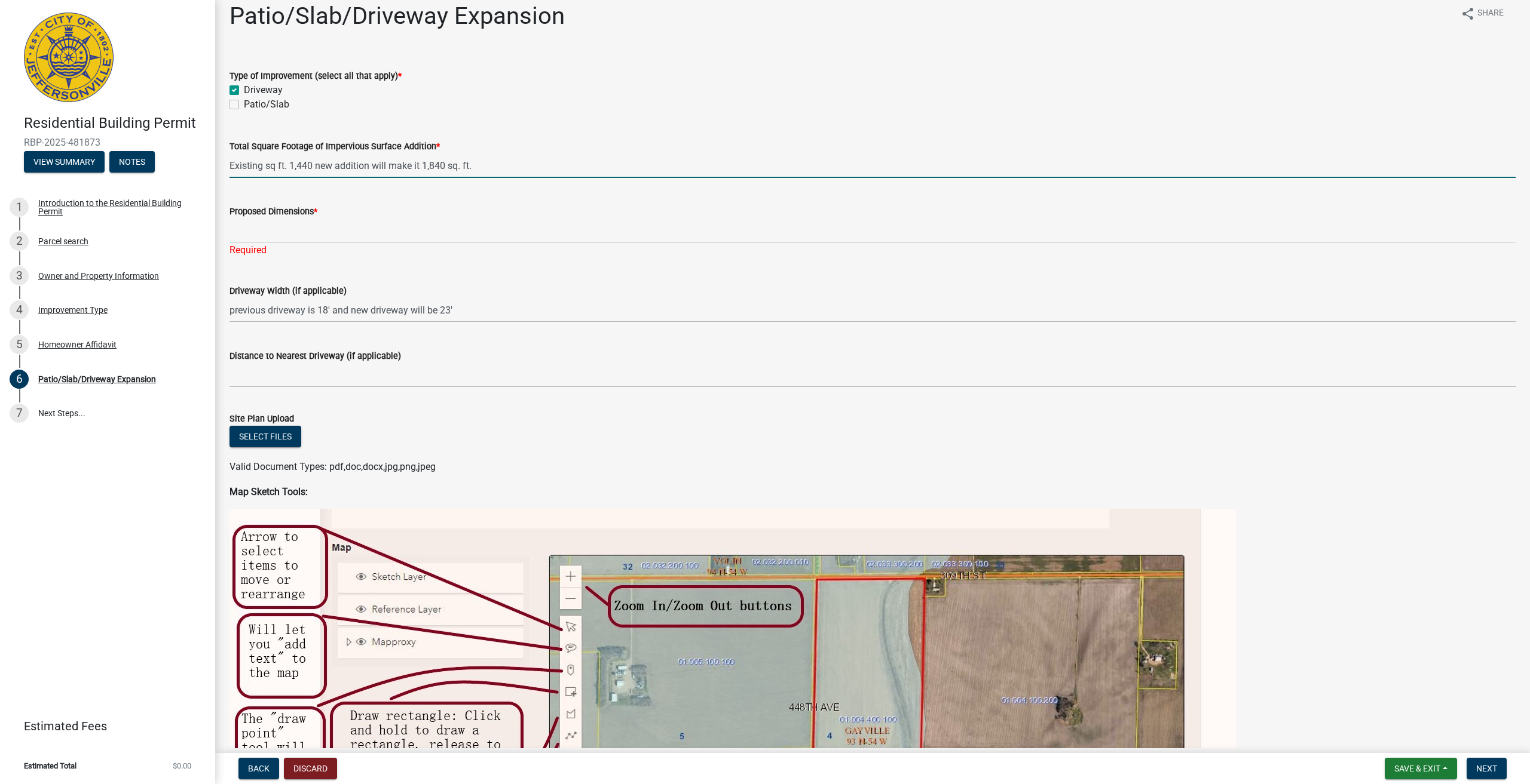
type input "Existing sq ft. 1,440 new addition will make it 1,840 sq. ft."
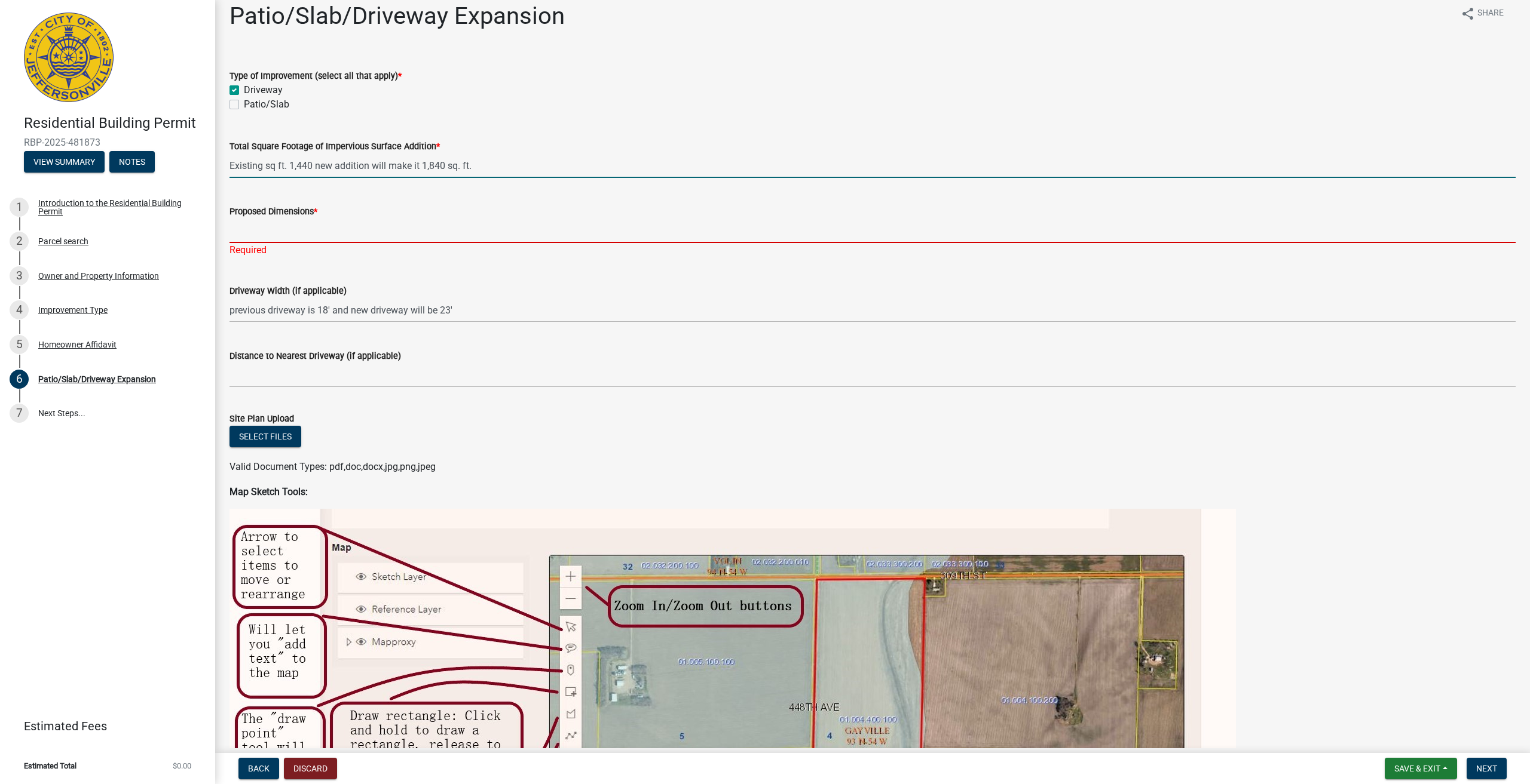
click at [426, 234] on input "Proposed Dimensions *" at bounding box center [872, 230] width 1286 height 24
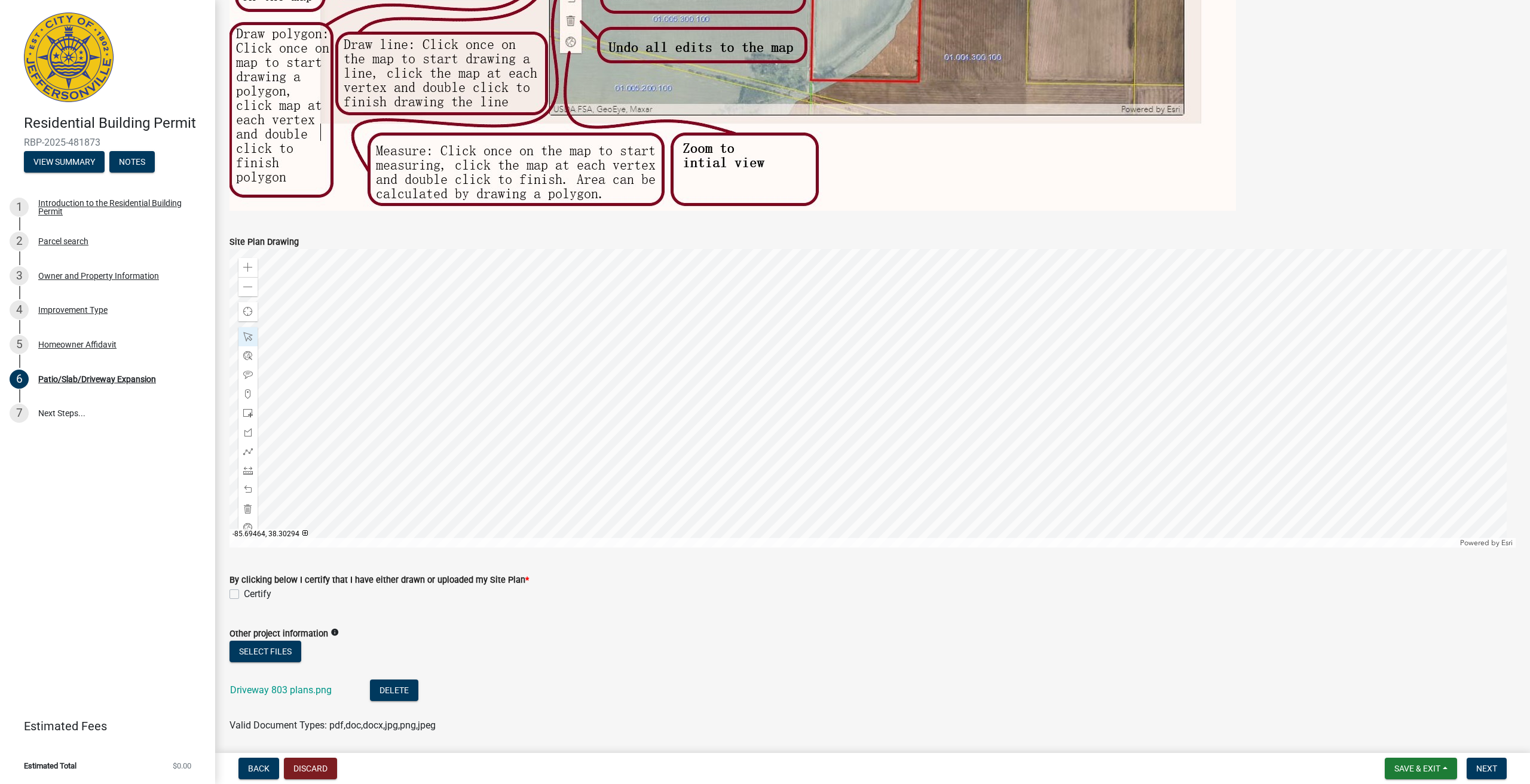
scroll to position [835, 0]
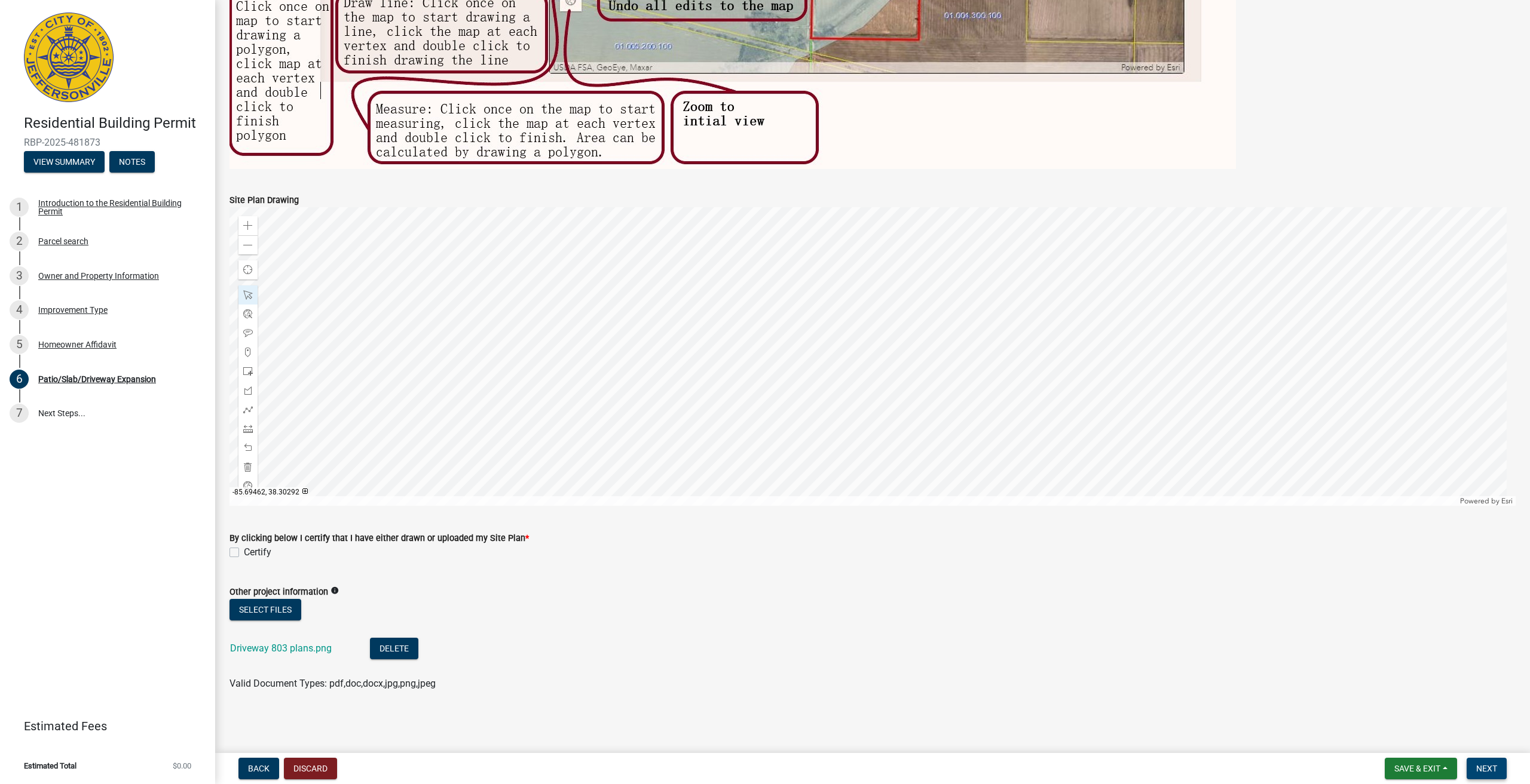
type input "around 1,840 sw ft."
click at [1482, 772] on span "Next" at bounding box center [1486, 768] width 21 height 9
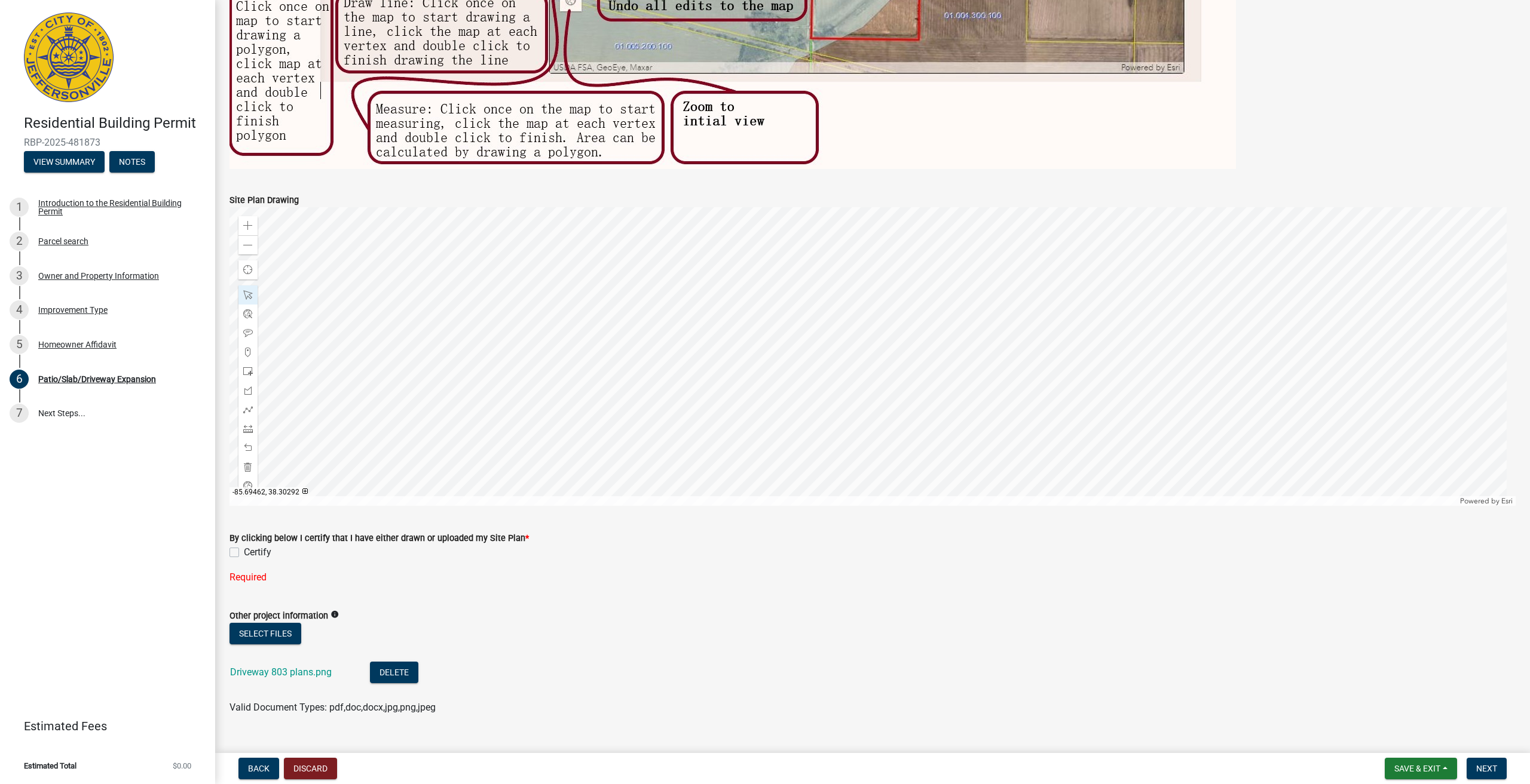
click at [241, 547] on div "Certify" at bounding box center [872, 552] width 1286 height 14
click at [244, 551] on label "Certify" at bounding box center [258, 552] width 28 height 14
click at [244, 551] on input "Certify" at bounding box center [247, 549] width 8 height 8
checkbox input "true"
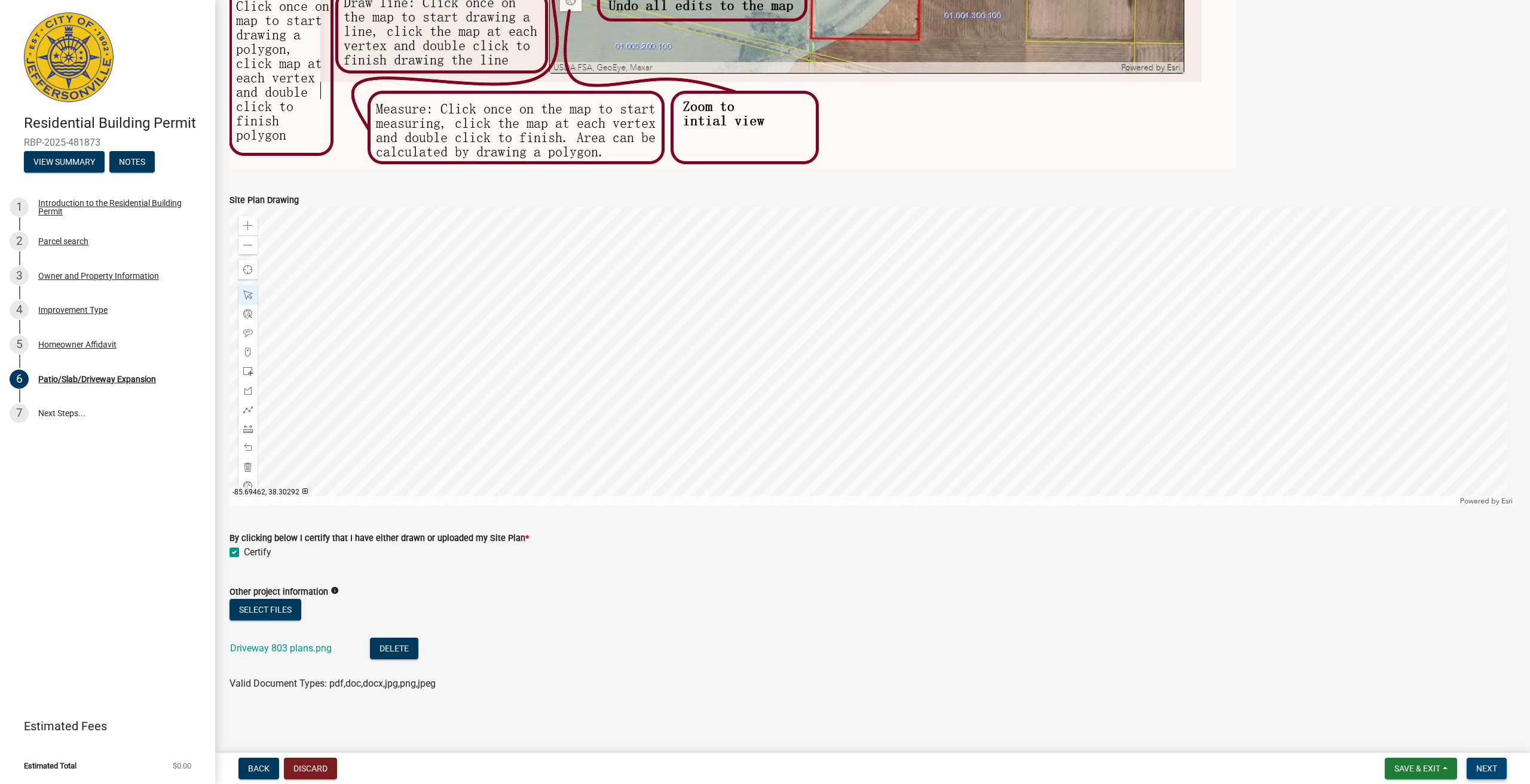
click at [1500, 766] on button "Next" at bounding box center [1486, 768] width 40 height 21
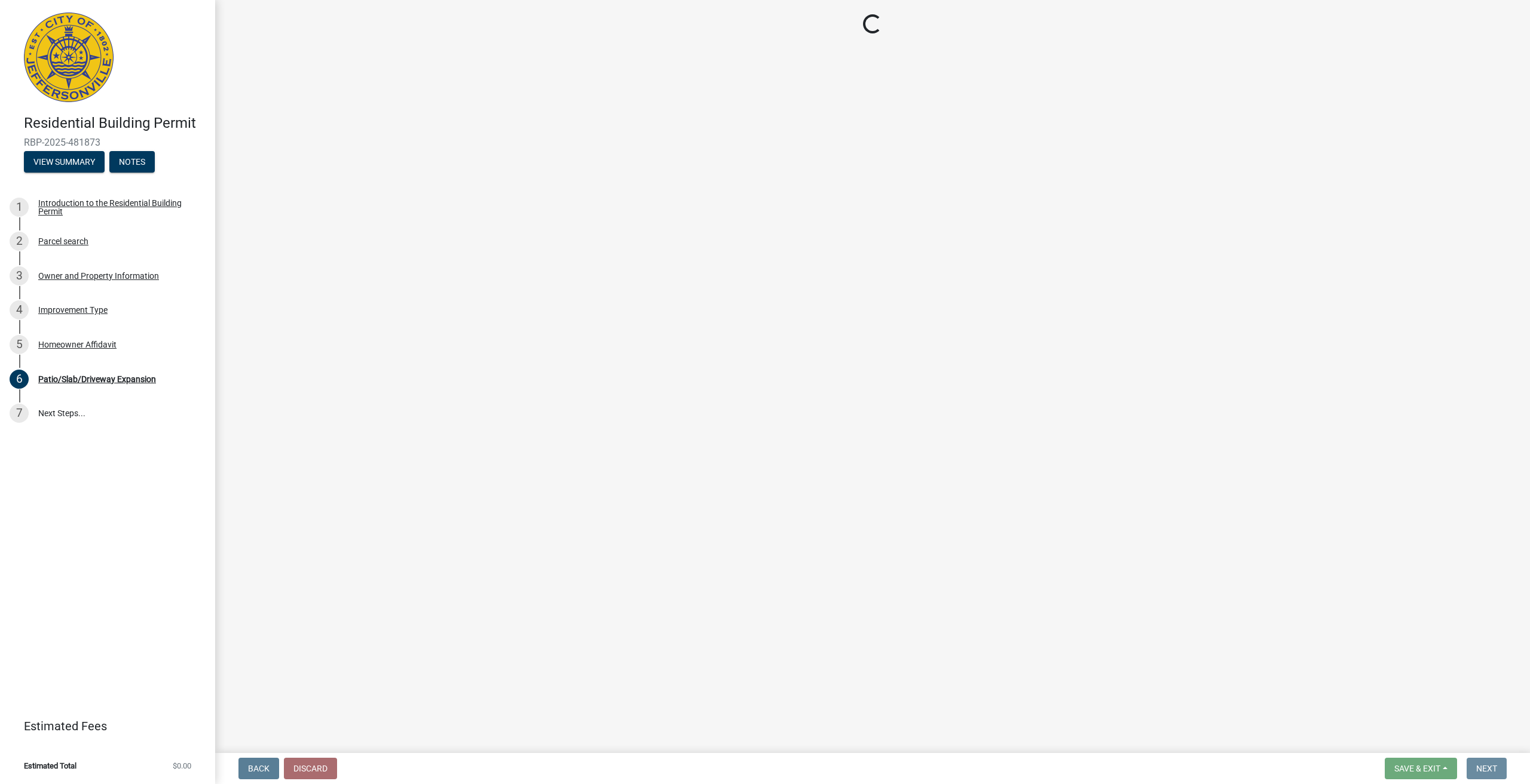
scroll to position [0, 0]
